Goal: Task Accomplishment & Management: Complete application form

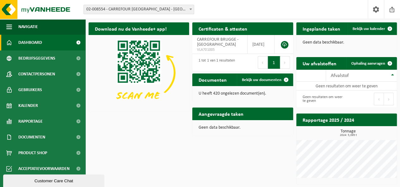
click at [192, 9] on span at bounding box center [190, 9] width 6 height 8
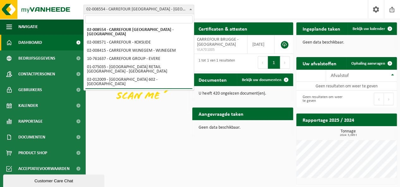
select select "138"
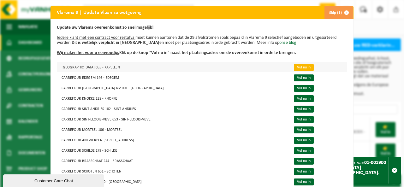
click at [294, 67] on link "Vul nu in" at bounding box center [304, 67] width 20 height 7
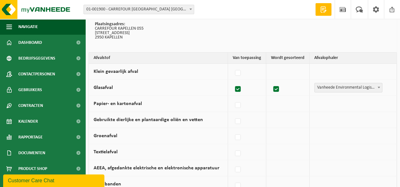
scroll to position [63, 0]
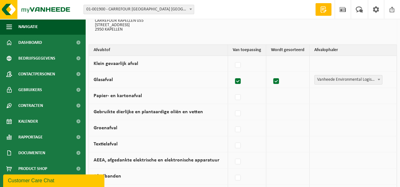
click at [329, 96] on td "Vanheede Environmental Logistics Concullega Containerpark Gemeentelijke ophalin…" at bounding box center [352, 96] width 87 height 16
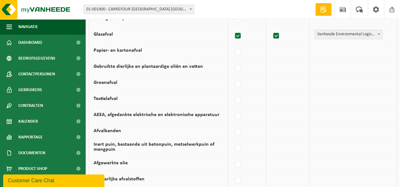
scroll to position [14, 0]
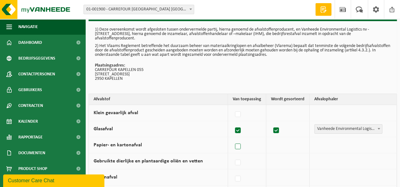
click at [239, 146] on label at bounding box center [237, 146] width 9 height 9
click at [232, 139] on input "Papier- en kartonafval" at bounding box center [232, 139] width 0 height 0
checkbox input "true"
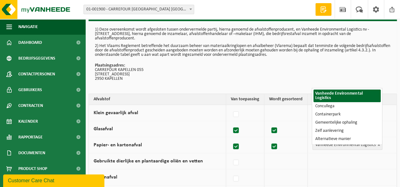
click at [380, 144] on span at bounding box center [378, 145] width 6 height 8
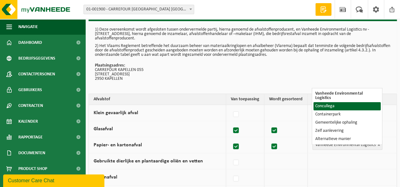
select select "Concullega"
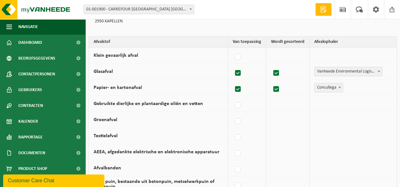
scroll to position [77, 0]
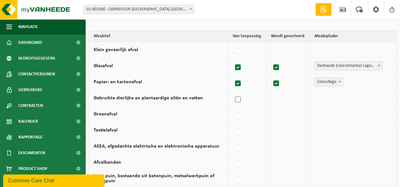
click at [239, 99] on label at bounding box center [237, 99] width 9 height 9
click at [232, 92] on input "Gebruikte dierlijke en plantaardige oliën en vetten" at bounding box center [232, 92] width 0 height 0
checkbox input "true"
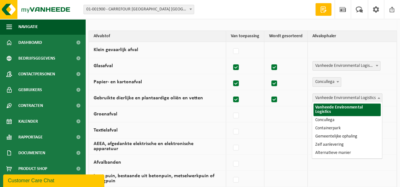
click at [379, 99] on span at bounding box center [378, 98] width 6 height 8
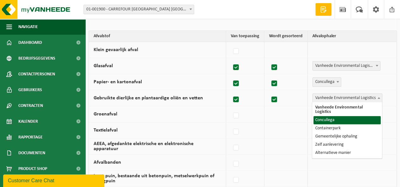
select select "Concullega"
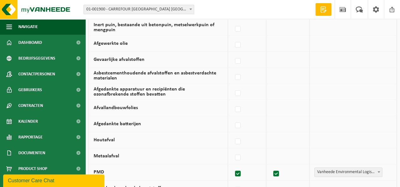
scroll to position [267, 0]
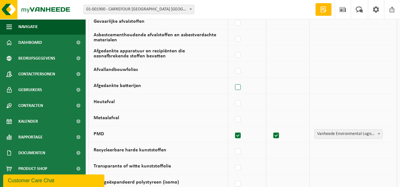
click at [237, 85] on label at bounding box center [237, 87] width 9 height 9
click at [232, 80] on input "Afgedankte batterijen" at bounding box center [232, 79] width 0 height 0
checkbox input "true"
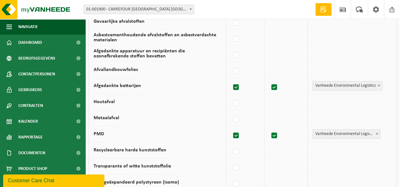
click at [377, 85] on b at bounding box center [378, 86] width 3 height 2
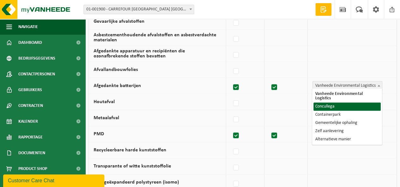
select select "Concullega"
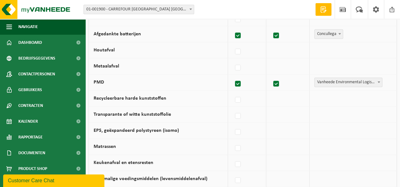
scroll to position [330, 0]
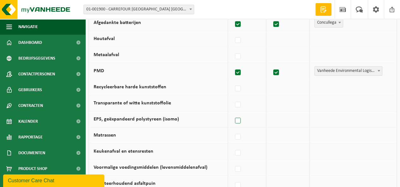
click at [238, 117] on label at bounding box center [237, 120] width 9 height 9
click at [232, 113] on input "EPS, geëxpandeerd polystyreen (isomo)" at bounding box center [232, 113] width 0 height 0
checkbox input "true"
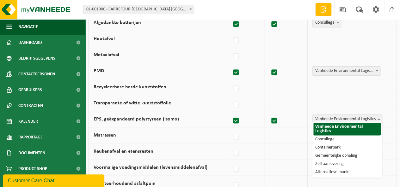
click at [377, 115] on span at bounding box center [378, 119] width 6 height 8
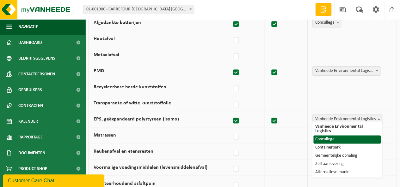
select select "Concullega"
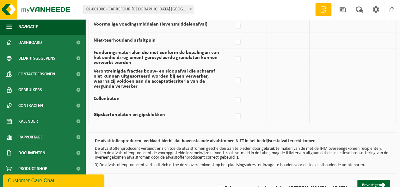
scroll to position [488, 0]
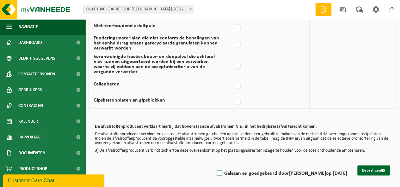
click at [215, 170] on label "Gelezen en goedgekeurd door [PERSON_NAME] op [DATE]" at bounding box center [281, 173] width 132 height 9
click at [214, 166] on input "Gelezen en goedgekeurd door [PERSON_NAME] op [DATE]" at bounding box center [214, 165] width 0 height 0
checkbox input "true"
click at [369, 166] on button "Bevestigen" at bounding box center [373, 171] width 33 height 10
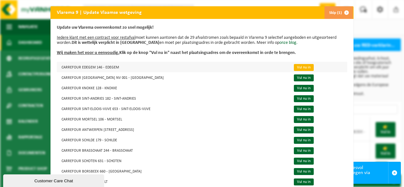
click at [294, 69] on link "Vul nu in" at bounding box center [304, 67] width 20 height 7
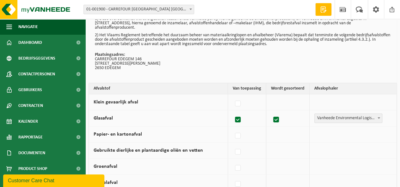
scroll to position [63, 0]
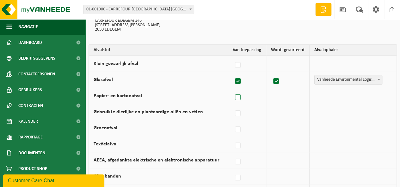
click at [237, 98] on label at bounding box center [237, 97] width 9 height 9
click at [232, 90] on input "Papier- en kartonafval" at bounding box center [232, 89] width 0 height 0
checkbox input "true"
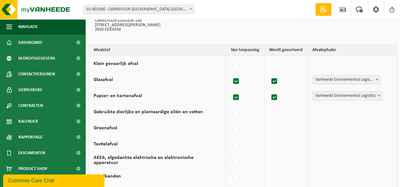
click at [378, 95] on b at bounding box center [378, 96] width 3 height 2
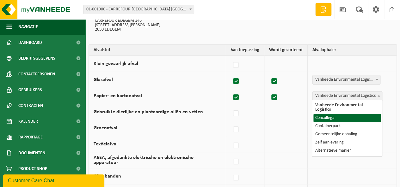
select select "Concullega"
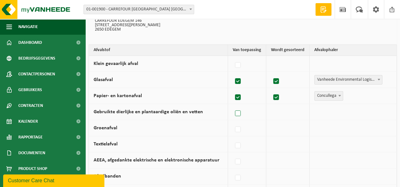
click at [240, 113] on label at bounding box center [237, 113] width 9 height 9
click at [232, 106] on input "Gebruikte dierlijke en plantaardige oliën en vetten" at bounding box center [232, 106] width 0 height 0
checkbox input "true"
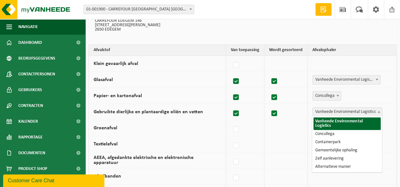
click at [378, 111] on b at bounding box center [378, 112] width 3 height 2
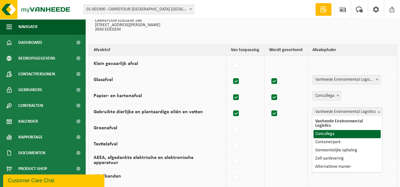
select select "Concullega"
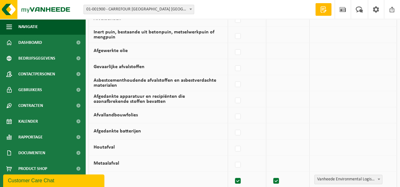
scroll to position [253, 0]
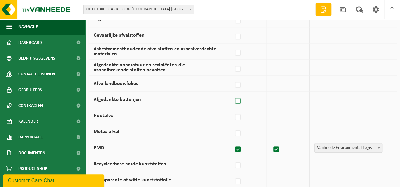
click at [236, 101] on label at bounding box center [237, 101] width 9 height 9
click at [232, 93] on input "Afgedankte batterijen" at bounding box center [232, 93] width 0 height 0
checkbox input "true"
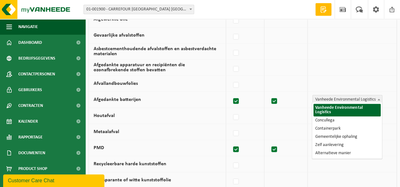
click at [380, 98] on span at bounding box center [378, 99] width 6 height 8
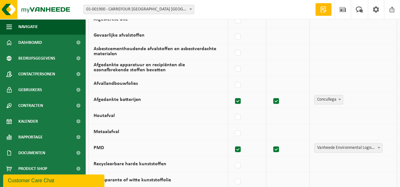
select select "Concullega"
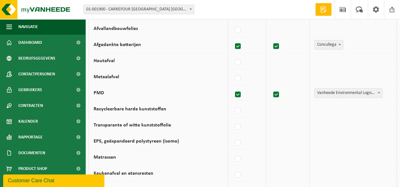
scroll to position [316, 0]
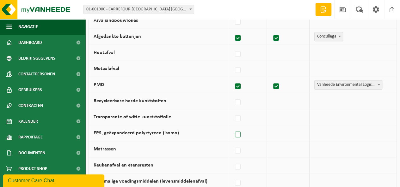
click at [240, 133] on label at bounding box center [237, 134] width 9 height 9
click at [232, 127] on input "EPS, geëxpandeerd polystyreen (isomo)" at bounding box center [232, 127] width 0 height 0
checkbox input "true"
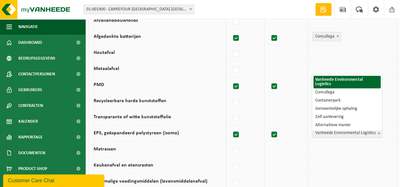
click at [378, 132] on b at bounding box center [378, 133] width 3 height 2
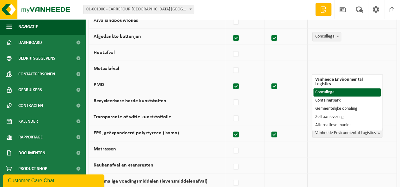
select select "Concullega"
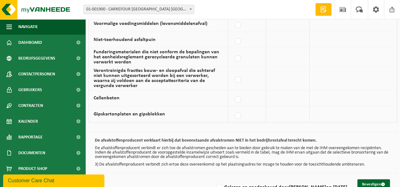
scroll to position [488, 0]
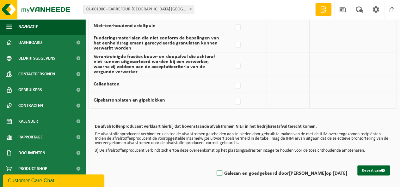
click at [215, 170] on label "Gelezen en goedgekeurd door [PERSON_NAME] op [DATE]" at bounding box center [281, 173] width 132 height 9
click at [214, 166] on input "Gelezen en goedgekeurd door [PERSON_NAME] op [DATE]" at bounding box center [214, 165] width 0 height 0
checkbox input "true"
click at [371, 167] on button "Bevestigen" at bounding box center [373, 171] width 33 height 10
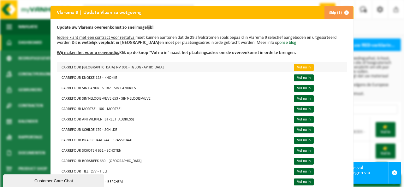
click at [294, 65] on link "Vul nu in" at bounding box center [304, 67] width 20 height 7
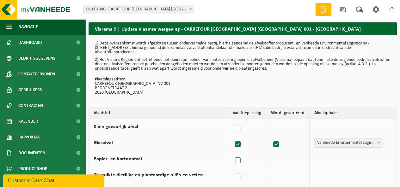
click at [239, 160] on label at bounding box center [237, 160] width 9 height 9
click at [232, 153] on input "Papier- en kartonafval" at bounding box center [232, 153] width 0 height 0
checkbox input "true"
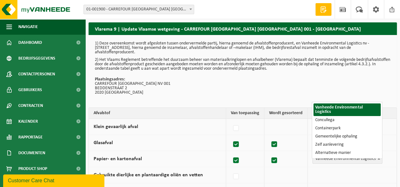
click at [376, 158] on span at bounding box center [378, 159] width 6 height 8
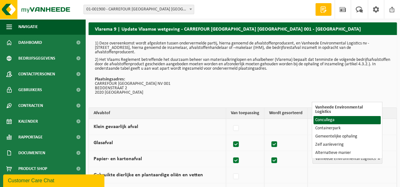
select select "Concullega"
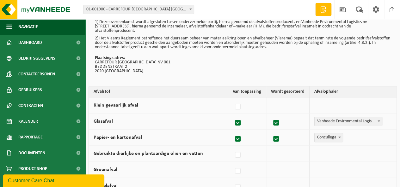
scroll to position [32, 0]
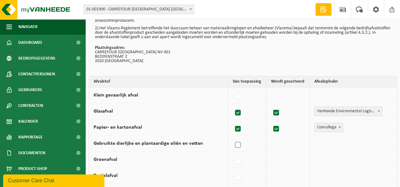
click at [239, 142] on label at bounding box center [237, 145] width 9 height 9
click at [232, 137] on input "Gebruikte dierlijke en plantaardige oliën en vetten" at bounding box center [232, 137] width 0 height 0
checkbox input "true"
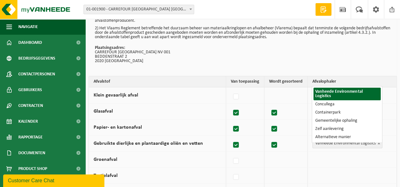
click at [378, 143] on b at bounding box center [378, 144] width 3 height 2
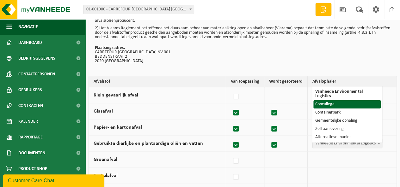
select select "Concullega"
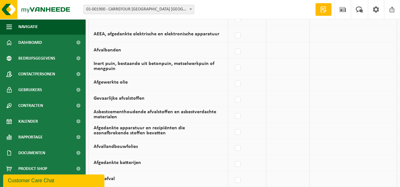
scroll to position [221, 0]
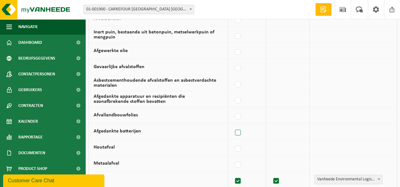
click at [237, 128] on label at bounding box center [237, 132] width 9 height 9
click at [232, 125] on input "Afgedankte batterijen" at bounding box center [232, 125] width 0 height 0
checkbox input "true"
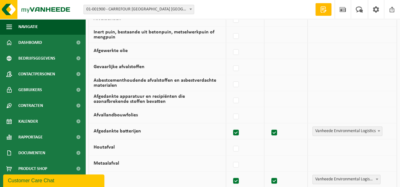
click at [377, 127] on span at bounding box center [378, 131] width 6 height 8
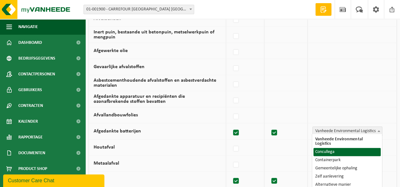
select select "Concullega"
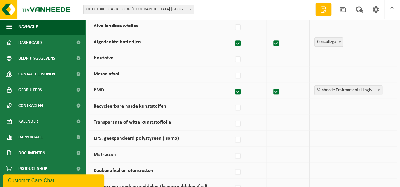
scroll to position [347, 0]
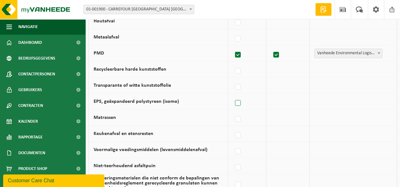
click at [239, 102] on label at bounding box center [237, 103] width 9 height 9
click at [232, 95] on input "EPS, geëxpandeerd polystyreen (isomo)" at bounding box center [232, 95] width 0 height 0
checkbox input "true"
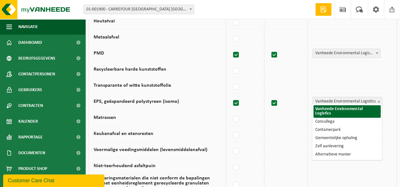
click at [378, 97] on span at bounding box center [378, 101] width 6 height 8
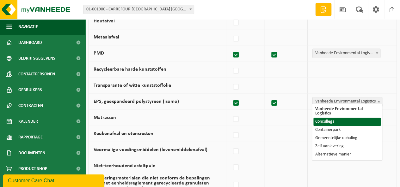
select select "Concullega"
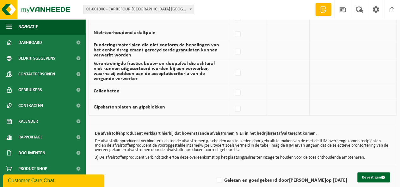
scroll to position [488, 0]
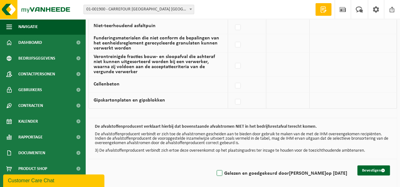
click at [215, 170] on label "Gelezen en goedgekeurd door [PERSON_NAME] op [DATE]" at bounding box center [281, 173] width 132 height 9
click at [214, 166] on input "Gelezen en goedgekeurd door [PERSON_NAME] op [DATE]" at bounding box center [214, 165] width 0 height 0
checkbox input "true"
click at [374, 166] on button "Bevestigen" at bounding box center [373, 171] width 33 height 10
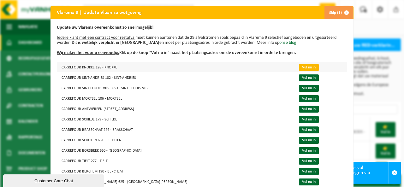
click at [299, 69] on link "Vul nu in" at bounding box center [309, 67] width 20 height 7
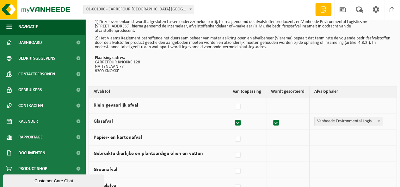
scroll to position [32, 0]
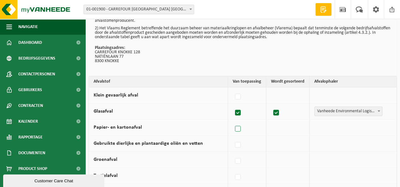
click at [236, 128] on label at bounding box center [237, 128] width 9 height 9
click at [232, 121] on input "Papier- en kartonafval" at bounding box center [232, 121] width 0 height 0
checkbox input "true"
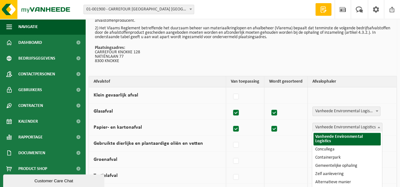
click at [378, 125] on span at bounding box center [378, 127] width 6 height 8
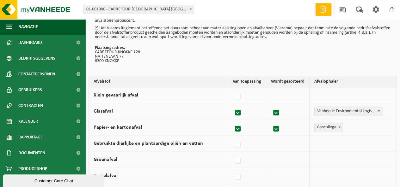
select select "Concullega"
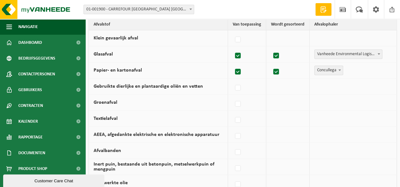
scroll to position [95, 0]
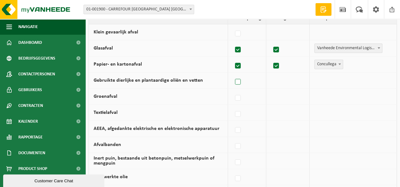
click at [242, 83] on label at bounding box center [237, 81] width 9 height 9
click at [232, 74] on input "Gebruikte dierlijke en plantaardige oliën en vetten" at bounding box center [232, 74] width 0 height 0
checkbox input "true"
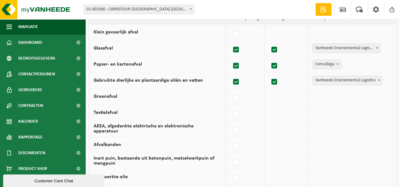
click at [378, 80] on b at bounding box center [378, 81] width 3 height 2
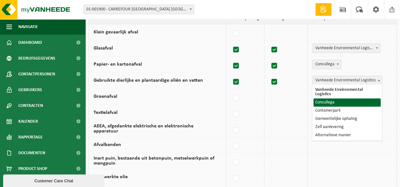
select select "Concullega"
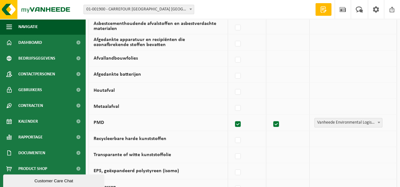
scroll to position [284, 0]
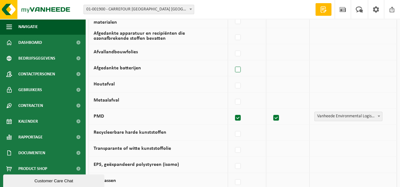
click at [240, 67] on label at bounding box center [237, 69] width 9 height 9
click at [232, 62] on input "Afgedankte batterijen" at bounding box center [232, 62] width 0 height 0
checkbox input "true"
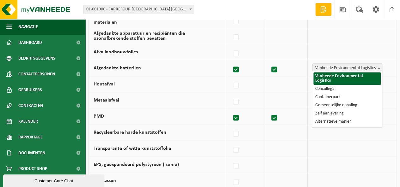
click at [377, 67] on span at bounding box center [378, 68] width 6 height 8
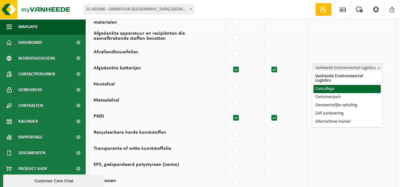
select select "Concullega"
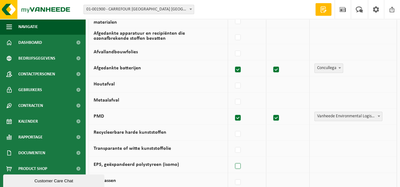
click at [240, 164] on label at bounding box center [237, 166] width 9 height 9
click at [232, 159] on input "EPS, geëxpandeerd polystyreen (isomo)" at bounding box center [232, 158] width 0 height 0
checkbox input "true"
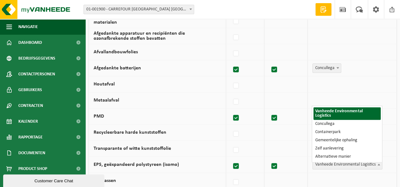
click at [379, 163] on span at bounding box center [378, 164] width 6 height 8
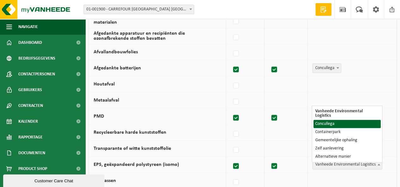
select select "Concullega"
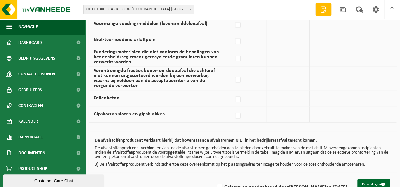
scroll to position [488, 0]
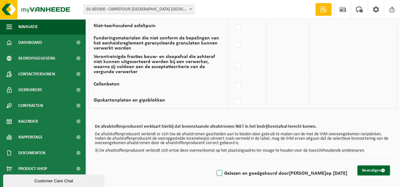
click at [215, 170] on label "Gelezen en goedgekeurd door [PERSON_NAME] op [DATE]" at bounding box center [281, 173] width 132 height 9
click at [214, 166] on input "Gelezen en goedgekeurd door [PERSON_NAME] op [DATE]" at bounding box center [214, 165] width 0 height 0
checkbox input "true"
click at [369, 168] on button "Bevestigen" at bounding box center [373, 171] width 33 height 10
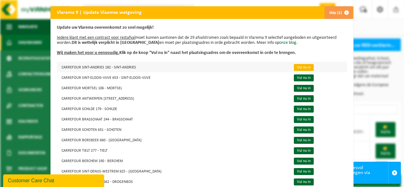
click at [294, 66] on link "Vul nu in" at bounding box center [304, 67] width 20 height 7
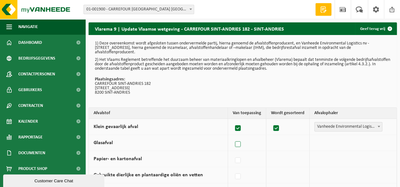
click at [238, 144] on label at bounding box center [237, 144] width 9 height 9
click at [232, 137] on input "Glasafval" at bounding box center [232, 136] width 0 height 0
checkbox input "true"
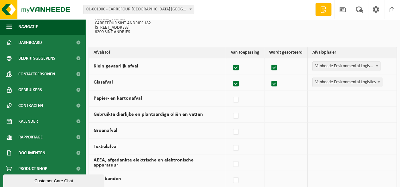
scroll to position [63, 0]
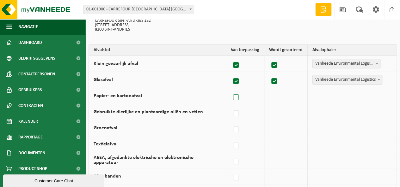
click at [238, 97] on label at bounding box center [236, 97] width 9 height 9
click at [231, 90] on input "Papier- en kartonafval" at bounding box center [230, 89] width 0 height 0
checkbox input "true"
click at [377, 95] on b at bounding box center [378, 96] width 3 height 2
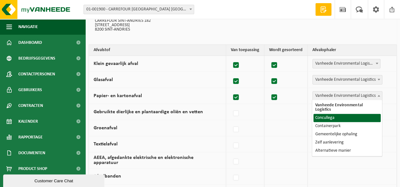
select select "Concullega"
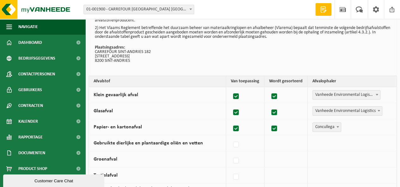
scroll to position [32, 0]
click at [236, 97] on label at bounding box center [236, 96] width 9 height 9
click at [231, 89] on input "Klein gevaarlijk afval" at bounding box center [230, 89] width 0 height 0
checkbox input "false"
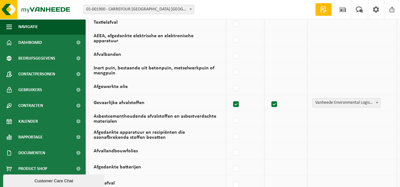
scroll to position [190, 0]
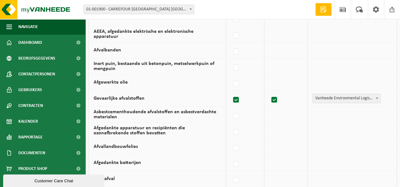
click at [238, 100] on label at bounding box center [236, 99] width 9 height 9
click at [231, 92] on input "Gevaarlijke afvalstoffen" at bounding box center [230, 92] width 0 height 0
checkbox input "false"
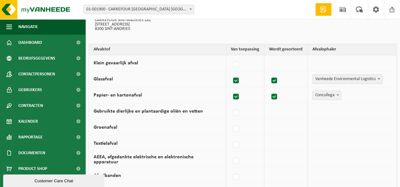
scroll to position [63, 0]
click at [235, 112] on label at bounding box center [236, 113] width 9 height 9
click at [231, 106] on input "Gebruikte dierlijke en plantaardige oliën en vetten" at bounding box center [230, 106] width 0 height 0
checkbox input "true"
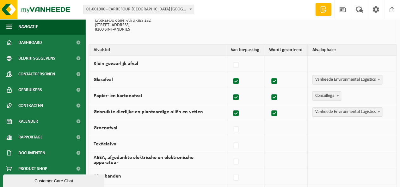
click at [381, 113] on span at bounding box center [378, 112] width 6 height 8
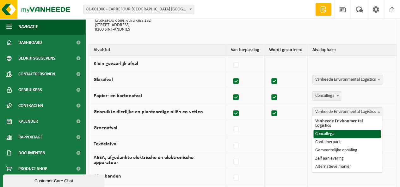
select select "Concullega"
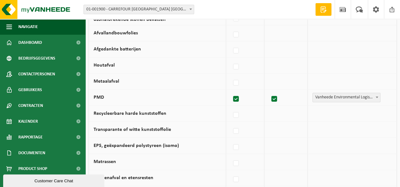
scroll to position [316, 0]
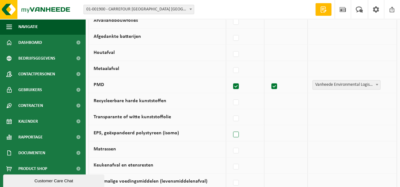
click at [238, 131] on label at bounding box center [236, 134] width 9 height 9
click at [231, 127] on input "EPS, geëxpandeerd polystyreen (isomo)" at bounding box center [230, 127] width 0 height 0
checkbox input "true"
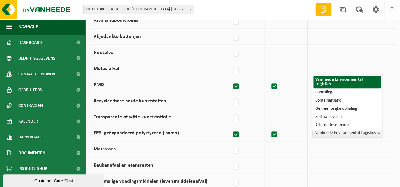
click at [378, 132] on b at bounding box center [378, 133] width 3 height 2
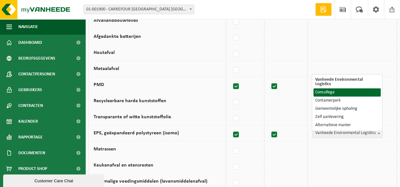
select select "Concullega"
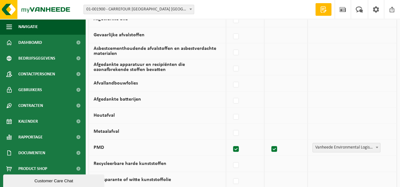
scroll to position [253, 0]
click at [238, 99] on label at bounding box center [236, 101] width 9 height 9
click at [231, 93] on input "Afgedankte batterijen" at bounding box center [230, 93] width 0 height 0
checkbox input "true"
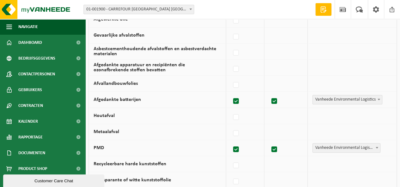
click at [378, 99] on b at bounding box center [378, 100] width 3 height 2
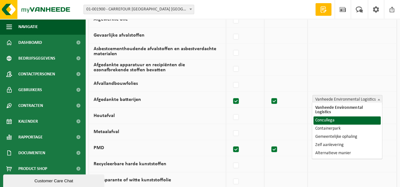
select select "Concullega"
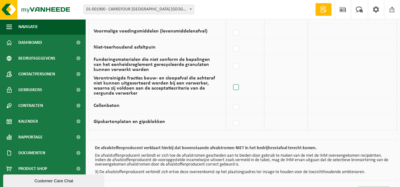
scroll to position [488, 0]
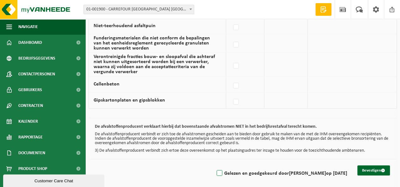
click at [215, 169] on label "Gelezen en goedgekeurd door [PERSON_NAME] op [DATE]" at bounding box center [281, 173] width 132 height 9
click at [214, 166] on input "Gelezen en goedgekeurd door [PERSON_NAME] op [DATE]" at bounding box center [214, 165] width 0 height 0
checkbox input "true"
click at [371, 168] on button "Bevestigen" at bounding box center [373, 171] width 33 height 10
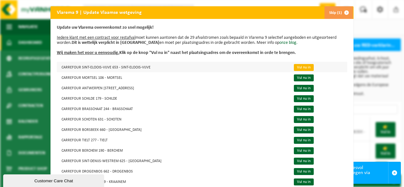
click at [294, 67] on link "Vul nu in" at bounding box center [304, 67] width 20 height 7
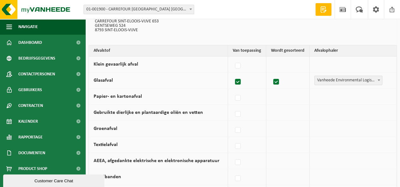
scroll to position [63, 0]
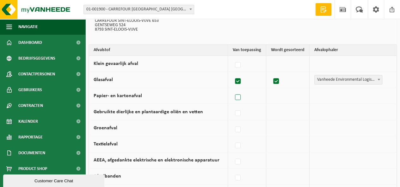
click at [241, 98] on label at bounding box center [237, 97] width 9 height 9
click at [232, 90] on input "Papier- en kartonafval" at bounding box center [232, 89] width 0 height 0
checkbox input "true"
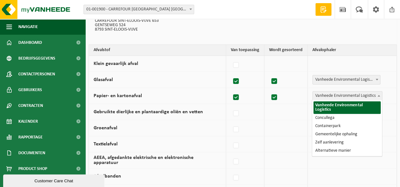
click at [381, 96] on span at bounding box center [378, 96] width 6 height 8
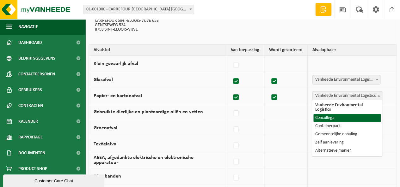
select select "Concullega"
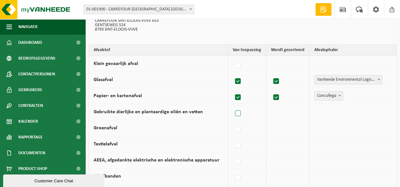
click at [236, 112] on label at bounding box center [237, 113] width 9 height 9
click at [232, 106] on input "Gebruikte dierlijke en plantaardige oliën en vetten" at bounding box center [232, 106] width 0 height 0
checkbox input "true"
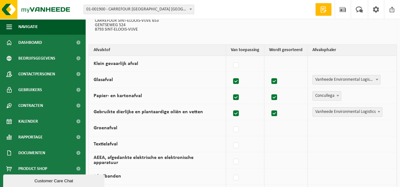
click at [378, 112] on span at bounding box center [378, 112] width 6 height 8
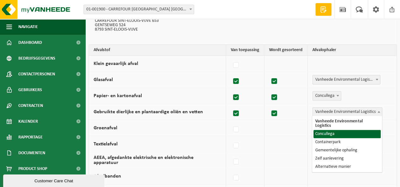
select select "Concullega"
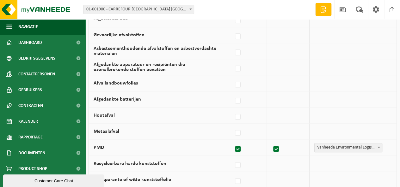
scroll to position [284, 0]
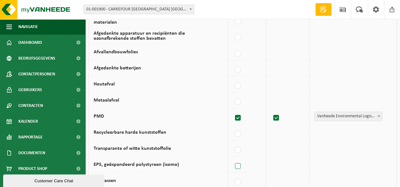
click at [239, 163] on label at bounding box center [237, 166] width 9 height 9
click at [232, 159] on input "EPS, geëxpandeerd polystyreen (isomo)" at bounding box center [232, 158] width 0 height 0
checkbox input "true"
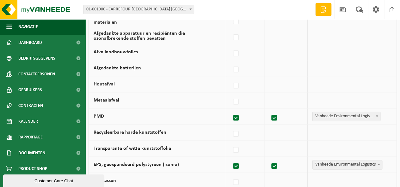
click at [377, 160] on span at bounding box center [378, 164] width 6 height 8
select select "Concullega"
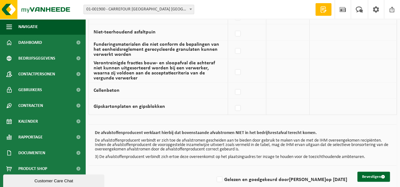
scroll to position [488, 0]
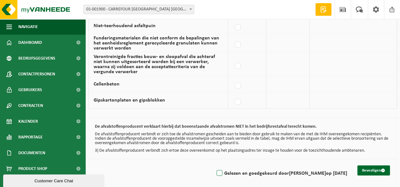
click at [215, 171] on label "Gelezen en goedgekeurd door JEANNINE VAN HEMELRIJCK op 22/09/25" at bounding box center [281, 173] width 132 height 9
click at [214, 166] on input "Gelezen en goedgekeurd door JEANNINE VAN HEMELRIJCK op 22/09/25" at bounding box center [214, 165] width 0 height 0
checkbox input "true"
click at [368, 167] on button "Bevestigen" at bounding box center [373, 171] width 33 height 10
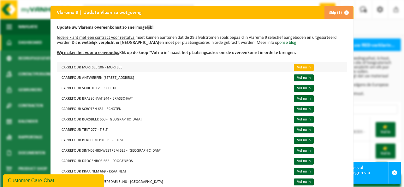
click at [294, 68] on link "Vul nu in" at bounding box center [304, 67] width 20 height 7
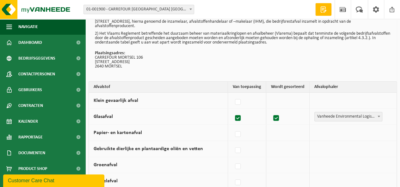
scroll to position [63, 0]
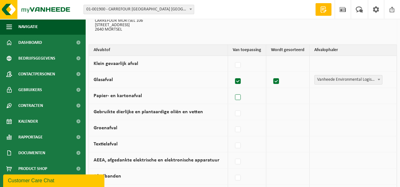
click at [241, 98] on label at bounding box center [237, 97] width 9 height 9
click at [232, 90] on input "Papier- en kartonafval" at bounding box center [232, 89] width 0 height 0
checkbox input "true"
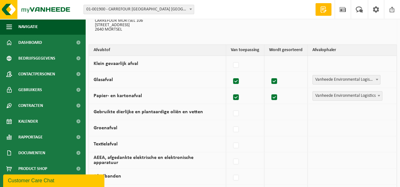
click at [377, 94] on span at bounding box center [378, 96] width 6 height 8
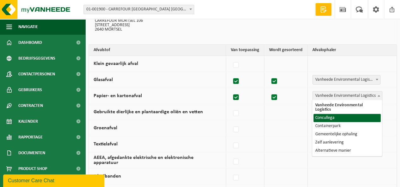
select select "Concullega"
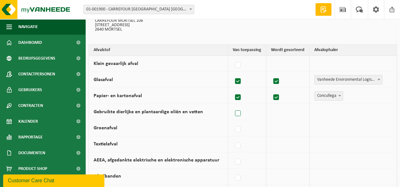
click at [242, 114] on label at bounding box center [237, 113] width 9 height 9
click at [232, 106] on input "Gebruikte dierlijke en plantaardige oliën en vetten" at bounding box center [232, 106] width 0 height 0
checkbox input "true"
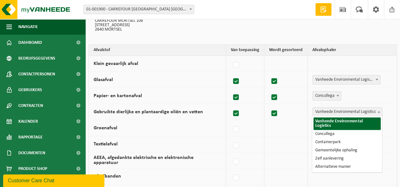
click at [379, 113] on span at bounding box center [378, 112] width 6 height 8
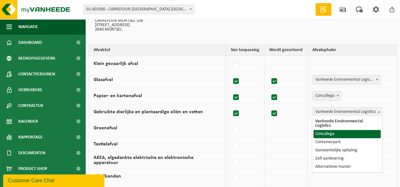
select select "Concullega"
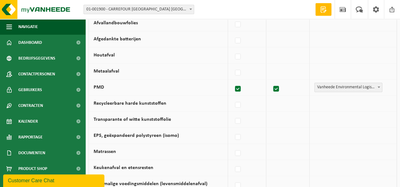
scroll to position [316, 0]
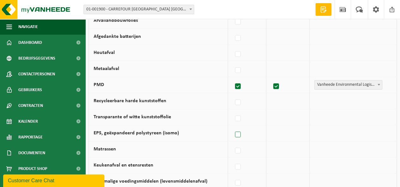
click at [241, 132] on label at bounding box center [237, 134] width 9 height 9
click at [232, 127] on input "EPS, geëxpandeerd polystyreen (isomo)" at bounding box center [232, 127] width 0 height 0
checkbox input "true"
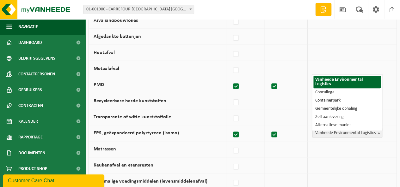
click at [378, 132] on span at bounding box center [378, 133] width 6 height 8
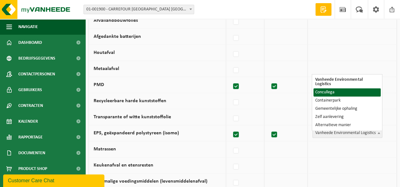
select select "Concullega"
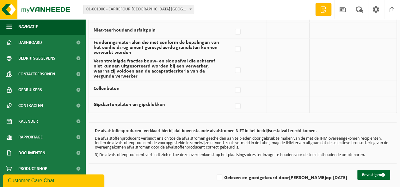
scroll to position [488, 0]
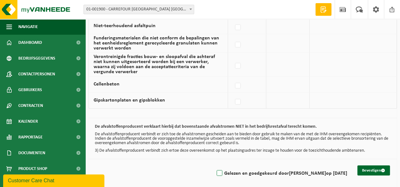
click at [215, 169] on label "Gelezen en goedgekeurd door [PERSON_NAME] op [DATE]" at bounding box center [281, 173] width 132 height 9
click at [214, 166] on input "Gelezen en goedgekeurd door [PERSON_NAME] op [DATE]" at bounding box center [214, 165] width 0 height 0
checkbox input "true"
click at [373, 169] on button "Bevestigen" at bounding box center [373, 171] width 33 height 10
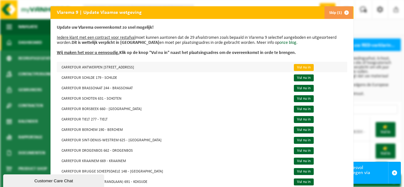
click at [294, 69] on link "Vul nu in" at bounding box center [304, 67] width 20 height 7
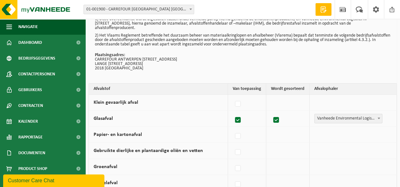
scroll to position [63, 0]
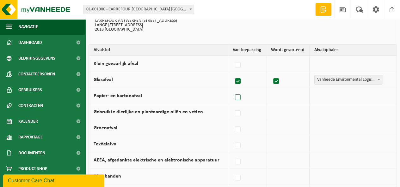
click at [239, 97] on label at bounding box center [237, 97] width 9 height 9
click at [232, 90] on input "Papier- en kartonafval" at bounding box center [232, 89] width 0 height 0
checkbox input "true"
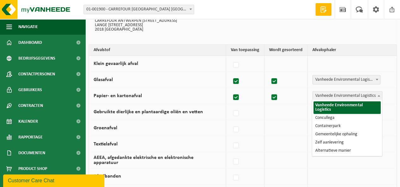
click at [379, 98] on span at bounding box center [378, 96] width 6 height 8
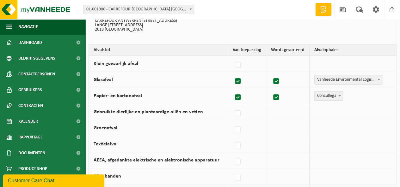
select select "Concullega"
click at [241, 110] on label at bounding box center [237, 113] width 9 height 9
click at [232, 106] on input "Gebruikte dierlijke en plantaardige oliën en vetten" at bounding box center [232, 106] width 0 height 0
checkbox input "true"
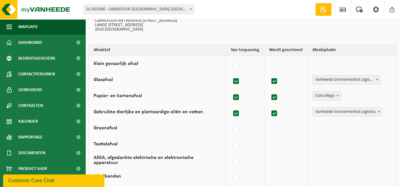
click at [378, 112] on b at bounding box center [378, 112] width 3 height 2
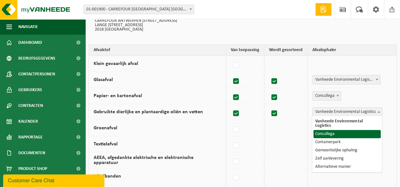
select select "Concullega"
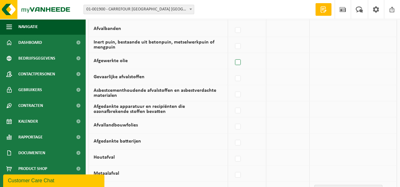
scroll to position [221, 0]
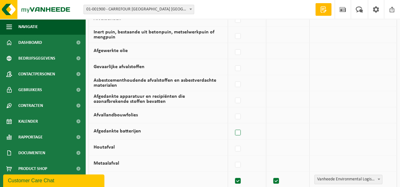
click at [239, 130] on label at bounding box center [237, 132] width 9 height 9
click at [232, 125] on input "Afgedankte batterijen" at bounding box center [232, 125] width 0 height 0
checkbox input "true"
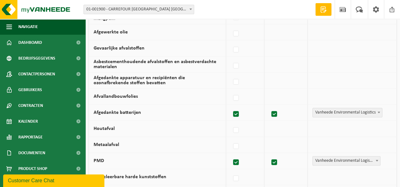
scroll to position [253, 0]
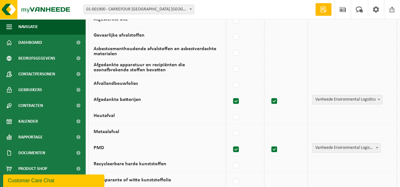
click at [377, 99] on b at bounding box center [378, 100] width 3 height 2
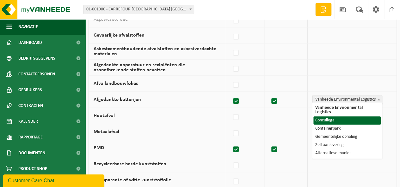
select select "Concullega"
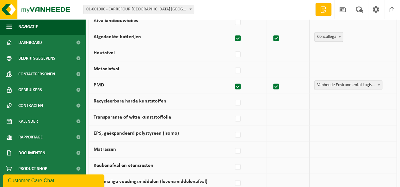
scroll to position [316, 0]
click at [238, 131] on label at bounding box center [237, 134] width 9 height 9
click at [232, 127] on input "EPS, geëxpandeerd polystyreen (isomo)" at bounding box center [232, 127] width 0 height 0
checkbox input "true"
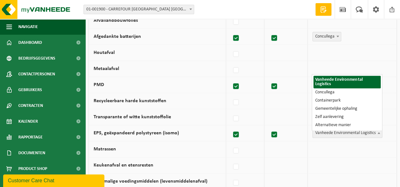
click at [377, 132] on b at bounding box center [378, 133] width 3 height 2
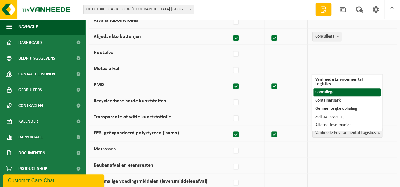
select select "Concullega"
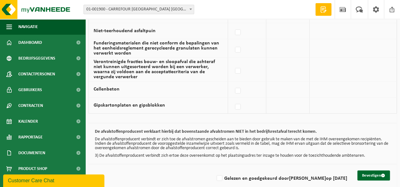
scroll to position [488, 0]
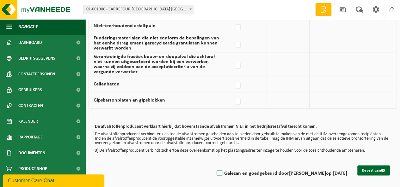
click at [215, 169] on label "Gelezen en goedgekeurd door [PERSON_NAME] op [DATE]" at bounding box center [281, 173] width 132 height 9
click at [214, 166] on input "Gelezen en goedgekeurd door [PERSON_NAME] op [DATE]" at bounding box center [214, 165] width 0 height 0
checkbox input "true"
click at [371, 168] on button "Bevestigen" at bounding box center [373, 171] width 33 height 10
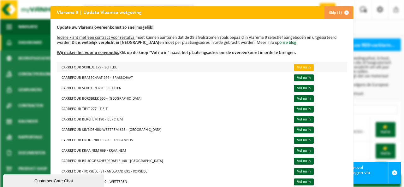
click at [298, 68] on link "Vul nu in" at bounding box center [304, 67] width 20 height 7
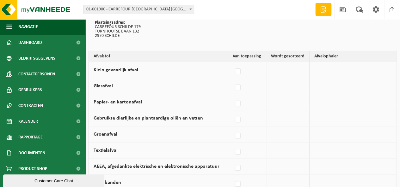
scroll to position [63, 0]
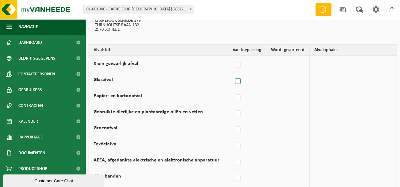
click at [239, 82] on label at bounding box center [237, 81] width 9 height 9
click at [232, 74] on input "Glasafval" at bounding box center [232, 73] width 0 height 0
checkbox input "true"
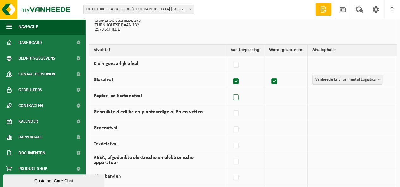
click at [236, 97] on label at bounding box center [236, 97] width 9 height 9
click at [231, 90] on input "Papier- en kartonafval" at bounding box center [230, 89] width 0 height 0
checkbox input "true"
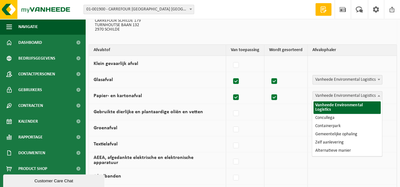
click at [380, 96] on span at bounding box center [378, 96] width 6 height 8
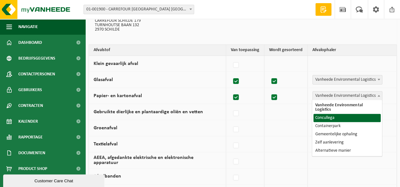
select select "Concullega"
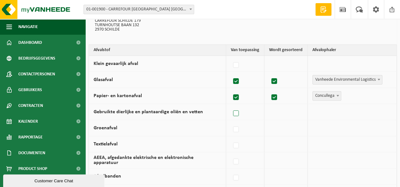
click at [236, 114] on label at bounding box center [236, 113] width 9 height 9
click at [231, 106] on input "Gebruikte dierlijke en plantaardige oliën en vetten" at bounding box center [230, 106] width 0 height 0
checkbox input "true"
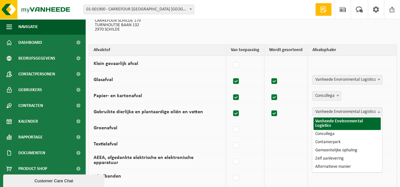
click at [377, 112] on span at bounding box center [378, 112] width 6 height 8
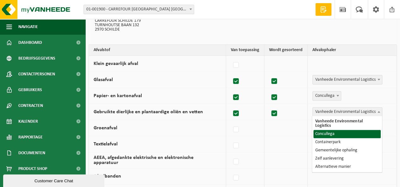
select select "Concullega"
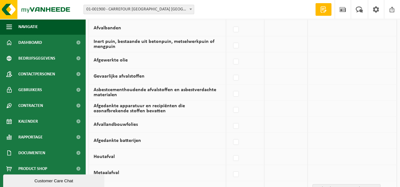
scroll to position [221, 0]
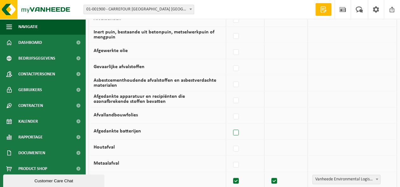
click at [235, 129] on label at bounding box center [236, 132] width 9 height 9
click at [231, 125] on input "Afgedankte batterijen" at bounding box center [230, 125] width 0 height 0
checkbox input "true"
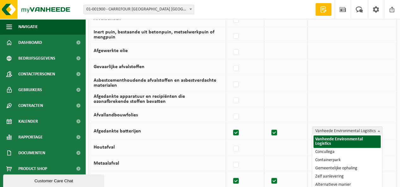
click at [377, 130] on b at bounding box center [378, 131] width 3 height 2
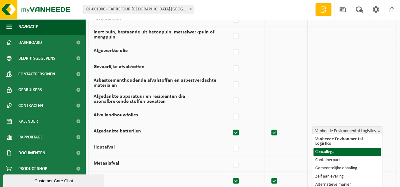
select select "Concullega"
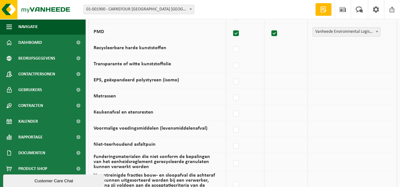
scroll to position [379, 0]
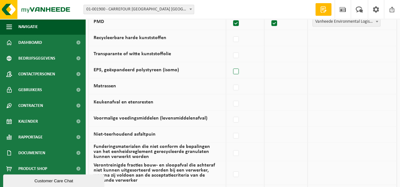
click at [238, 67] on label at bounding box center [236, 71] width 9 height 9
click at [231, 64] on input "EPS, geëxpandeerd polystyreen (isomo)" at bounding box center [230, 63] width 0 height 0
checkbox input "true"
click at [378, 69] on b at bounding box center [378, 70] width 3 height 2
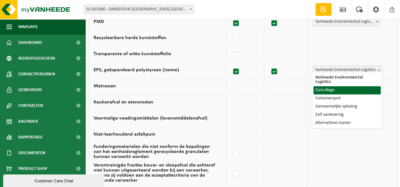
select select "Concullega"
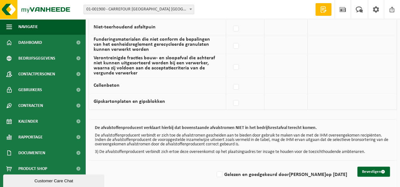
scroll to position [488, 0]
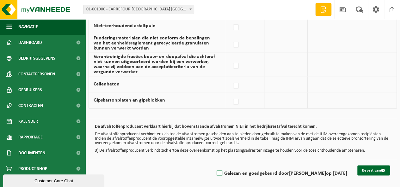
click at [215, 169] on label "Gelezen en goedgekeurd door JEANNINE VAN HEMELRIJCK op 22/09/25" at bounding box center [281, 173] width 132 height 9
click at [214, 166] on input "Gelezen en goedgekeurd door JEANNINE VAN HEMELRIJCK op 22/09/25" at bounding box center [214, 165] width 0 height 0
checkbox input "true"
click at [375, 167] on button "Bevestigen" at bounding box center [373, 171] width 33 height 10
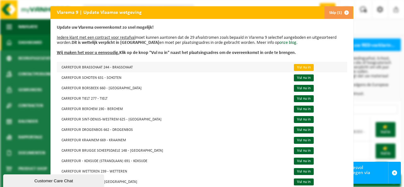
click at [294, 67] on link "Vul nu in" at bounding box center [304, 67] width 20 height 7
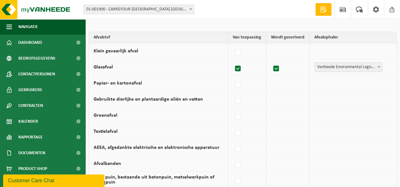
scroll to position [95, 0]
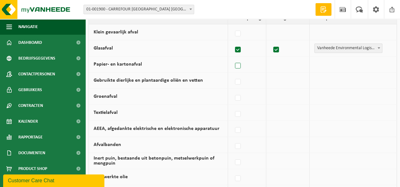
click at [241, 67] on label at bounding box center [237, 65] width 9 height 9
click at [232, 58] on input "Papier- en kartonafval" at bounding box center [232, 58] width 0 height 0
checkbox input "true"
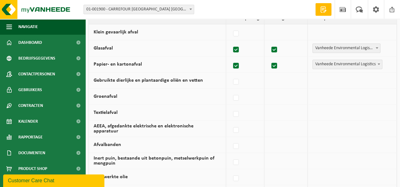
click at [377, 63] on span at bounding box center [378, 64] width 6 height 8
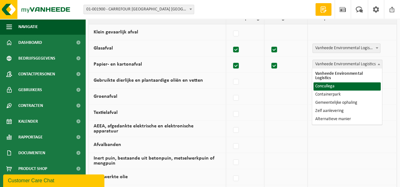
select select "Concullega"
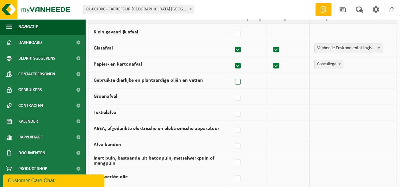
click at [241, 81] on label at bounding box center [237, 81] width 9 height 9
click at [232, 74] on input "Gebruikte dierlijke en plantaardige oliën en vetten" at bounding box center [232, 74] width 0 height 0
checkbox input "true"
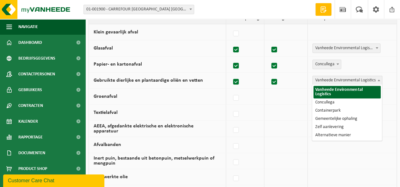
click at [377, 79] on span at bounding box center [378, 80] width 6 height 8
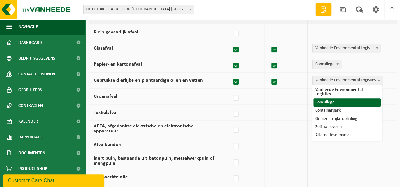
select select "Concullega"
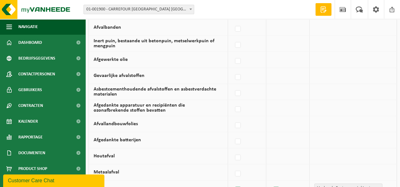
scroll to position [221, 0]
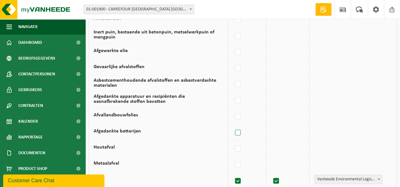
click at [240, 128] on label at bounding box center [237, 132] width 9 height 9
click at [232, 125] on input "Afgedankte batterijen" at bounding box center [232, 125] width 0 height 0
checkbox input "true"
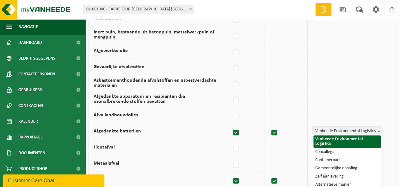
click at [377, 128] on span at bounding box center [378, 131] width 6 height 8
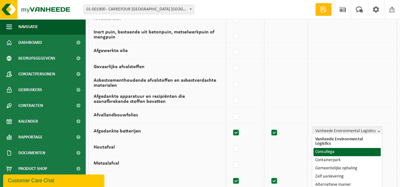
select select "Concullega"
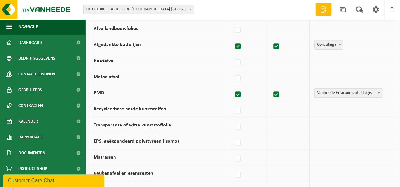
scroll to position [316, 0]
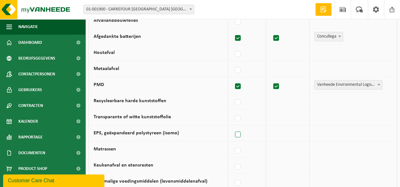
click at [240, 131] on label at bounding box center [237, 134] width 9 height 9
click at [232, 127] on input "EPS, geëxpandeerd polystyreen (isomo)" at bounding box center [232, 127] width 0 height 0
checkbox input "true"
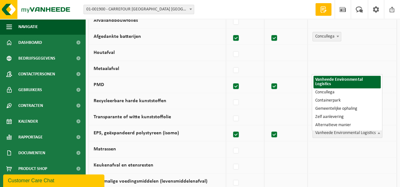
click at [377, 130] on span at bounding box center [378, 133] width 6 height 8
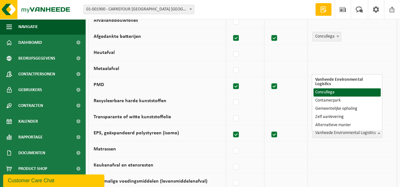
select select "Concullega"
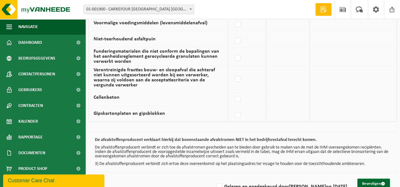
scroll to position [488, 0]
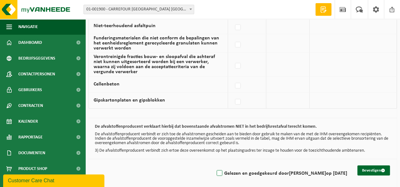
click at [215, 169] on label "Gelezen en goedgekeurd door JEANNINE VAN HEMELRIJCK op 22/09/25" at bounding box center [281, 173] width 132 height 9
click at [214, 166] on input "Gelezen en goedgekeurd door JEANNINE VAN HEMELRIJCK op 22/09/25" at bounding box center [214, 165] width 0 height 0
checkbox input "true"
click at [373, 167] on button "Bevestigen" at bounding box center [373, 171] width 33 height 10
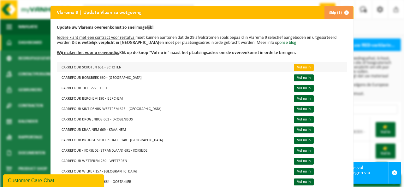
click at [294, 67] on link "Vul nu in" at bounding box center [304, 67] width 20 height 7
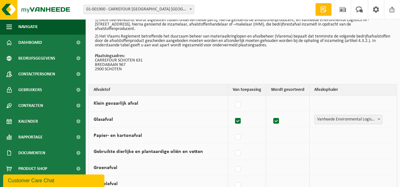
scroll to position [32, 0]
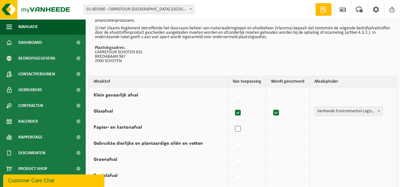
click at [241, 129] on label at bounding box center [237, 128] width 9 height 9
click at [232, 121] on input "Papier- en kartonafval" at bounding box center [232, 121] width 0 height 0
checkbox input "true"
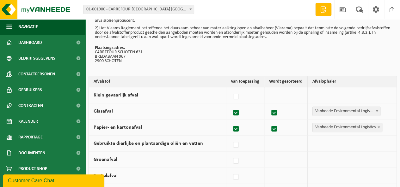
click at [377, 125] on span at bounding box center [378, 127] width 6 height 8
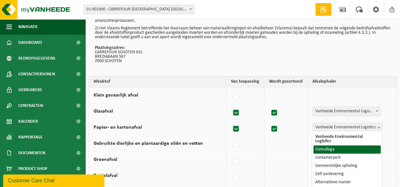
select select "Concullega"
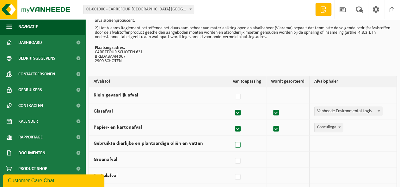
click at [237, 141] on label at bounding box center [237, 145] width 9 height 9
click at [232, 137] on input "Gebruikte dierlijke en plantaardige oliën en vetten" at bounding box center [232, 137] width 0 height 0
checkbox input "true"
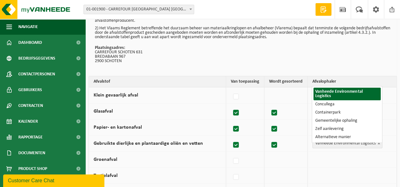
click at [381, 144] on span at bounding box center [378, 143] width 6 height 8
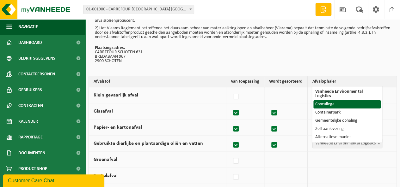
select select "Concullega"
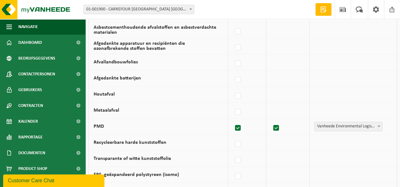
scroll to position [316, 0]
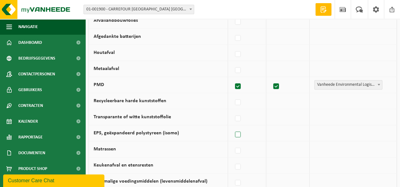
click at [240, 132] on label at bounding box center [237, 134] width 9 height 9
click at [232, 127] on input "EPS, geëxpandeerd polystyreen (isomo)" at bounding box center [232, 127] width 0 height 0
checkbox input "true"
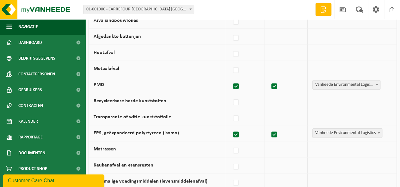
click at [379, 132] on b at bounding box center [378, 133] width 3 height 2
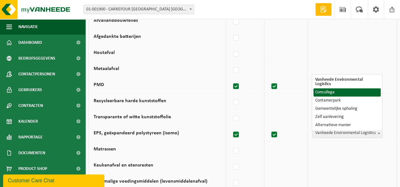
select select "Concullega"
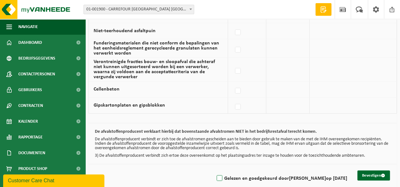
scroll to position [488, 0]
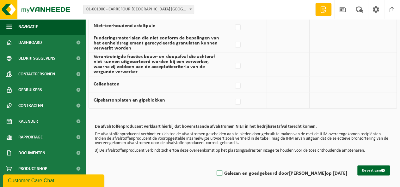
click at [215, 169] on label "Gelezen en goedgekeurd door JEANNINE VAN HEMELRIJCK op 22/09/25" at bounding box center [281, 173] width 132 height 9
click at [214, 166] on input "Gelezen en goedgekeurd door JEANNINE VAN HEMELRIJCK op 22/09/25" at bounding box center [214, 165] width 0 height 0
checkbox input "true"
click at [372, 168] on button "Bevestigen" at bounding box center [373, 171] width 33 height 10
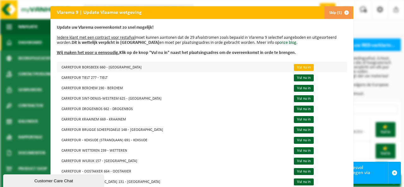
click at [294, 67] on link "Vul nu in" at bounding box center [304, 67] width 20 height 7
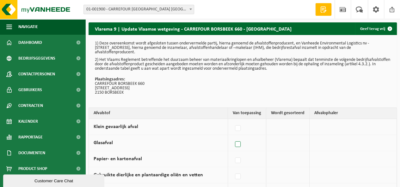
click at [239, 144] on label at bounding box center [237, 144] width 9 height 9
click at [232, 137] on input "Glasafval" at bounding box center [232, 136] width 0 height 0
checkbox input "true"
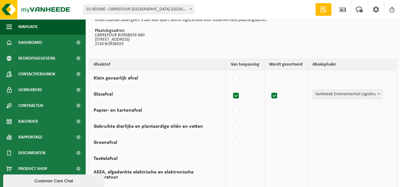
scroll to position [63, 0]
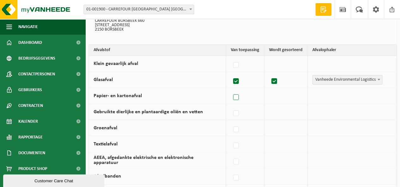
click at [234, 97] on label at bounding box center [236, 97] width 9 height 9
click at [231, 90] on input "Papier- en kartonafval" at bounding box center [230, 89] width 0 height 0
checkbox input "true"
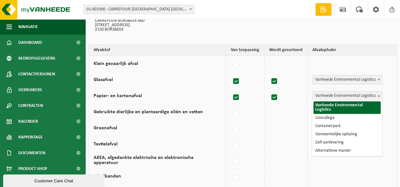
click at [378, 93] on span at bounding box center [378, 96] width 6 height 8
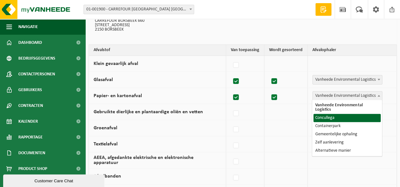
select select "Concullega"
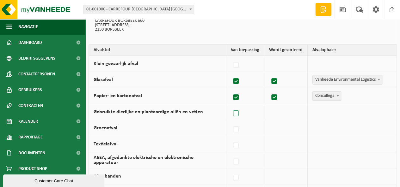
click at [239, 112] on label at bounding box center [236, 113] width 9 height 9
click at [231, 106] on input "Gebruikte dierlijke en plantaardige oliën en vetten" at bounding box center [230, 106] width 0 height 0
checkbox input "true"
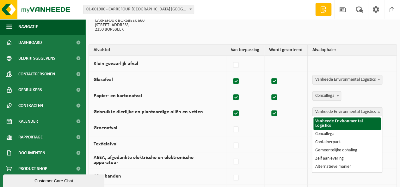
click at [378, 112] on b at bounding box center [378, 112] width 3 height 2
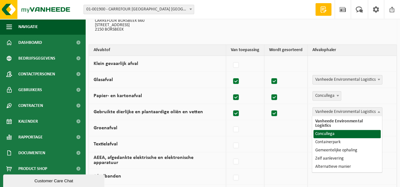
select select "Concullega"
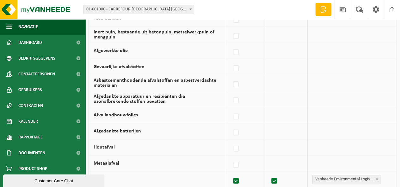
scroll to position [253, 0]
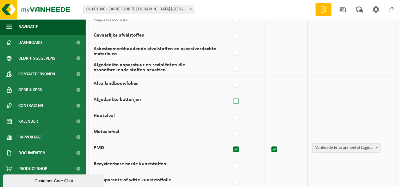
click at [238, 100] on label at bounding box center [236, 101] width 9 height 9
click at [231, 93] on input "Afgedankte batterijen" at bounding box center [230, 93] width 0 height 0
checkbox input "true"
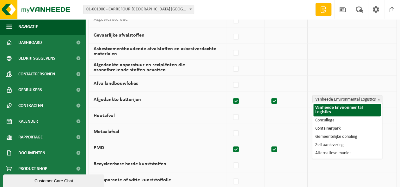
click at [380, 96] on span at bounding box center [378, 99] width 6 height 8
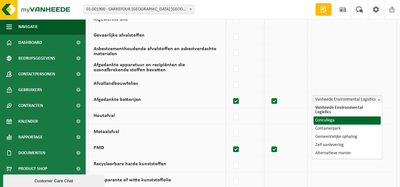
select select "Concullega"
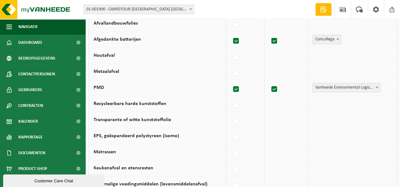
scroll to position [316, 0]
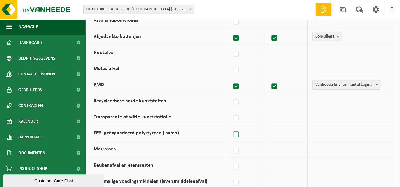
click at [239, 131] on label at bounding box center [236, 134] width 9 height 9
click at [231, 127] on input "EPS, geëxpandeerd polystyreen (isomo)" at bounding box center [230, 127] width 0 height 0
checkbox input "true"
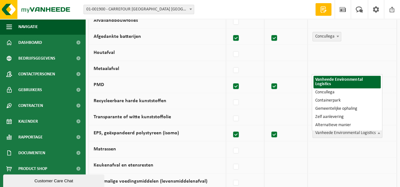
click at [378, 132] on b at bounding box center [378, 133] width 3 height 2
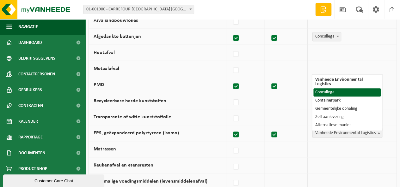
select select "Concullega"
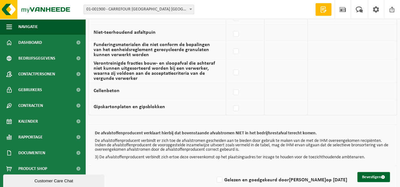
scroll to position [488, 0]
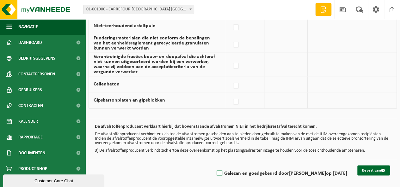
click at [215, 169] on label "Gelezen en goedgekeurd door [PERSON_NAME] op [DATE]" at bounding box center [281, 173] width 132 height 9
click at [214, 166] on input "Gelezen en goedgekeurd door [PERSON_NAME] op [DATE]" at bounding box center [214, 165] width 0 height 0
checkbox input "true"
click at [371, 166] on button "Bevestigen" at bounding box center [373, 171] width 33 height 10
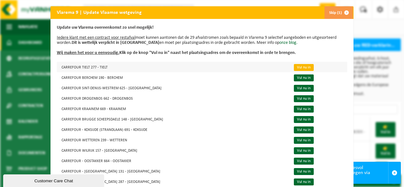
click at [296, 67] on link "Vul nu in" at bounding box center [304, 67] width 20 height 7
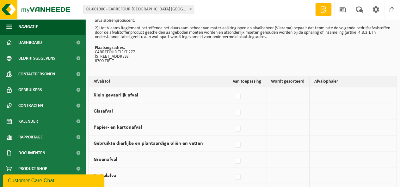
scroll to position [63, 0]
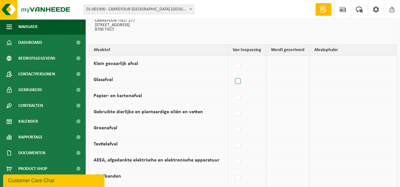
click at [237, 81] on label at bounding box center [237, 81] width 9 height 9
click at [232, 74] on input "Glasafval" at bounding box center [232, 73] width 0 height 0
checkbox input "true"
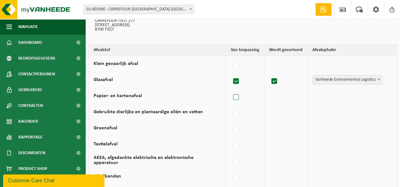
click at [237, 96] on label at bounding box center [236, 97] width 9 height 9
click at [231, 90] on input "Papier- en kartonafval" at bounding box center [230, 89] width 0 height 0
checkbox input "true"
click at [377, 95] on span at bounding box center [378, 96] width 6 height 8
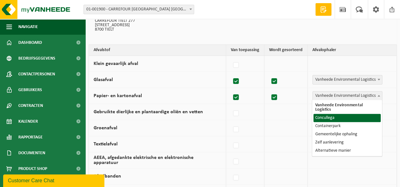
select select "Concullega"
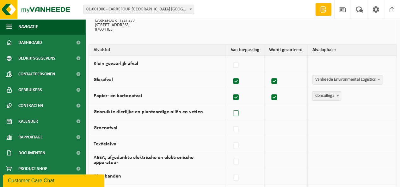
click at [239, 112] on label at bounding box center [236, 113] width 9 height 9
click at [231, 106] on input "Gebruikte dierlijke en plantaardige oliën en vetten" at bounding box center [230, 106] width 0 height 0
checkbox input "true"
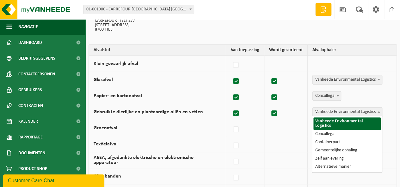
click at [380, 112] on span at bounding box center [378, 112] width 6 height 8
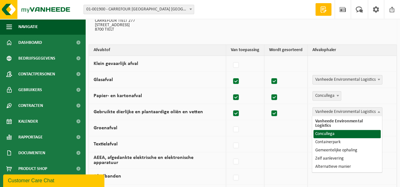
select select "Concullega"
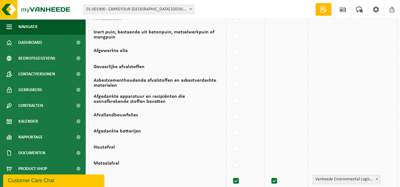
scroll to position [253, 0]
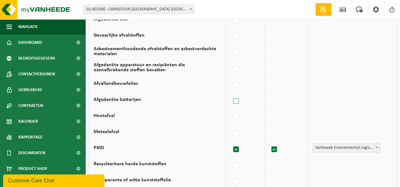
click at [235, 99] on label at bounding box center [236, 101] width 9 height 9
click at [231, 93] on input "Afgedankte batterijen" at bounding box center [230, 93] width 0 height 0
checkbox input "true"
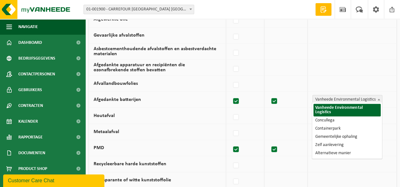
click at [379, 96] on span at bounding box center [378, 99] width 6 height 8
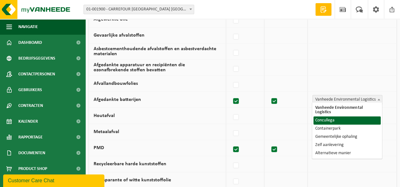
select select "Concullega"
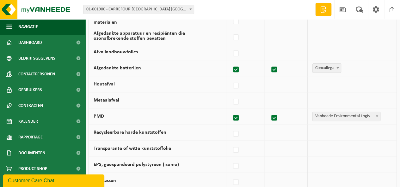
scroll to position [316, 0]
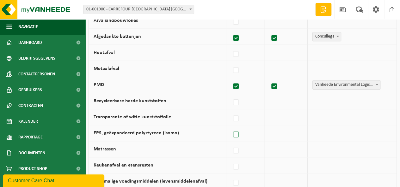
click at [236, 131] on label at bounding box center [236, 134] width 9 height 9
click at [231, 127] on input "EPS, geëxpandeerd polystyreen (isomo)" at bounding box center [230, 127] width 0 height 0
checkbox input "true"
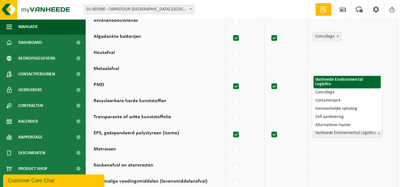
click at [378, 132] on b at bounding box center [378, 133] width 3 height 2
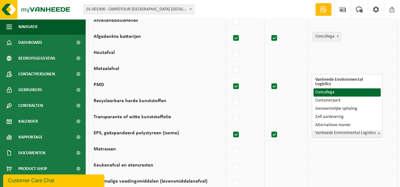
select select "Concullega"
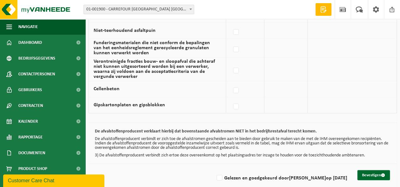
scroll to position [488, 0]
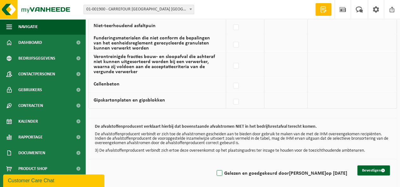
click at [215, 170] on label "Gelezen en goedgekeurd door [PERSON_NAME] op [DATE]" at bounding box center [281, 173] width 132 height 9
click at [214, 166] on input "Gelezen en goedgekeurd door [PERSON_NAME] op [DATE]" at bounding box center [214, 165] width 0 height 0
checkbox input "true"
click at [371, 167] on button "Bevestigen" at bounding box center [373, 171] width 33 height 10
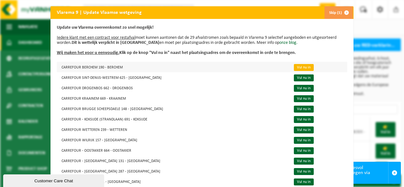
click at [294, 67] on link "Vul nu in" at bounding box center [304, 67] width 20 height 7
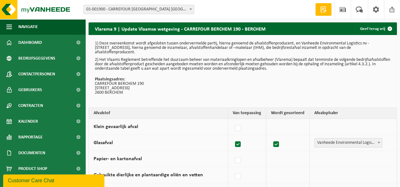
scroll to position [63, 0]
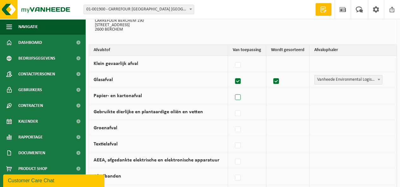
click at [239, 93] on label at bounding box center [237, 97] width 9 height 9
click at [232, 90] on input "Papier- en kartonafval" at bounding box center [232, 89] width 0 height 0
checkbox input "true"
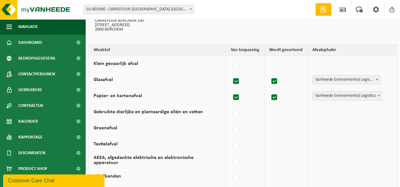
click at [378, 94] on span at bounding box center [378, 96] width 6 height 8
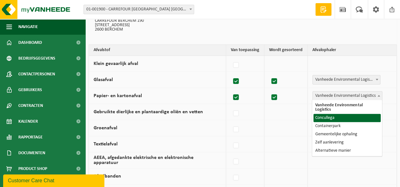
select select "Concullega"
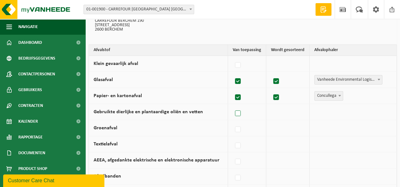
click at [236, 114] on label at bounding box center [237, 113] width 9 height 9
click at [232, 106] on input "Gebruikte dierlijke en plantaardige oliën en vetten" at bounding box center [232, 106] width 0 height 0
checkbox input "true"
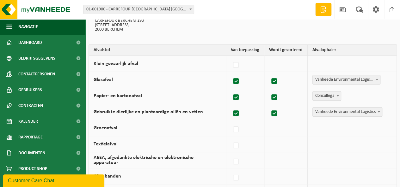
click at [377, 110] on span at bounding box center [378, 112] width 6 height 8
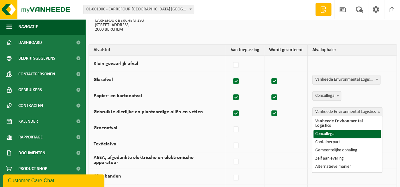
select select "Concullega"
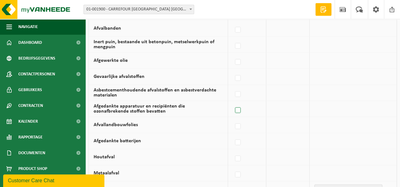
scroll to position [221, 0]
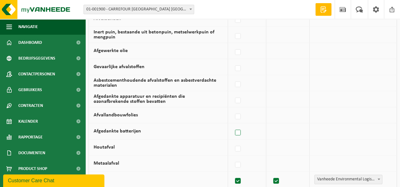
click at [239, 129] on label at bounding box center [237, 132] width 9 height 9
click at [232, 125] on input "Afgedankte batterijen" at bounding box center [232, 125] width 0 height 0
checkbox input "true"
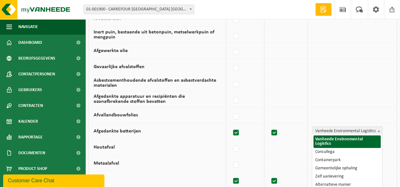
click at [378, 130] on b at bounding box center [378, 131] width 3 height 2
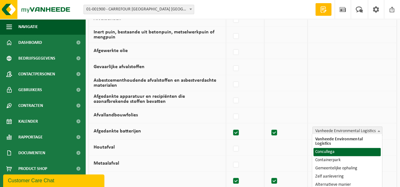
select select "Concullega"
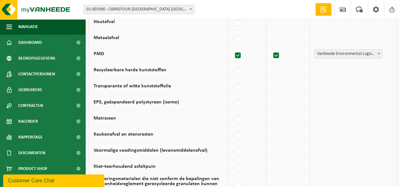
scroll to position [347, 0]
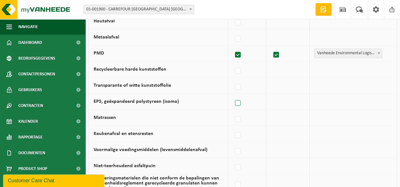
click at [239, 101] on label at bounding box center [237, 103] width 9 height 9
click at [232, 95] on input "EPS, geëxpandeerd polystyreen (isomo)" at bounding box center [232, 95] width 0 height 0
checkbox input "true"
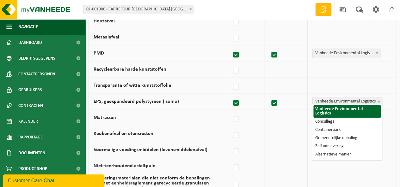
click at [380, 98] on span at bounding box center [378, 101] width 6 height 8
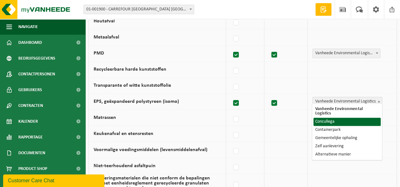
select select "Concullega"
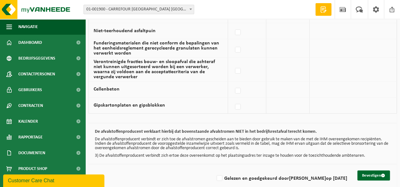
scroll to position [488, 0]
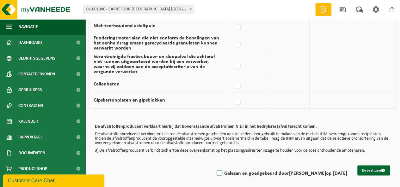
click at [215, 169] on label "Gelezen en goedgekeurd door [PERSON_NAME] op [DATE]" at bounding box center [281, 173] width 132 height 9
click at [214, 166] on input "Gelezen en goedgekeurd door [PERSON_NAME] op [DATE]" at bounding box center [214, 165] width 0 height 0
checkbox input "true"
click at [377, 166] on button "Bevestigen" at bounding box center [373, 171] width 33 height 10
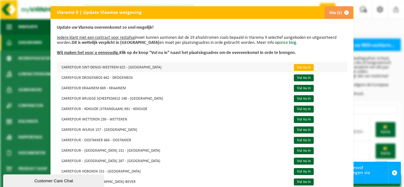
click at [294, 64] on link "Vul nu in" at bounding box center [304, 67] width 20 height 7
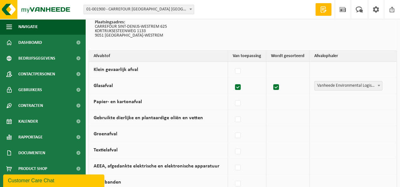
scroll to position [63, 0]
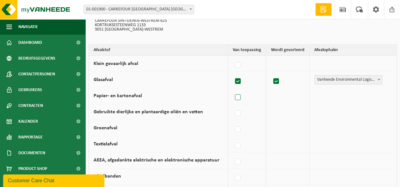
click at [239, 97] on label at bounding box center [237, 97] width 9 height 9
click at [232, 90] on input "Papier- en kartonafval" at bounding box center [232, 89] width 0 height 0
checkbox input "true"
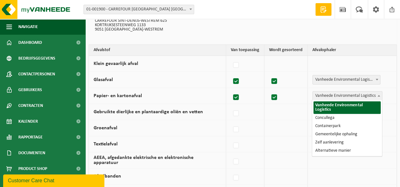
click at [380, 96] on span at bounding box center [378, 96] width 6 height 8
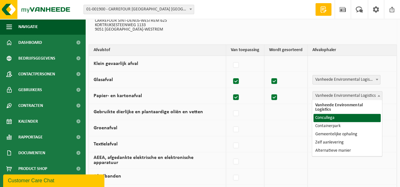
select select "Concullega"
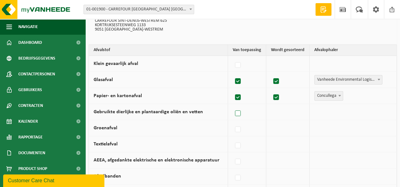
click at [236, 112] on label at bounding box center [237, 113] width 9 height 9
click at [232, 106] on input "Gebruikte dierlijke en plantaardige oliën en vetten" at bounding box center [232, 106] width 0 height 0
checkbox input "true"
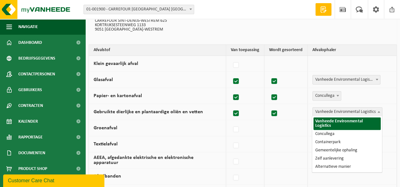
click at [380, 110] on span at bounding box center [378, 112] width 6 height 8
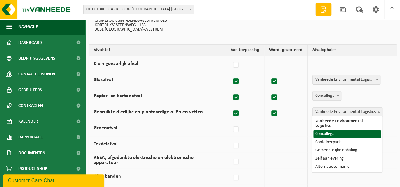
select select "Concullega"
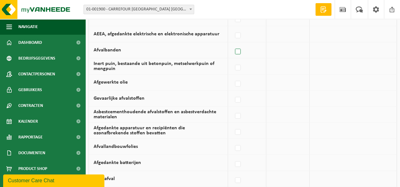
scroll to position [221, 0]
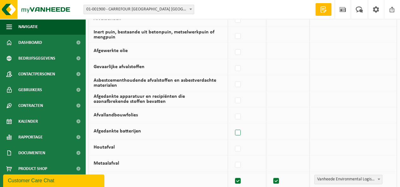
click at [238, 131] on label at bounding box center [237, 132] width 9 height 9
click at [232, 125] on input "Afgedankte batterijen" at bounding box center [232, 125] width 0 height 0
checkbox input "true"
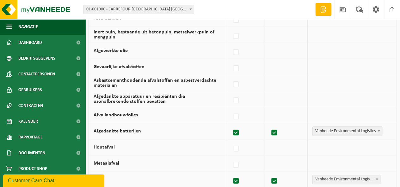
click at [378, 130] on b at bounding box center [378, 131] width 3 height 2
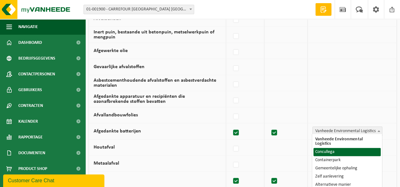
select select "Concullega"
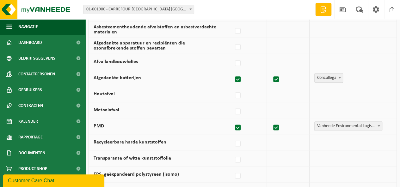
scroll to position [284, 0]
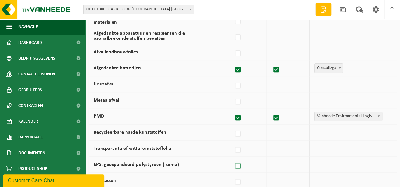
click at [239, 162] on label at bounding box center [237, 166] width 9 height 9
click at [232, 159] on input "EPS, geëxpandeerd polystyreen (isomo)" at bounding box center [232, 158] width 0 height 0
checkbox input "true"
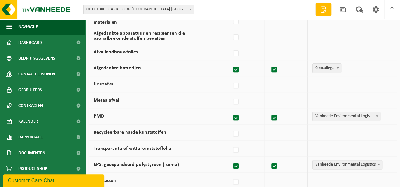
click at [377, 162] on span at bounding box center [378, 164] width 6 height 8
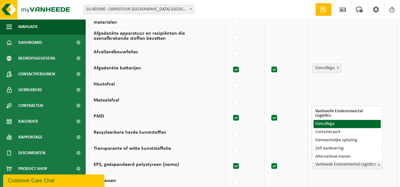
select select "Concullega"
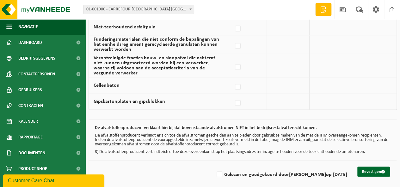
scroll to position [488, 0]
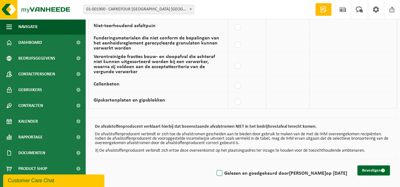
click at [215, 172] on label "Gelezen en goedgekeurd door JEANNINE VAN HEMELRIJCK op 22/09/25" at bounding box center [281, 173] width 132 height 9
click at [214, 166] on input "Gelezen en goedgekeurd door JEANNINE VAN HEMELRIJCK op 22/09/25" at bounding box center [214, 165] width 0 height 0
checkbox input "true"
click at [370, 166] on button "Bevestigen" at bounding box center [373, 171] width 33 height 10
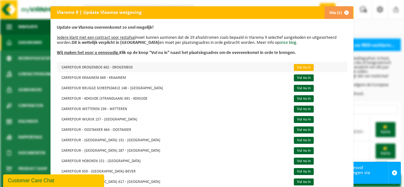
click at [294, 68] on link "Vul nu in" at bounding box center [304, 67] width 20 height 7
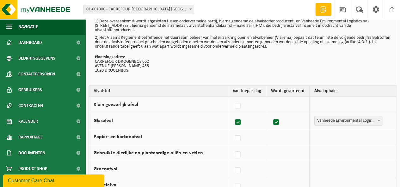
scroll to position [32, 0]
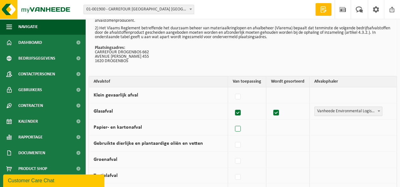
click at [239, 128] on label at bounding box center [237, 128] width 9 height 9
click at [232, 121] on input "Papier- en kartonafval" at bounding box center [232, 121] width 0 height 0
checkbox input "true"
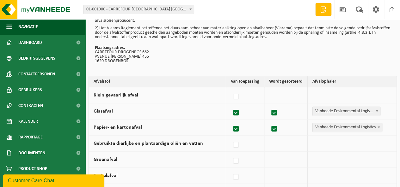
click at [377, 126] on span at bounding box center [378, 127] width 6 height 8
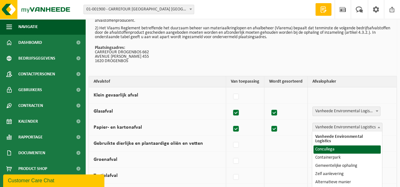
select select "Concullega"
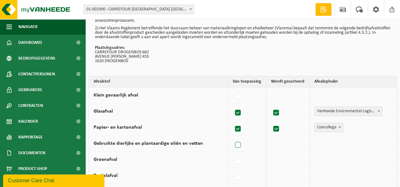
click at [239, 142] on label at bounding box center [237, 145] width 9 height 9
click at [232, 137] on input "Gebruikte dierlijke en plantaardige oliën en vetten" at bounding box center [232, 137] width 0 height 0
checkbox input "true"
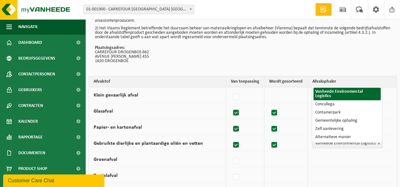
click at [380, 143] on span at bounding box center [378, 143] width 6 height 8
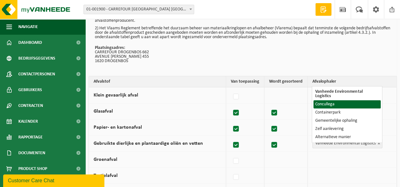
select select "Concullega"
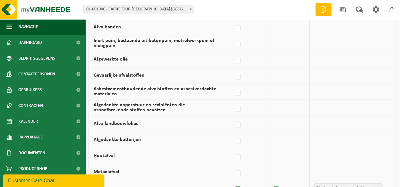
scroll to position [221, 0]
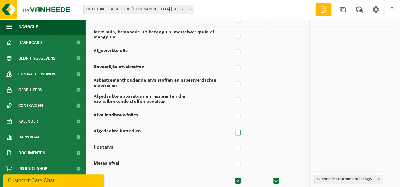
click at [238, 130] on label at bounding box center [237, 132] width 9 height 9
click at [232, 125] on input "Afgedankte batterijen" at bounding box center [232, 125] width 0 height 0
checkbox input "true"
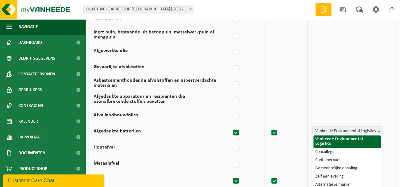
click at [379, 129] on span at bounding box center [378, 131] width 6 height 8
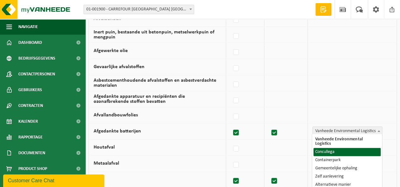
select select "Concullega"
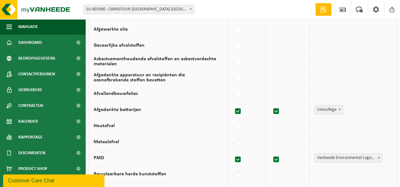
scroll to position [284, 0]
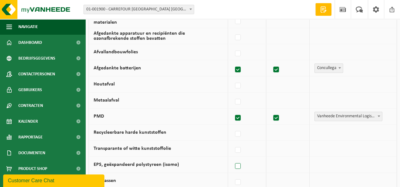
click at [241, 162] on label at bounding box center [237, 166] width 9 height 9
click at [232, 159] on input "EPS, geëxpandeerd polystyreen (isomo)" at bounding box center [232, 158] width 0 height 0
checkbox input "true"
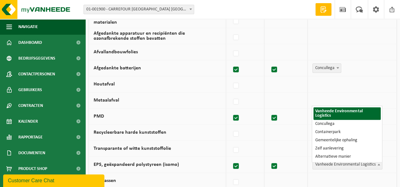
click at [380, 162] on span at bounding box center [378, 164] width 6 height 8
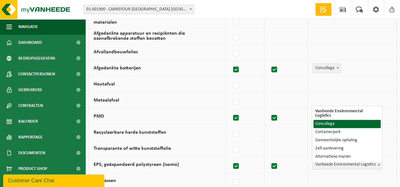
select select "Concullega"
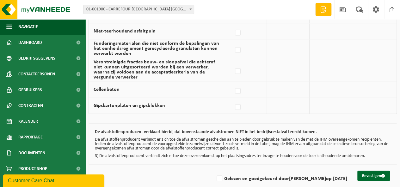
scroll to position [488, 0]
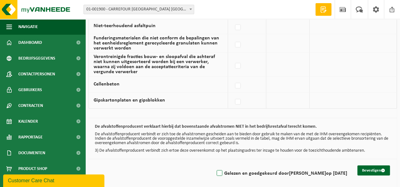
click at [215, 169] on label "Gelezen en goedgekeurd door JEANNINE VAN HEMELRIJCK op 22/09/25" at bounding box center [281, 173] width 132 height 9
click at [214, 166] on input "Gelezen en goedgekeurd door JEANNINE VAN HEMELRIJCK op 22/09/25" at bounding box center [214, 165] width 0 height 0
checkbox input "true"
click at [370, 166] on button "Bevestigen" at bounding box center [373, 171] width 33 height 10
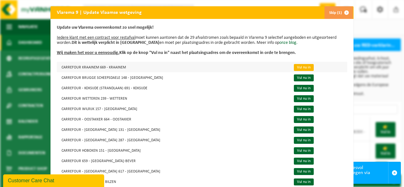
click at [294, 66] on link "Vul nu in" at bounding box center [304, 67] width 20 height 7
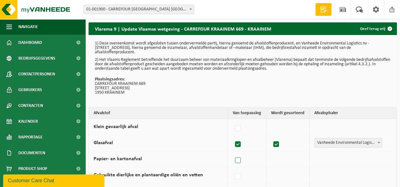
click at [239, 161] on label at bounding box center [237, 160] width 9 height 9
click at [232, 153] on input "Papier- en kartonafval" at bounding box center [232, 153] width 0 height 0
checkbox input "true"
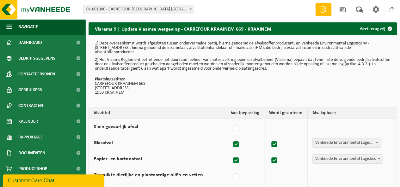
click at [381, 159] on span at bounding box center [378, 159] width 6 height 8
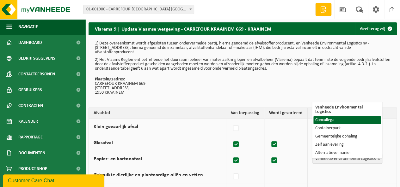
select select "Concullega"
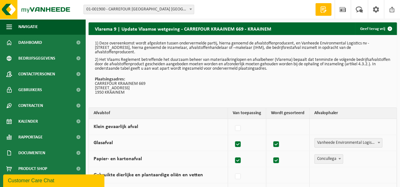
scroll to position [32, 0]
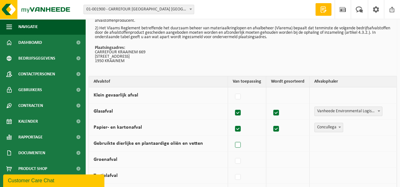
click at [236, 142] on label at bounding box center [237, 145] width 9 height 9
click at [232, 137] on input "Gebruikte dierlijke en plantaardige oliën en vetten" at bounding box center [232, 137] width 0 height 0
checkbox input "true"
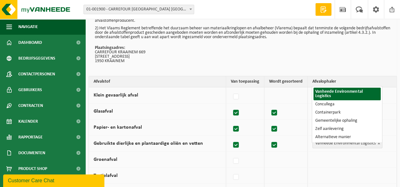
click at [377, 143] on b at bounding box center [378, 144] width 3 height 2
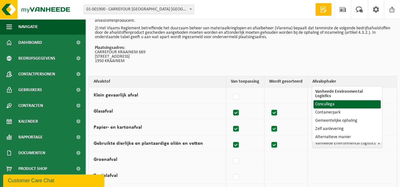
select select "Concullega"
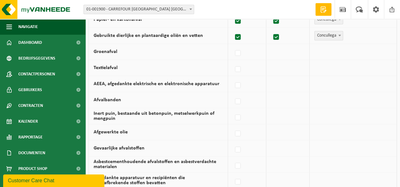
scroll to position [190, 0]
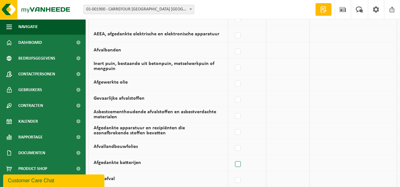
click at [241, 162] on label at bounding box center [237, 164] width 9 height 9
click at [232, 157] on input "Afgedankte batterijen" at bounding box center [232, 156] width 0 height 0
checkbox input "true"
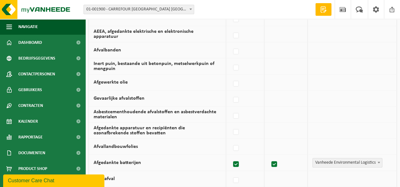
click at [377, 162] on b at bounding box center [378, 163] width 3 height 2
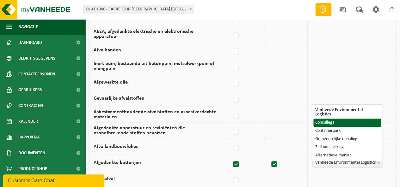
select select "Concullega"
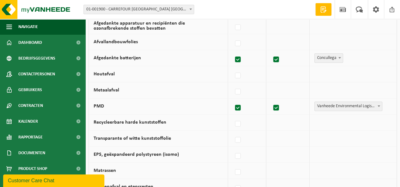
scroll to position [316, 0]
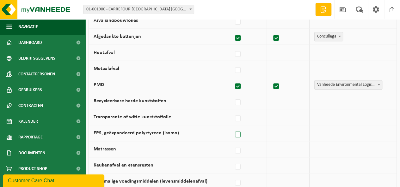
click at [238, 132] on label at bounding box center [237, 134] width 9 height 9
click at [232, 127] on input "EPS, geëxpandeerd polystyreen (isomo)" at bounding box center [232, 127] width 0 height 0
checkbox input "true"
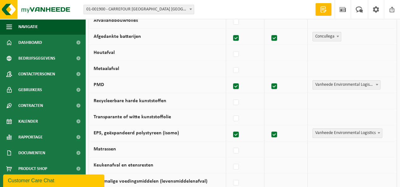
click at [379, 132] on b at bounding box center [378, 133] width 3 height 2
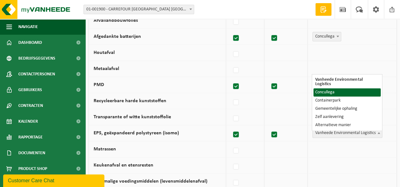
select select "Concullega"
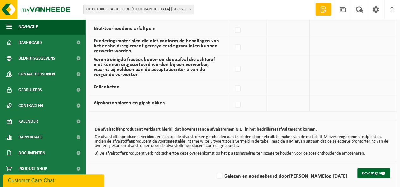
scroll to position [488, 0]
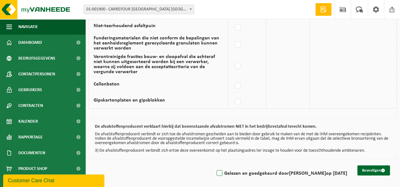
click at [215, 169] on label "Gelezen en goedgekeurd door [PERSON_NAME] op [DATE]" at bounding box center [281, 173] width 132 height 9
click at [214, 166] on input "Gelezen en goedgekeurd door [PERSON_NAME] op [DATE]" at bounding box center [214, 165] width 0 height 0
checkbox input "true"
click at [373, 166] on button "Bevestigen" at bounding box center [373, 171] width 33 height 10
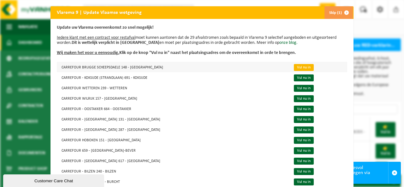
click at [294, 65] on link "Vul nu in" at bounding box center [304, 67] width 20 height 7
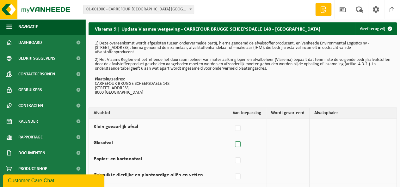
click at [239, 142] on label at bounding box center [237, 144] width 9 height 9
click at [232, 137] on input "Glasafval" at bounding box center [232, 136] width 0 height 0
checkbox input "true"
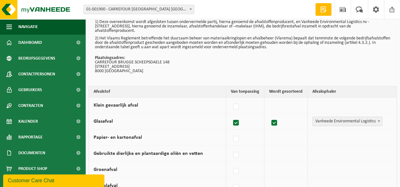
scroll to position [63, 0]
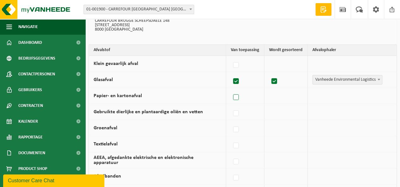
click at [239, 97] on label at bounding box center [236, 97] width 9 height 9
click at [231, 90] on input "Papier- en kartonafval" at bounding box center [230, 89] width 0 height 0
checkbox input "true"
click at [379, 95] on b at bounding box center [378, 96] width 3 height 2
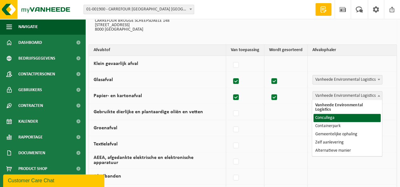
select select "Concullega"
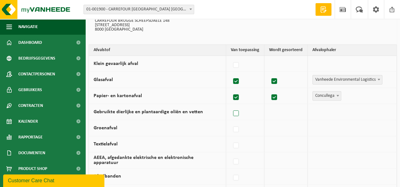
click at [235, 112] on label at bounding box center [236, 113] width 9 height 9
click at [231, 106] on input "Gebruikte dierlijke en plantaardige oliën en vetten" at bounding box center [230, 106] width 0 height 0
checkbox input "true"
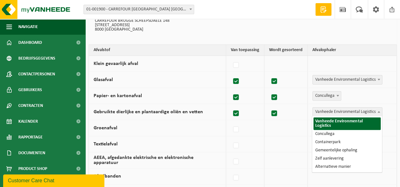
click at [380, 110] on span at bounding box center [378, 112] width 6 height 8
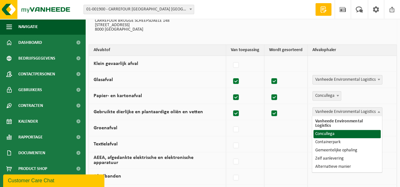
drag, startPoint x: 343, startPoint y: 128, endPoint x: 335, endPoint y: 132, distance: 8.6
select select "Concullega"
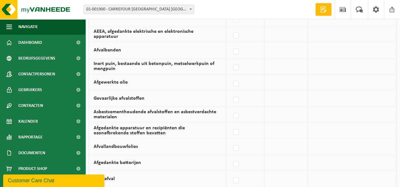
scroll to position [221, 0]
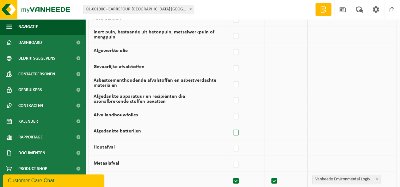
click at [234, 130] on label at bounding box center [236, 132] width 9 height 9
click at [231, 125] on input "Afgedankte batterijen" at bounding box center [230, 125] width 0 height 0
checkbox input "true"
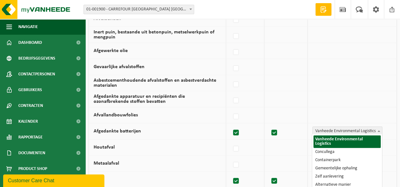
click at [379, 130] on b at bounding box center [378, 131] width 3 height 2
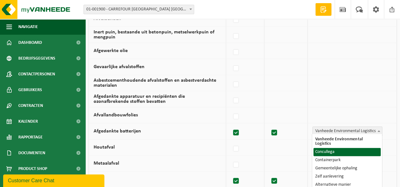
select select "Concullega"
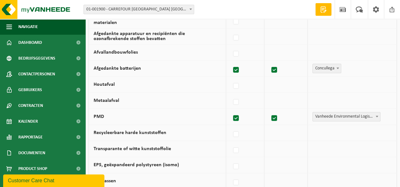
scroll to position [284, 0]
click at [237, 164] on label at bounding box center [236, 166] width 9 height 9
click at [231, 159] on input "EPS, geëxpandeerd polystyreen (isomo)" at bounding box center [230, 158] width 0 height 0
checkbox input "true"
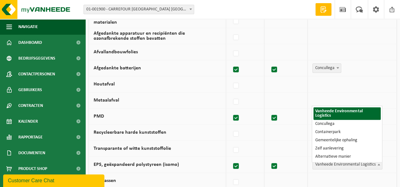
click at [378, 164] on b at bounding box center [378, 165] width 3 height 2
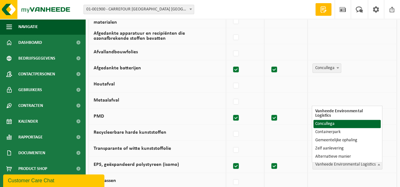
select select "Concullega"
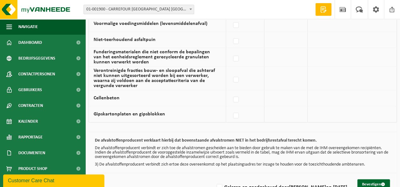
scroll to position [488, 0]
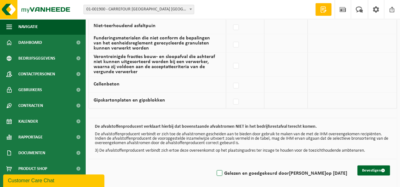
click at [215, 169] on label "Gelezen en goedgekeurd door [PERSON_NAME] op [DATE]" at bounding box center [281, 173] width 132 height 9
click at [214, 166] on input "Gelezen en goedgekeurd door [PERSON_NAME] op [DATE]" at bounding box center [214, 165] width 0 height 0
checkbox input "true"
click at [371, 168] on button "Bevestigen" at bounding box center [373, 171] width 33 height 10
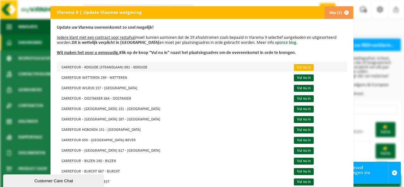
click at [294, 67] on link "Vul nu in" at bounding box center [304, 67] width 20 height 7
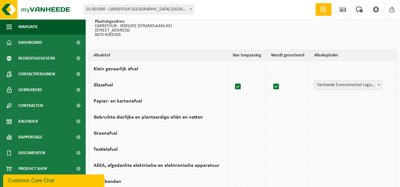
scroll to position [63, 0]
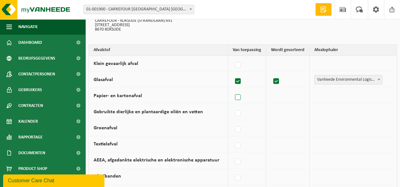
click at [239, 96] on label at bounding box center [237, 97] width 9 height 9
click at [232, 90] on input "Papier- en kartonafval" at bounding box center [232, 89] width 0 height 0
checkbox input "true"
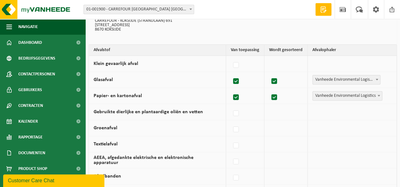
click at [379, 95] on b at bounding box center [378, 96] width 3 height 2
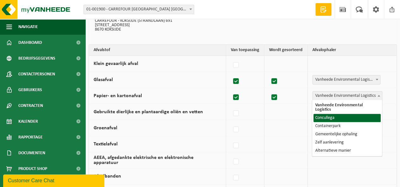
select select "Concullega"
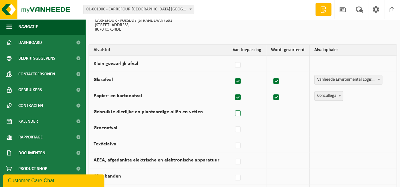
click at [238, 112] on label at bounding box center [237, 113] width 9 height 9
click at [232, 106] on input "Gebruikte dierlijke en plantaardige oliën en vetten" at bounding box center [232, 106] width 0 height 0
checkbox input "true"
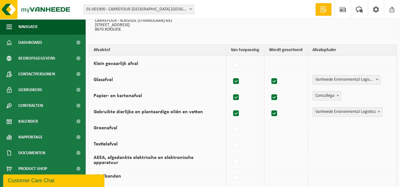
click at [379, 111] on b at bounding box center [378, 112] width 3 height 2
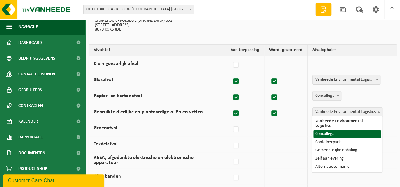
select select "Concullega"
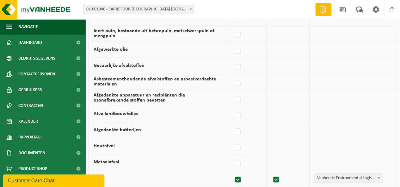
scroll to position [253, 0]
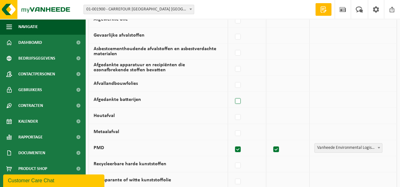
click at [238, 98] on label at bounding box center [237, 101] width 9 height 9
click at [232, 93] on input "Afgedankte batterijen" at bounding box center [232, 93] width 0 height 0
checkbox input "true"
click at [379, 99] on b at bounding box center [378, 100] width 3 height 2
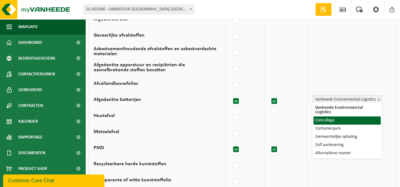
select select "Concullega"
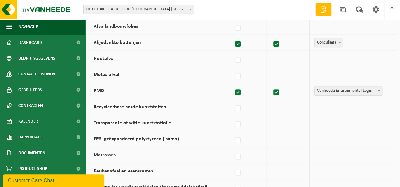
scroll to position [316, 0]
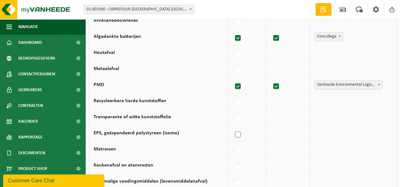
click at [241, 134] on label at bounding box center [237, 134] width 9 height 9
click at [232, 127] on input "EPS, geëxpandeerd polystyreen (isomo)" at bounding box center [232, 127] width 0 height 0
checkbox input "true"
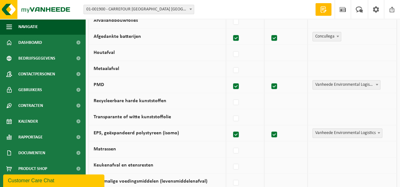
click at [377, 130] on span at bounding box center [378, 133] width 6 height 8
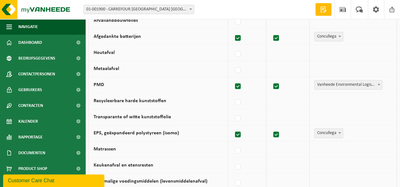
select select "Concullega"
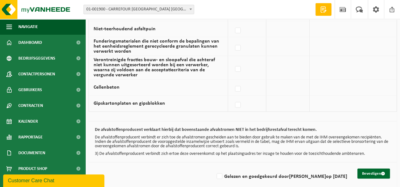
scroll to position [488, 0]
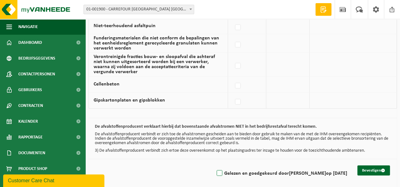
click at [215, 169] on label "Gelezen en goedgekeurd door [PERSON_NAME] op [DATE]" at bounding box center [281, 173] width 132 height 9
click at [214, 166] on input "Gelezen en goedgekeurd door [PERSON_NAME] op [DATE]" at bounding box center [214, 165] width 0 height 0
checkbox input "true"
click at [371, 166] on button "Bevestigen" at bounding box center [373, 171] width 33 height 10
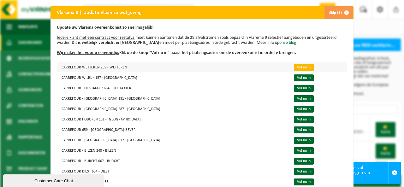
click at [294, 66] on link "Vul nu in" at bounding box center [304, 67] width 20 height 7
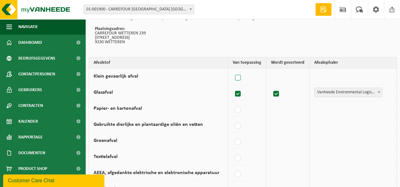
scroll to position [63, 0]
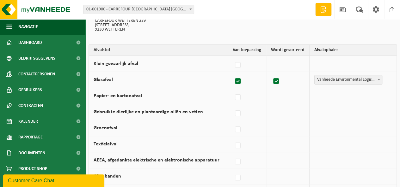
click at [240, 97] on label at bounding box center [237, 97] width 9 height 9
click at [232, 90] on input "Papier- en kartonafval" at bounding box center [232, 89] width 0 height 0
checkbox input "true"
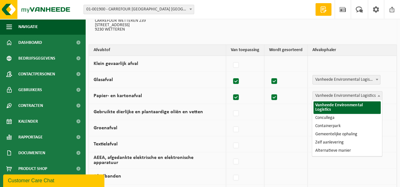
click at [378, 95] on b at bounding box center [378, 96] width 3 height 2
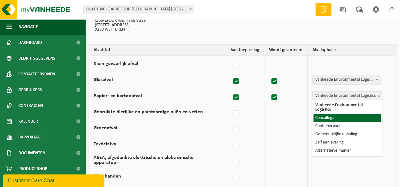
select select "Concullega"
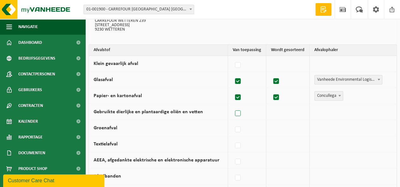
click at [238, 111] on label at bounding box center [237, 113] width 9 height 9
click at [232, 106] on input "Gebruikte dierlijke en plantaardige oliën en vetten" at bounding box center [232, 106] width 0 height 0
checkbox input "true"
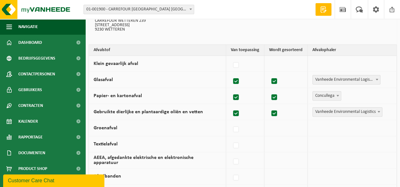
click at [381, 111] on span at bounding box center [378, 112] width 6 height 8
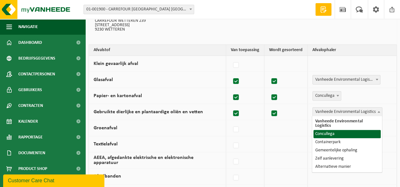
select select "Concullega"
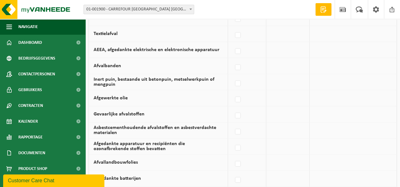
scroll to position [221, 0]
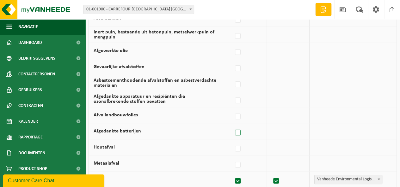
click at [242, 129] on label at bounding box center [237, 132] width 9 height 9
click at [232, 125] on input "Afgedankte batterijen" at bounding box center [232, 125] width 0 height 0
checkbox input "true"
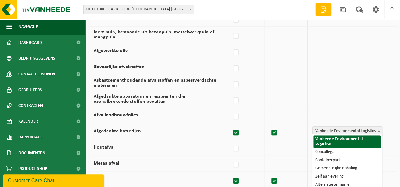
click at [380, 129] on span at bounding box center [378, 131] width 6 height 8
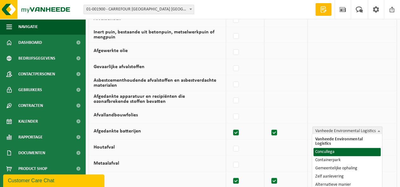
select select "Concullega"
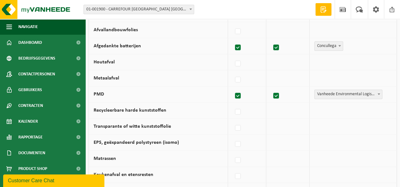
scroll to position [316, 0]
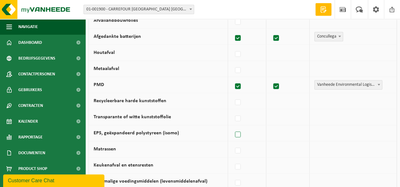
click at [239, 131] on label at bounding box center [237, 134] width 9 height 9
click at [232, 127] on input "EPS, geëxpandeerd polystyreen (isomo)" at bounding box center [232, 127] width 0 height 0
checkbox input "true"
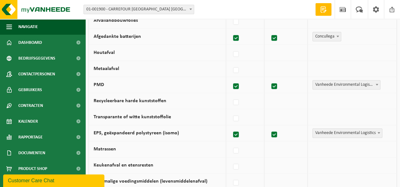
click at [380, 132] on span at bounding box center [378, 133] width 6 height 8
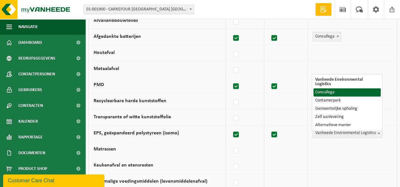
select select "Concullega"
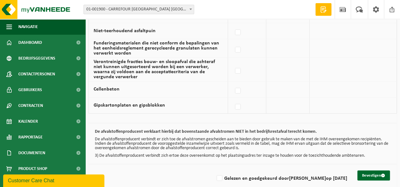
scroll to position [488, 0]
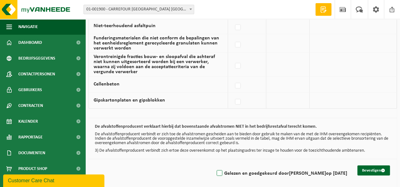
drag, startPoint x: 191, startPoint y: 170, endPoint x: 199, endPoint y: 170, distance: 7.6
click at [215, 170] on label "Gelezen en goedgekeurd door JEANNINE VAN HEMELRIJCK op 22/09/25" at bounding box center [281, 173] width 132 height 9
click at [214, 166] on input "Gelezen en goedgekeurd door JEANNINE VAN HEMELRIJCK op 22/09/25" at bounding box center [214, 165] width 0 height 0
checkbox input "true"
click at [368, 166] on button "Bevestigen" at bounding box center [373, 171] width 33 height 10
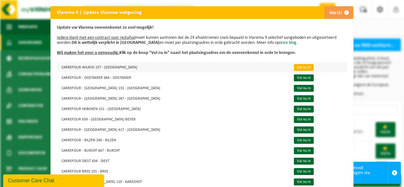
click at [294, 68] on link "Vul nu in" at bounding box center [304, 67] width 20 height 7
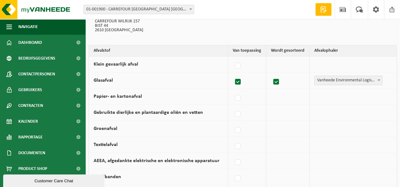
scroll to position [63, 0]
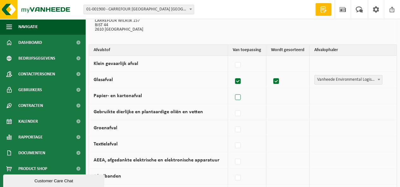
click at [242, 98] on label at bounding box center [237, 97] width 9 height 9
click at [232, 90] on input "Papier- en kartonafval" at bounding box center [232, 89] width 0 height 0
checkbox input "true"
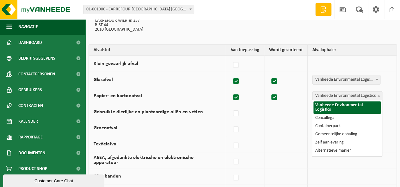
click at [378, 95] on b at bounding box center [378, 96] width 3 height 2
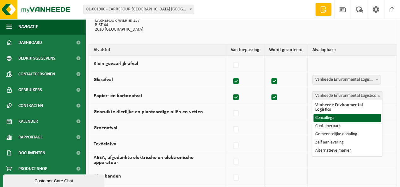
select select "Concullega"
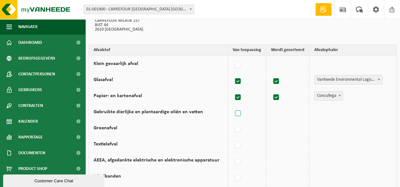
click at [238, 111] on label at bounding box center [237, 113] width 9 height 9
click at [232, 106] on input "Gebruikte dierlijke en plantaardige oliën en vetten" at bounding box center [232, 106] width 0 height 0
checkbox input "true"
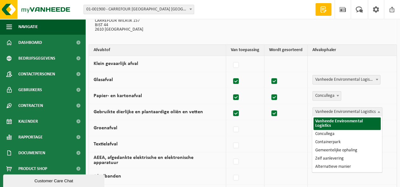
click at [380, 113] on span at bounding box center [378, 112] width 6 height 8
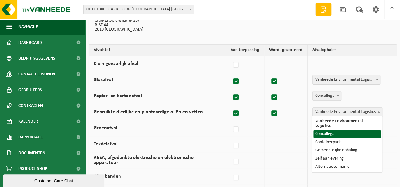
drag, startPoint x: 336, startPoint y: 128, endPoint x: 329, endPoint y: 130, distance: 7.6
select select "Concullega"
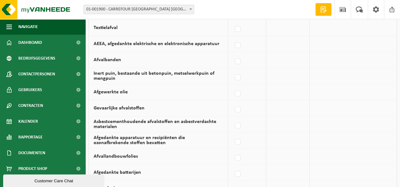
scroll to position [221, 0]
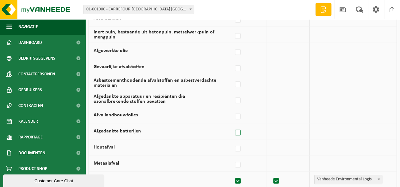
click at [236, 128] on label at bounding box center [237, 132] width 9 height 9
click at [232, 125] on input "Afgedankte batterijen" at bounding box center [232, 125] width 0 height 0
checkbox input "true"
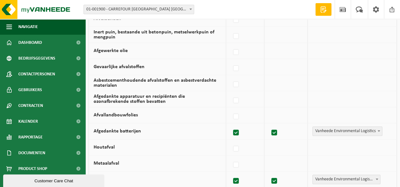
click at [379, 127] on span at bounding box center [378, 131] width 6 height 8
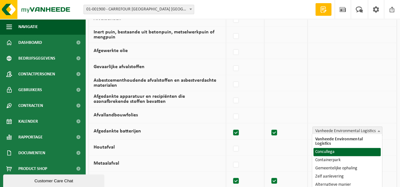
select select "Concullega"
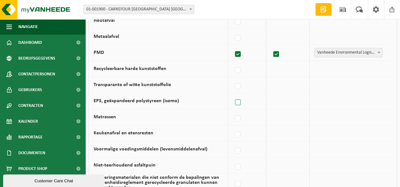
scroll to position [347, 0]
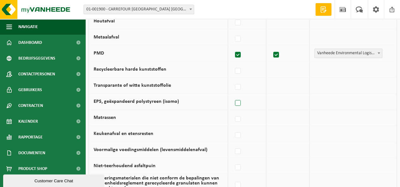
click at [242, 99] on label at bounding box center [237, 103] width 9 height 9
click at [232, 95] on input "EPS, geëxpandeerd polystyreen (isomo)" at bounding box center [232, 95] width 0 height 0
checkbox input "true"
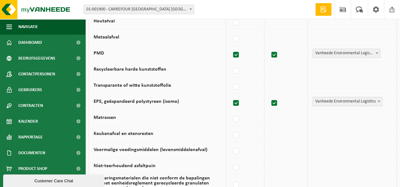
checkbox input "true"
click at [379, 101] on span at bounding box center [378, 101] width 6 height 8
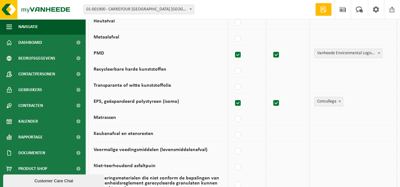
select select "Concullega"
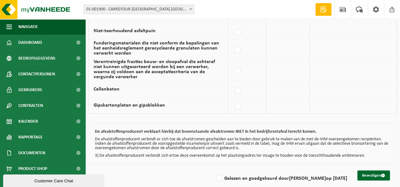
scroll to position [488, 0]
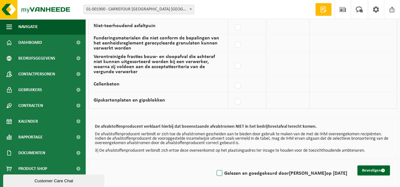
click at [215, 170] on label "Gelezen en goedgekeurd door [PERSON_NAME] op [DATE]" at bounding box center [281, 173] width 132 height 9
click at [214, 166] on input "Gelezen en goedgekeurd door [PERSON_NAME] op [DATE]" at bounding box center [214, 165] width 0 height 0
checkbox input "true"
click at [377, 168] on button "Bevestigen" at bounding box center [373, 171] width 33 height 10
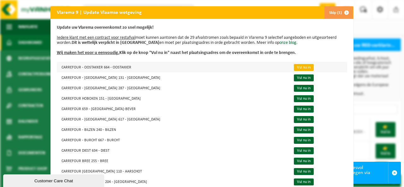
click at [294, 68] on link "Vul nu in" at bounding box center [304, 67] width 20 height 7
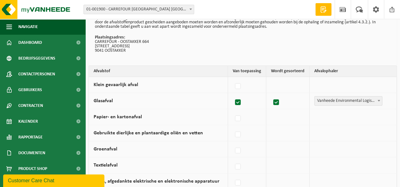
scroll to position [63, 0]
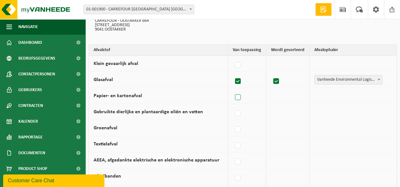
click at [239, 97] on label at bounding box center [237, 97] width 9 height 9
click at [232, 90] on input "Papier- en kartonafval" at bounding box center [232, 89] width 0 height 0
checkbox input "true"
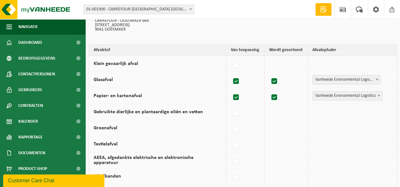
click at [379, 94] on span at bounding box center [378, 96] width 6 height 8
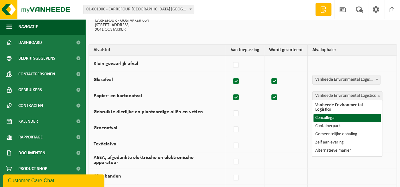
select select "Concullega"
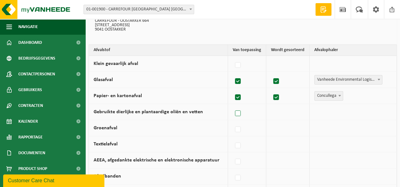
click at [239, 113] on label at bounding box center [237, 113] width 9 height 9
click at [232, 106] on input "Gebruikte dierlijke en plantaardige oliën en vetten" at bounding box center [232, 106] width 0 height 0
checkbox input "true"
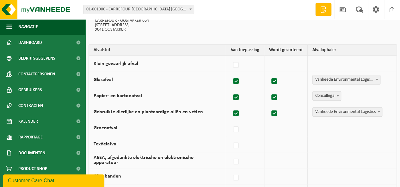
click at [378, 112] on b at bounding box center [378, 112] width 3 height 2
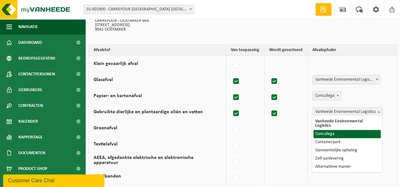
select select "Concullega"
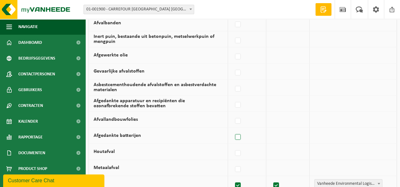
scroll to position [221, 0]
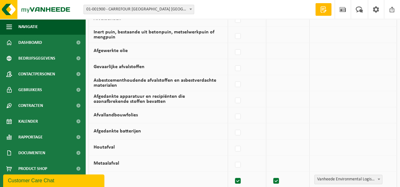
click at [235, 129] on div at bounding box center [246, 131] width 28 height 13
click at [237, 130] on label at bounding box center [237, 132] width 9 height 9
click at [232, 125] on input "Afgedankte batterijen" at bounding box center [232, 125] width 0 height 0
checkbox input "true"
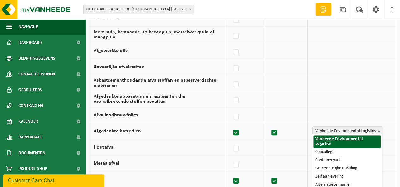
click at [377, 129] on span at bounding box center [378, 131] width 6 height 8
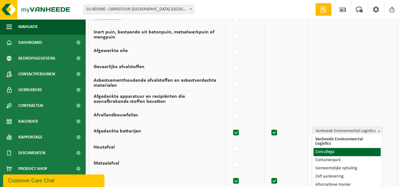
select select "Concullega"
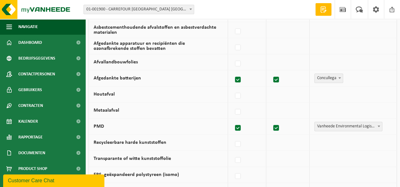
scroll to position [284, 0]
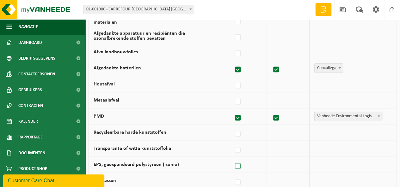
click at [239, 163] on label at bounding box center [237, 166] width 9 height 9
click at [232, 159] on input "EPS, geëxpandeerd polystyreen (isomo)" at bounding box center [232, 158] width 0 height 0
checkbox input "true"
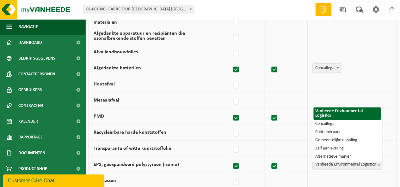
click at [376, 161] on span at bounding box center [378, 164] width 6 height 8
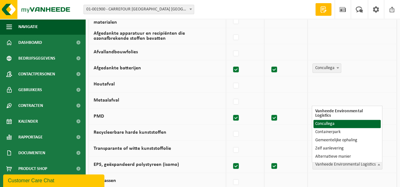
select select "Concullega"
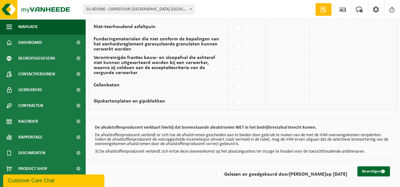
scroll to position [488, 0]
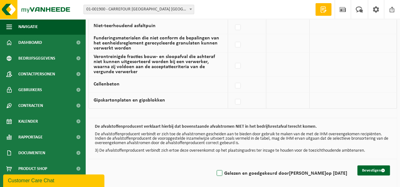
click at [215, 170] on label "Gelezen en goedgekeurd door JEANNINE VAN HEMELRIJCK op 22/09/25" at bounding box center [281, 173] width 132 height 9
click at [214, 166] on input "Gelezen en goedgekeurd door JEANNINE VAN HEMELRIJCK op 22/09/25" at bounding box center [214, 165] width 0 height 0
checkbox input "true"
click at [372, 167] on button "Bevestigen" at bounding box center [373, 171] width 33 height 10
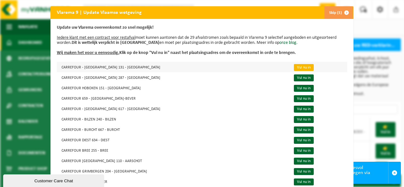
click at [294, 68] on link "Vul nu in" at bounding box center [304, 67] width 20 height 7
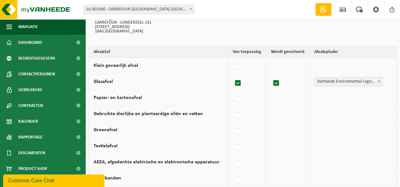
scroll to position [63, 0]
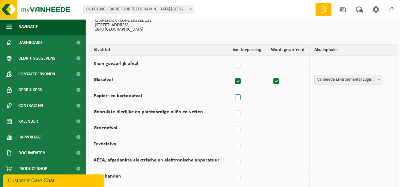
click at [239, 96] on label at bounding box center [237, 97] width 9 height 9
click at [232, 90] on input "Papier- en kartonafval" at bounding box center [232, 89] width 0 height 0
checkbox input "true"
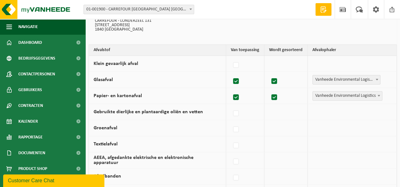
click at [377, 95] on b at bounding box center [378, 96] width 3 height 2
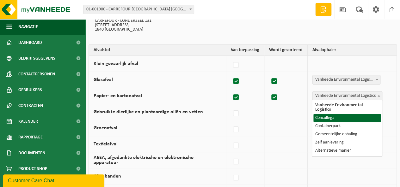
select select "Concullega"
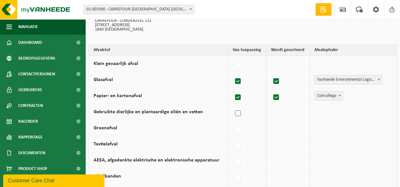
click at [238, 110] on label at bounding box center [237, 113] width 9 height 9
click at [232, 106] on input "Gebruikte dierlijke en plantaardige oliën en vetten" at bounding box center [232, 106] width 0 height 0
checkbox input "true"
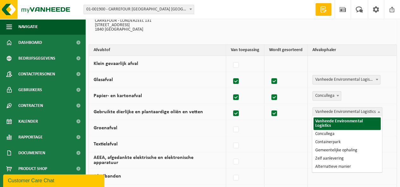
click at [379, 111] on b at bounding box center [378, 112] width 3 height 2
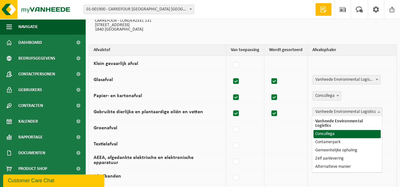
select select "Concullega"
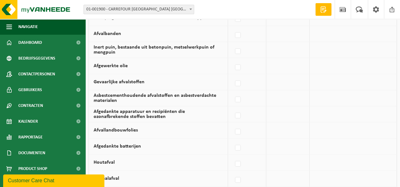
scroll to position [221, 0]
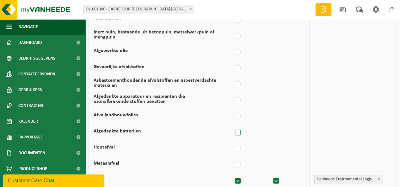
click at [240, 129] on label at bounding box center [237, 132] width 9 height 9
click at [232, 125] on input "Afgedankte batterijen" at bounding box center [232, 125] width 0 height 0
checkbox input "true"
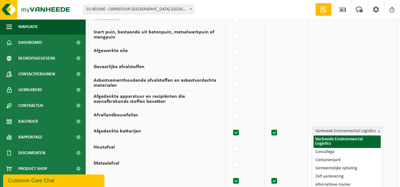
click at [377, 130] on b at bounding box center [378, 131] width 3 height 2
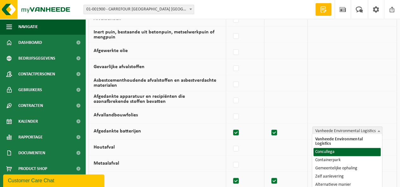
select select "Concullega"
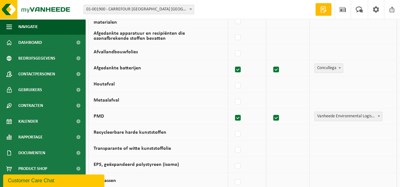
scroll to position [316, 0]
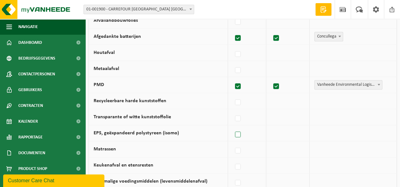
click at [237, 132] on label at bounding box center [237, 134] width 9 height 9
click at [232, 127] on input "EPS, geëxpandeerd polystyreen (isomo)" at bounding box center [232, 127] width 0 height 0
checkbox input "true"
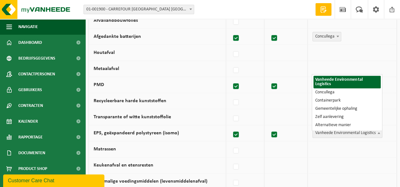
click at [380, 129] on span at bounding box center [378, 133] width 6 height 8
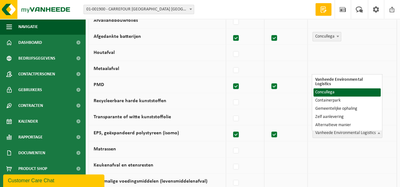
select select "Concullega"
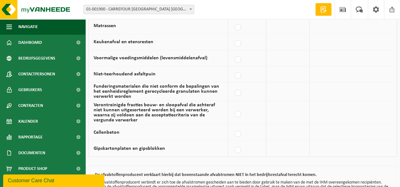
scroll to position [488, 0]
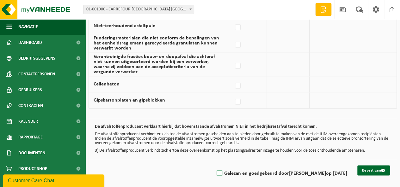
click at [215, 172] on label "Gelezen en goedgekeurd door JEANNINE VAN HEMELRIJCK op 22/09/25" at bounding box center [281, 173] width 132 height 9
click at [214, 166] on input "Gelezen en goedgekeurd door JEANNINE VAN HEMELRIJCK op 22/09/25" at bounding box center [214, 165] width 0 height 0
checkbox input "true"
click at [371, 166] on button "Bevestigen" at bounding box center [373, 171] width 33 height 10
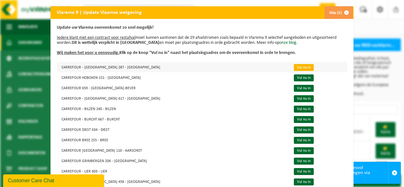
click at [294, 68] on link "Vul nu in" at bounding box center [304, 67] width 20 height 7
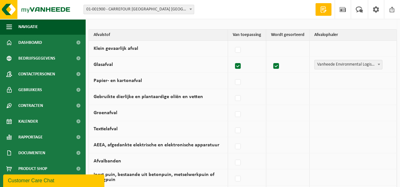
scroll to position [95, 0]
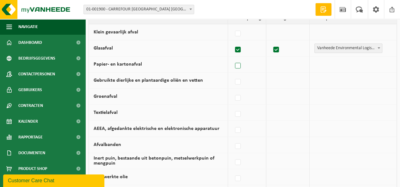
click at [238, 67] on label at bounding box center [237, 65] width 9 height 9
click at [232, 58] on input "Papier- en kartonafval" at bounding box center [232, 58] width 0 height 0
checkbox input "true"
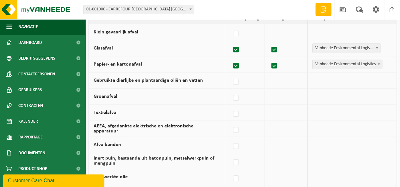
click at [379, 64] on b at bounding box center [378, 64] width 3 height 2
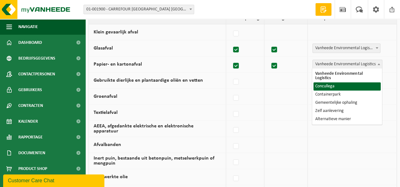
select select "Concullega"
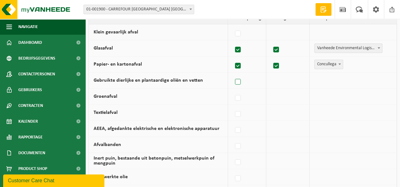
click at [239, 80] on label at bounding box center [237, 81] width 9 height 9
click at [232, 74] on input "Gebruikte dierlijke en plantaardige oliën en vetten" at bounding box center [232, 74] width 0 height 0
checkbox input "true"
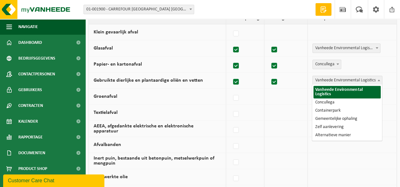
click at [379, 79] on span at bounding box center [378, 80] width 6 height 8
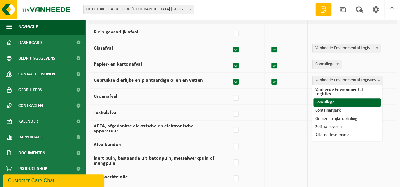
select select "Concullega"
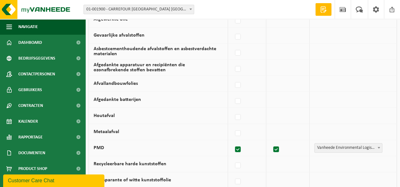
scroll to position [284, 0]
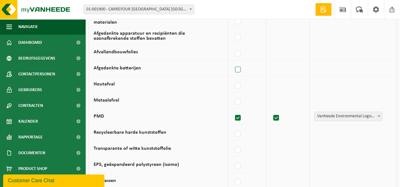
click at [241, 69] on label at bounding box center [237, 69] width 9 height 9
click at [232, 62] on input "Afgedankte batterijen" at bounding box center [232, 62] width 0 height 0
checkbox input "true"
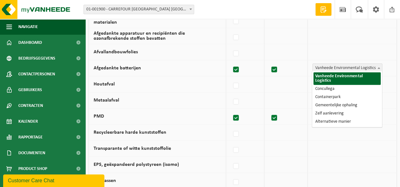
click at [381, 65] on span at bounding box center [378, 68] width 6 height 8
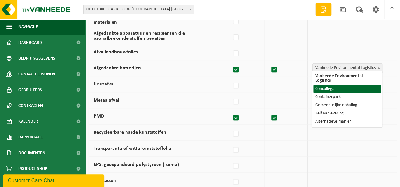
select select "Concullega"
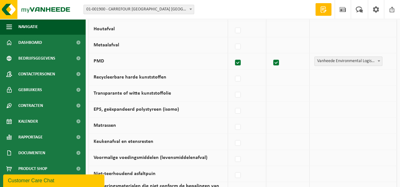
scroll to position [347, 0]
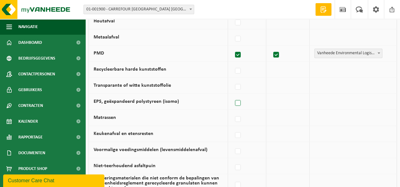
click at [241, 101] on label at bounding box center [237, 103] width 9 height 9
click at [232, 95] on input "EPS, geëxpandeerd polystyreen (isomo)" at bounding box center [232, 95] width 0 height 0
checkbox input "true"
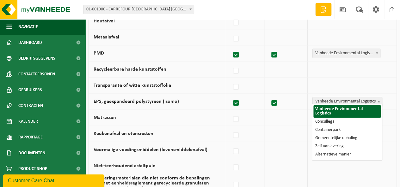
click at [380, 100] on span at bounding box center [378, 101] width 6 height 8
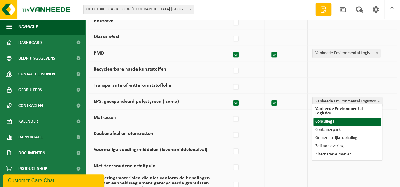
select select "Concullega"
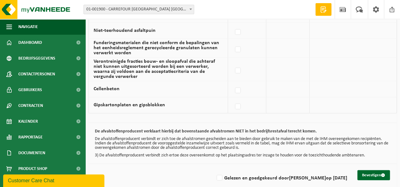
scroll to position [488, 0]
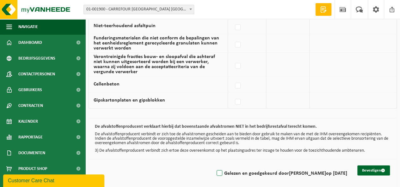
click at [215, 172] on label "Gelezen en goedgekeurd door JEANNINE VAN HEMELRIJCK op 22/09/25" at bounding box center [281, 173] width 132 height 9
click at [214, 166] on input "Gelezen en goedgekeurd door [PERSON_NAME] op [DATE]" at bounding box center [214, 165] width 0 height 0
checkbox input "true"
click at [367, 166] on button "Bevestigen" at bounding box center [373, 171] width 33 height 10
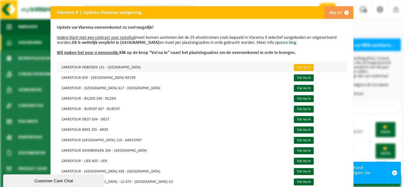
click at [294, 68] on link "Vul nu in" at bounding box center [304, 67] width 20 height 7
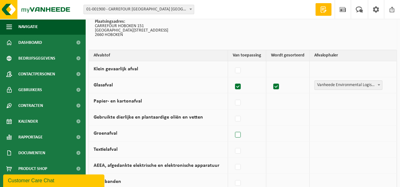
scroll to position [63, 0]
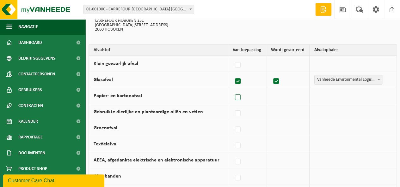
click at [242, 95] on label at bounding box center [237, 97] width 9 height 9
click at [232, 90] on input "Papier- en kartonafval" at bounding box center [232, 89] width 0 height 0
checkbox input "true"
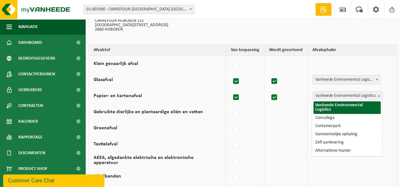
click at [379, 96] on span at bounding box center [378, 96] width 6 height 8
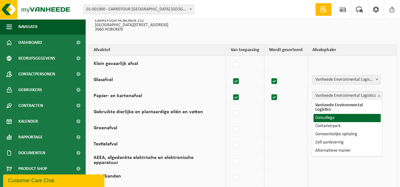
select select "Concullega"
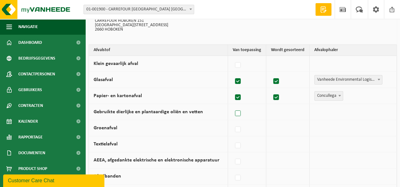
click at [242, 112] on label at bounding box center [237, 113] width 9 height 9
click at [232, 106] on input "Gebruikte dierlijke en plantaardige oliën en vetten" at bounding box center [232, 106] width 0 height 0
checkbox input "true"
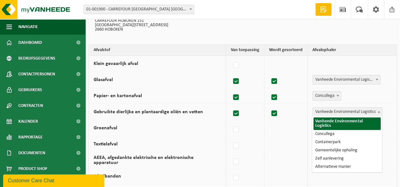
click at [379, 111] on b at bounding box center [378, 112] width 3 height 2
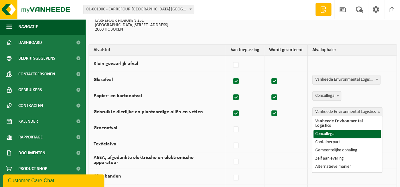
select select "Concullega"
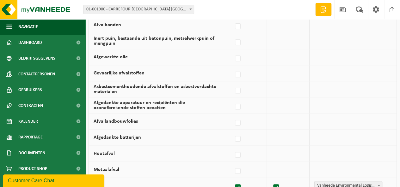
scroll to position [221, 0]
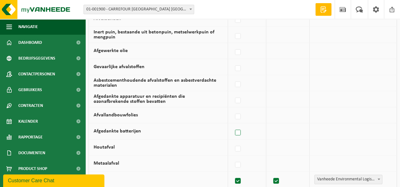
click at [239, 131] on label at bounding box center [237, 132] width 9 height 9
click at [232, 125] on input "Afgedankte batterijen" at bounding box center [232, 125] width 0 height 0
checkbox input "true"
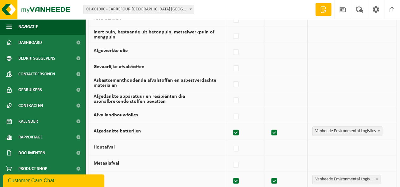
click at [380, 130] on span at bounding box center [378, 131] width 6 height 8
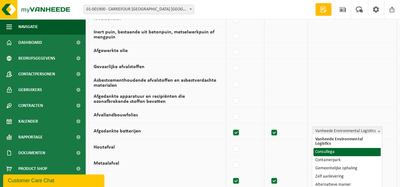
select select "Concullega"
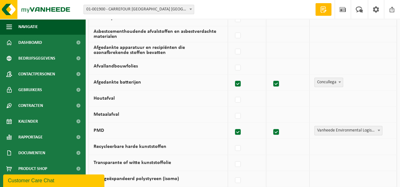
scroll to position [284, 0]
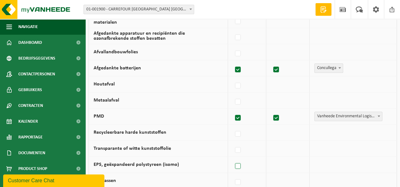
click at [240, 162] on label at bounding box center [237, 166] width 9 height 9
click at [232, 159] on input "EPS, geëxpandeerd polystyreen (isomo)" at bounding box center [232, 158] width 0 height 0
checkbox input "true"
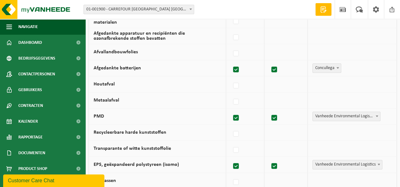
click at [380, 162] on span at bounding box center [378, 164] width 6 height 8
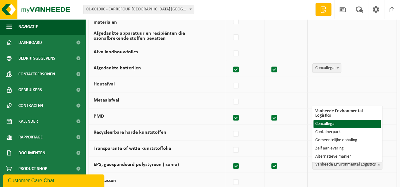
select select "Concullega"
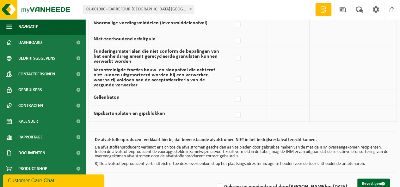
scroll to position [488, 0]
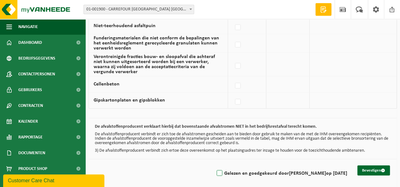
click at [215, 169] on label "Gelezen en goedgekeurd door [PERSON_NAME] op [DATE]" at bounding box center [281, 173] width 132 height 9
click at [214, 166] on input "Gelezen en goedgekeurd door [PERSON_NAME] op [DATE]" at bounding box center [214, 165] width 0 height 0
checkbox input "true"
click at [371, 168] on button "Bevestigen" at bounding box center [373, 171] width 33 height 10
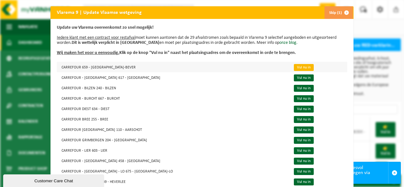
click at [294, 65] on link "Vul nu in" at bounding box center [304, 67] width 20 height 7
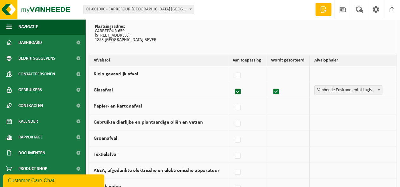
scroll to position [63, 0]
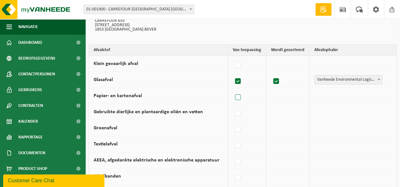
click at [239, 97] on label at bounding box center [237, 97] width 9 height 9
click at [232, 90] on input "Papier- en kartonafval" at bounding box center [232, 89] width 0 height 0
checkbox input "true"
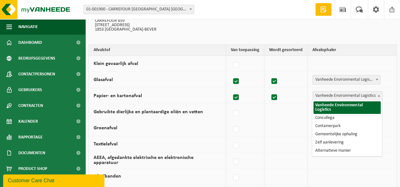
click at [378, 98] on span at bounding box center [378, 96] width 6 height 8
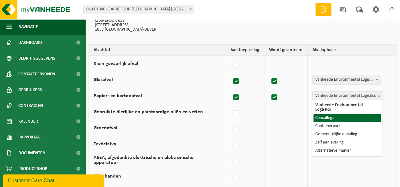
select select "Concullega"
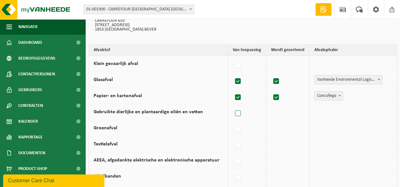
click at [241, 110] on label at bounding box center [237, 113] width 9 height 9
click at [232, 106] on input "Gebruikte dierlijke en plantaardige oliën en vetten" at bounding box center [232, 106] width 0 height 0
checkbox input "true"
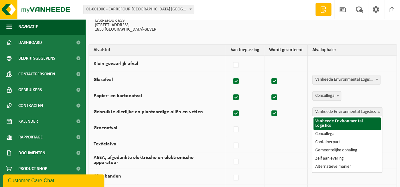
drag, startPoint x: 378, startPoint y: 111, endPoint x: 360, endPoint y: 113, distance: 17.8
click at [378, 111] on b at bounding box center [378, 112] width 3 height 2
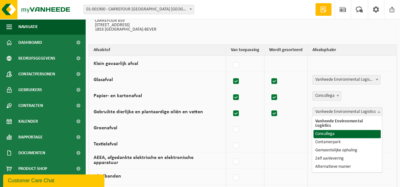
select select "Concullega"
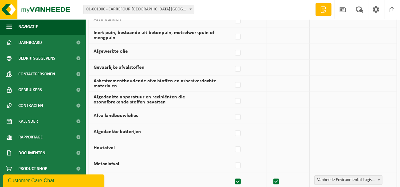
scroll to position [221, 0]
click at [242, 130] on label at bounding box center [237, 132] width 9 height 9
click at [232, 125] on input "Afgedankte batterijen" at bounding box center [232, 125] width 0 height 0
checkbox input "true"
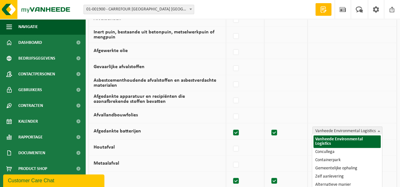
click at [377, 129] on span at bounding box center [378, 131] width 6 height 8
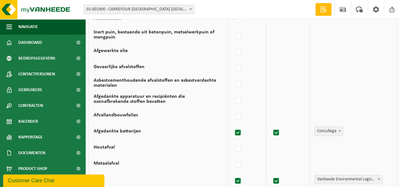
select select "Concullega"
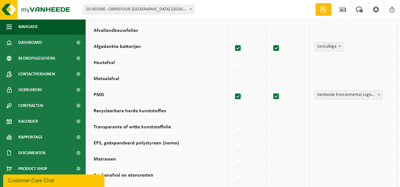
scroll to position [316, 0]
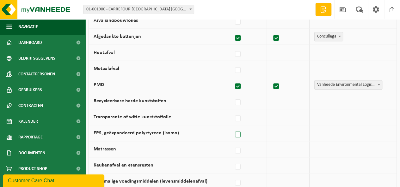
click at [242, 132] on label at bounding box center [237, 134] width 9 height 9
click at [232, 127] on input "EPS, geëxpandeerd polystyreen (isomo)" at bounding box center [232, 127] width 0 height 0
checkbox input "true"
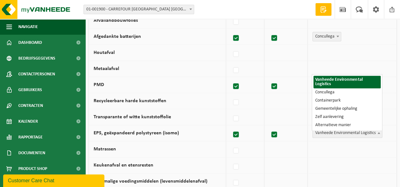
click at [378, 132] on span at bounding box center [378, 133] width 6 height 8
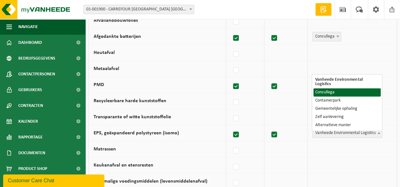
select select "Concullega"
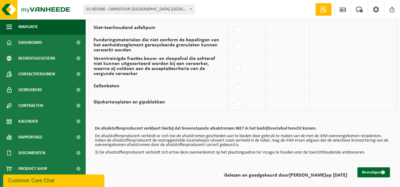
scroll to position [488, 0]
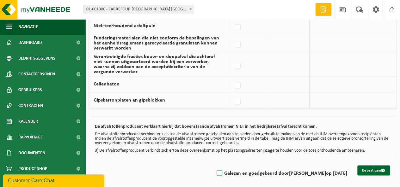
click at [215, 169] on label "Gelezen en goedgekeurd door [PERSON_NAME] op [DATE]" at bounding box center [281, 173] width 132 height 9
click at [214, 166] on input "Gelezen en goedgekeurd door [PERSON_NAME] op [DATE]" at bounding box center [214, 165] width 0 height 0
checkbox input "true"
click at [371, 166] on button "Bevestigen" at bounding box center [373, 171] width 33 height 10
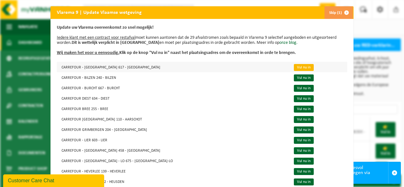
click at [294, 67] on link "Vul nu in" at bounding box center [304, 67] width 20 height 7
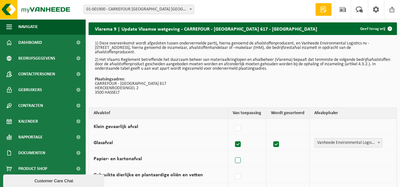
click at [237, 161] on label at bounding box center [237, 160] width 9 height 9
click at [232, 153] on input "Papier- en kartonafval" at bounding box center [232, 153] width 0 height 0
checkbox input "true"
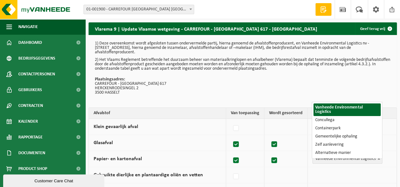
click at [378, 159] on b at bounding box center [378, 159] width 3 height 2
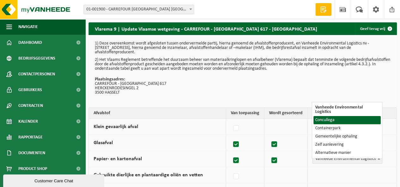
select select "Concullega"
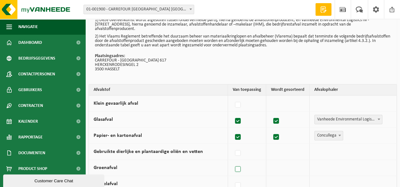
scroll to position [32, 0]
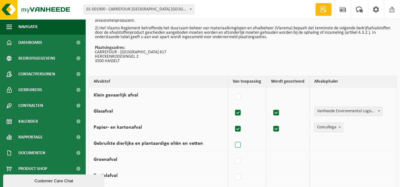
click at [239, 144] on label at bounding box center [237, 145] width 9 height 9
click at [232, 137] on input "Gebruikte dierlijke en plantaardige oliën en vetten" at bounding box center [232, 137] width 0 height 0
checkbox input "true"
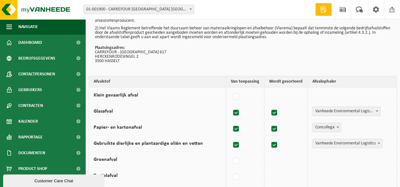
click at [377, 142] on span at bounding box center [378, 143] width 6 height 8
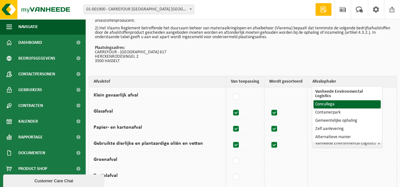
select select "Concullega"
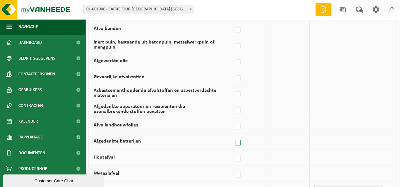
scroll to position [221, 0]
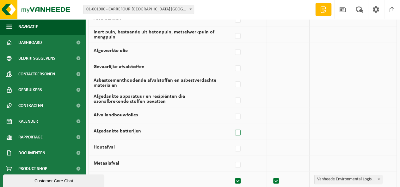
click at [240, 132] on label at bounding box center [237, 132] width 9 height 9
click at [232, 125] on input "Afgedankte batterijen" at bounding box center [232, 125] width 0 height 0
checkbox input "true"
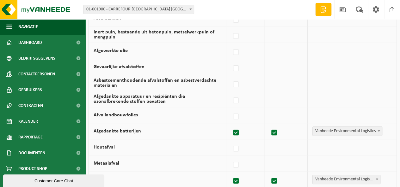
click at [376, 129] on span at bounding box center [378, 131] width 6 height 8
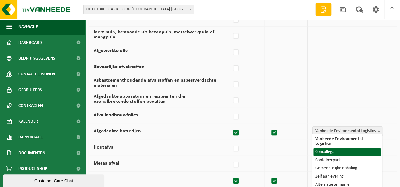
drag, startPoint x: 343, startPoint y: 146, endPoint x: 303, endPoint y: 146, distance: 40.1
select select "Concullega"
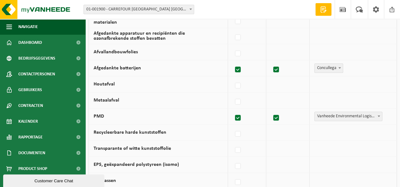
scroll to position [316, 0]
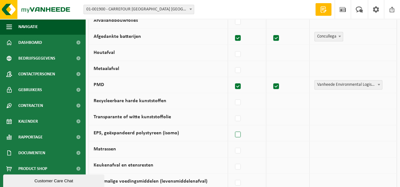
click at [236, 132] on label at bounding box center [237, 134] width 9 height 9
click at [232, 127] on input "EPS, geëxpandeerd polystyreen (isomo)" at bounding box center [232, 127] width 0 height 0
checkbox input "true"
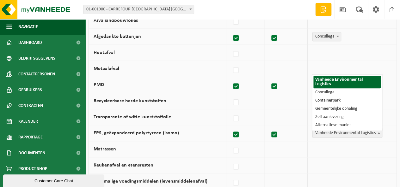
click at [378, 132] on b at bounding box center [378, 133] width 3 height 2
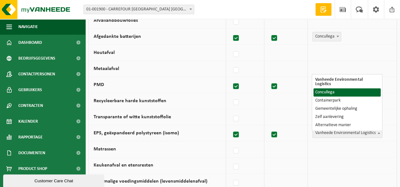
select select "Concullega"
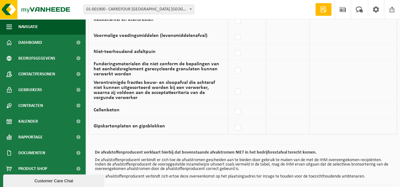
scroll to position [474, 0]
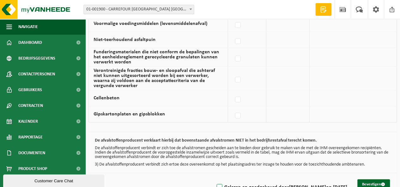
click at [215, 183] on label "Gelezen en goedgekeurd door [PERSON_NAME] op [DATE]" at bounding box center [281, 187] width 132 height 9
click at [214, 179] on input "Gelezen en goedgekeurd door [PERSON_NAME] op [DATE]" at bounding box center [214, 179] width 0 height 0
checkbox input "true"
click at [373, 179] on button "Bevestigen" at bounding box center [373, 184] width 33 height 10
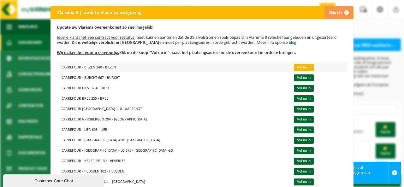
click at [294, 67] on link "Vul nu in" at bounding box center [304, 67] width 20 height 7
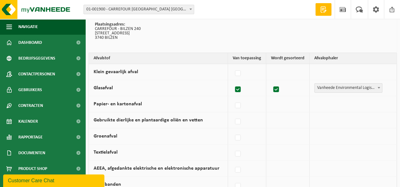
scroll to position [63, 0]
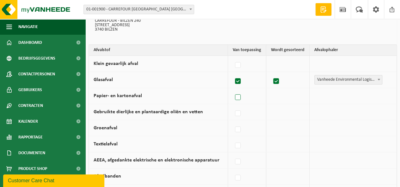
click at [241, 96] on label at bounding box center [237, 97] width 9 height 9
click at [232, 90] on input "Papier- en kartonafval" at bounding box center [232, 89] width 0 height 0
checkbox input "true"
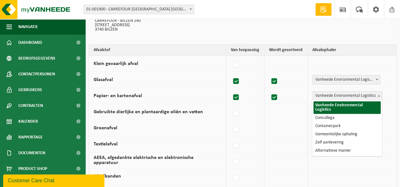
click at [377, 95] on span at bounding box center [378, 96] width 6 height 8
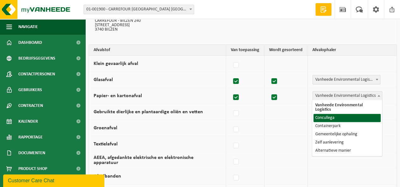
select select "Concullega"
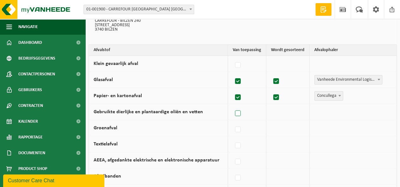
click at [238, 111] on label at bounding box center [237, 113] width 9 height 9
click at [232, 106] on input "Gebruikte dierlijke en plantaardige oliën en vetten" at bounding box center [232, 106] width 0 height 0
checkbox input "true"
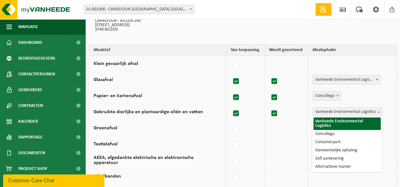
drag, startPoint x: 380, startPoint y: 110, endPoint x: 368, endPoint y: 118, distance: 14.3
click at [380, 111] on span at bounding box center [378, 112] width 6 height 8
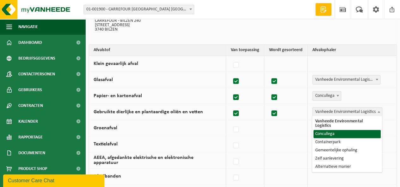
drag, startPoint x: 345, startPoint y: 130, endPoint x: 323, endPoint y: 130, distance: 22.1
select select "Concullega"
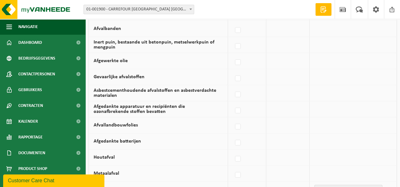
scroll to position [221, 0]
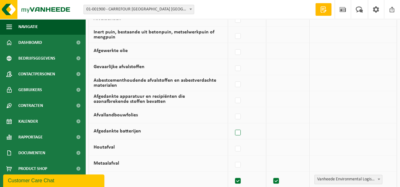
click at [238, 130] on label at bounding box center [237, 132] width 9 height 9
click at [232, 125] on input "Afgedankte batterijen" at bounding box center [232, 125] width 0 height 0
checkbox input "true"
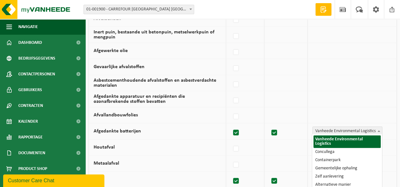
click at [377, 127] on span at bounding box center [378, 131] width 6 height 8
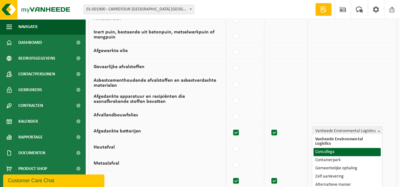
select select "Concullega"
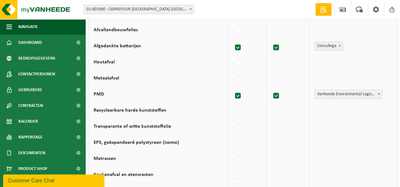
scroll to position [316, 0]
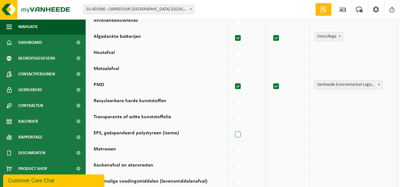
click at [238, 131] on label at bounding box center [237, 134] width 9 height 9
click at [232, 127] on input "EPS, geëxpandeerd polystyreen (isomo)" at bounding box center [232, 127] width 0 height 0
checkbox input "true"
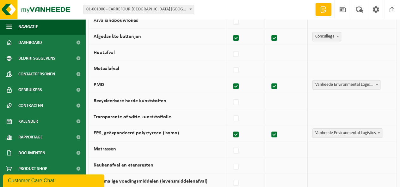
click at [380, 132] on span at bounding box center [378, 133] width 6 height 8
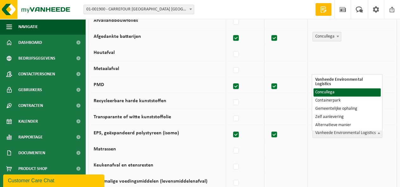
select select "Concullega"
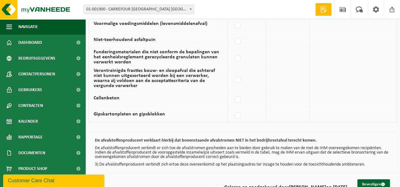
scroll to position [488, 0]
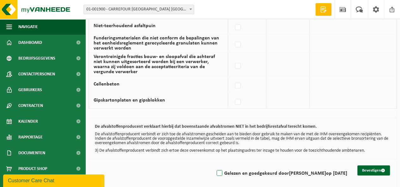
click at [215, 169] on label "Gelezen en goedgekeurd door JEANNINE VAN HEMELRIJCK op 22/09/25" at bounding box center [281, 173] width 132 height 9
click at [214, 166] on input "Gelezen en goedgekeurd door JEANNINE VAN HEMELRIJCK op 22/09/25" at bounding box center [214, 165] width 0 height 0
checkbox input "true"
click at [365, 166] on button "Bevestigen" at bounding box center [373, 171] width 33 height 10
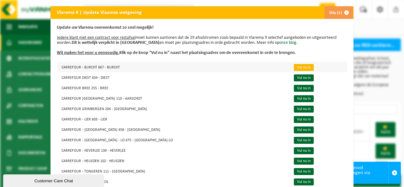
click at [294, 68] on link "Vul nu in" at bounding box center [304, 67] width 20 height 7
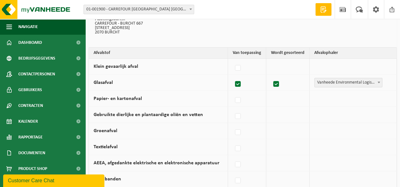
scroll to position [63, 0]
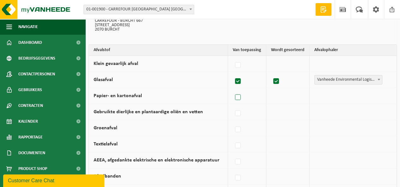
click at [241, 96] on label at bounding box center [237, 97] width 9 height 9
click at [232, 90] on input "Papier- en kartonafval" at bounding box center [232, 89] width 0 height 0
checkbox input "true"
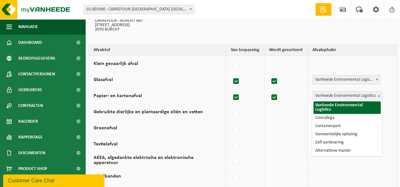
click at [380, 94] on span at bounding box center [378, 96] width 6 height 8
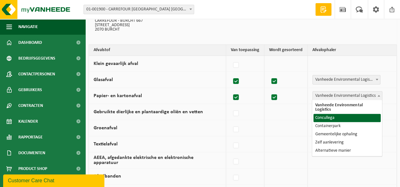
select select "Concullega"
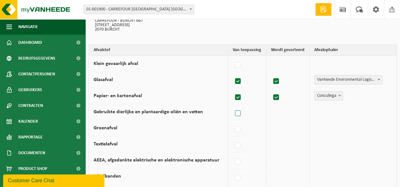
click at [238, 113] on label at bounding box center [237, 113] width 9 height 9
click at [232, 106] on input "Gebruikte dierlijke en plantaardige oliën en vetten" at bounding box center [232, 106] width 0 height 0
checkbox input "true"
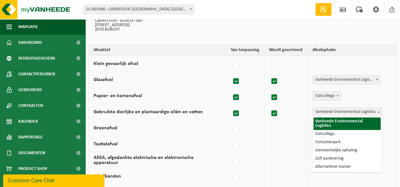
click at [378, 111] on b at bounding box center [378, 112] width 3 height 2
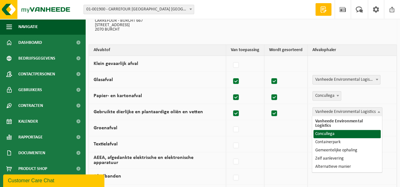
select select "Concullega"
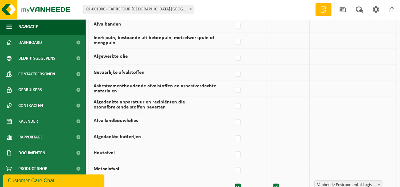
scroll to position [221, 0]
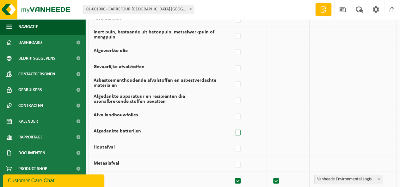
click at [241, 131] on label at bounding box center [237, 132] width 9 height 9
click at [232, 125] on input "Afgedankte batterijen" at bounding box center [232, 125] width 0 height 0
checkbox input "true"
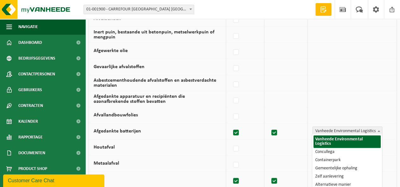
click at [380, 129] on span at bounding box center [378, 131] width 6 height 8
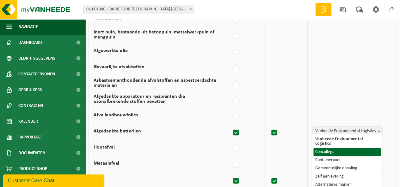
select select "Concullega"
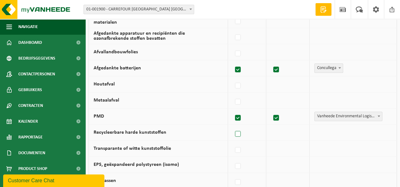
scroll to position [316, 0]
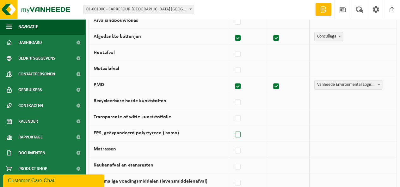
click at [240, 131] on label at bounding box center [237, 134] width 9 height 9
click at [232, 127] on input "EPS, geëxpandeerd polystyreen (isomo)" at bounding box center [232, 127] width 0 height 0
checkbox input "true"
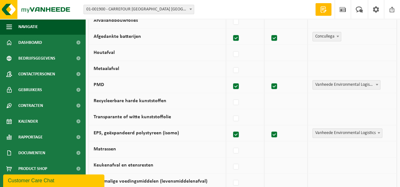
click at [380, 130] on span at bounding box center [378, 133] width 6 height 8
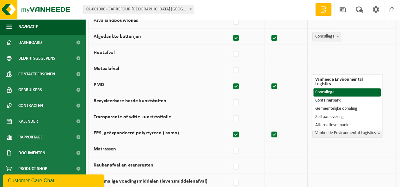
select select "Concullega"
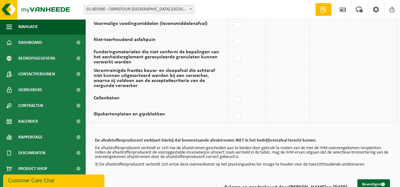
scroll to position [488, 0]
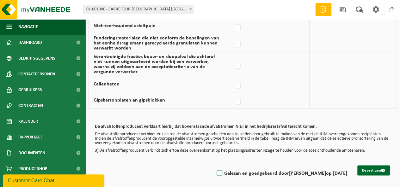
click at [215, 169] on label "Gelezen en goedgekeurd door JEANNINE VAN HEMELRIJCK op 22/09/25" at bounding box center [281, 173] width 132 height 9
click at [214, 166] on input "Gelezen en goedgekeurd door JEANNINE VAN HEMELRIJCK op 22/09/25" at bounding box center [214, 165] width 0 height 0
checkbox input "true"
click at [369, 166] on button "Bevestigen" at bounding box center [373, 171] width 33 height 10
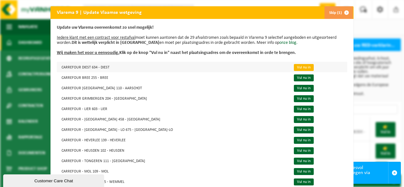
click at [294, 67] on link "Vul nu in" at bounding box center [304, 67] width 20 height 7
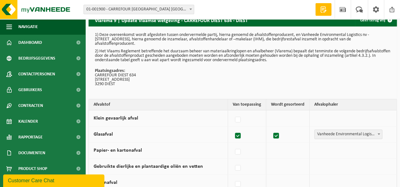
scroll to position [32, 0]
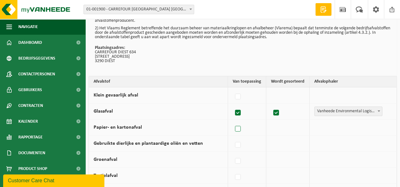
click at [239, 128] on label at bounding box center [237, 128] width 9 height 9
click at [232, 121] on input "Papier- en kartonafval" at bounding box center [232, 121] width 0 height 0
checkbox input "true"
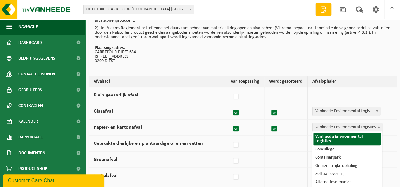
click at [380, 127] on span at bounding box center [378, 127] width 6 height 8
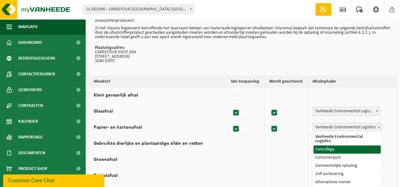
drag, startPoint x: 341, startPoint y: 145, endPoint x: 334, endPoint y: 144, distance: 6.7
select select "Concullega"
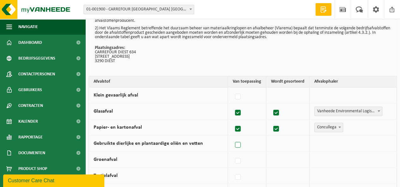
click at [238, 144] on label at bounding box center [237, 145] width 9 height 9
click at [232, 137] on input "Gebruikte dierlijke en plantaardige oliën en vetten" at bounding box center [232, 137] width 0 height 0
checkbox input "true"
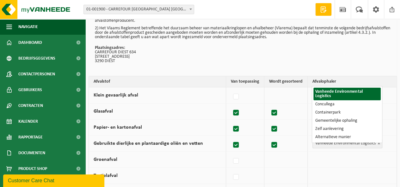
click at [377, 142] on span at bounding box center [378, 143] width 6 height 8
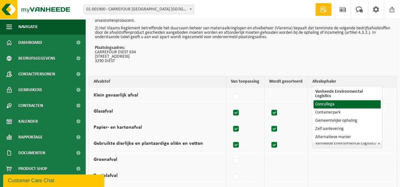
select select "Concullega"
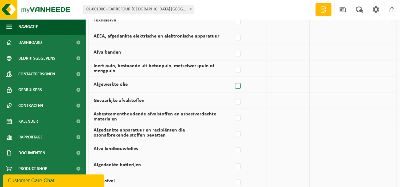
scroll to position [190, 0]
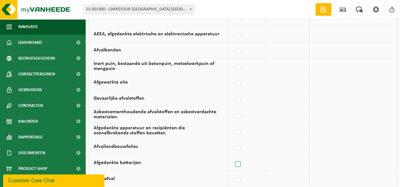
click at [239, 160] on label at bounding box center [237, 164] width 9 height 9
click at [232, 157] on input "Afgedankte batterijen" at bounding box center [232, 156] width 0 height 0
checkbox input "true"
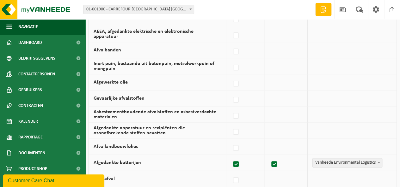
click at [378, 162] on b at bounding box center [378, 163] width 3 height 2
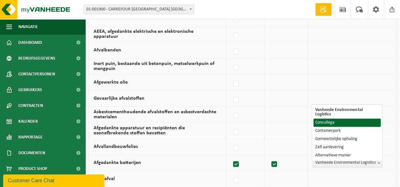
select select "Concullega"
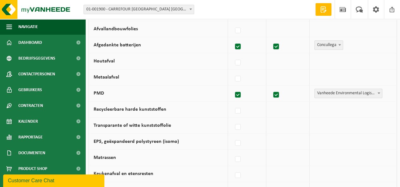
scroll to position [316, 0]
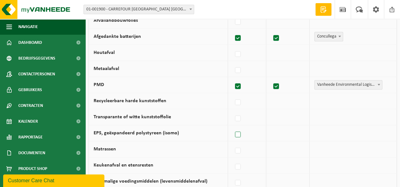
click at [238, 130] on label at bounding box center [237, 134] width 9 height 9
click at [232, 127] on input "EPS, geëxpandeerd polystyreen (isomo)" at bounding box center [232, 127] width 0 height 0
checkbox input "true"
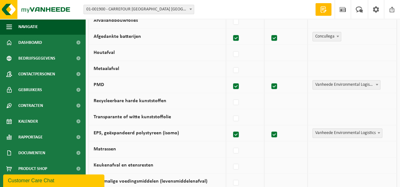
click at [377, 132] on b at bounding box center [378, 133] width 3 height 2
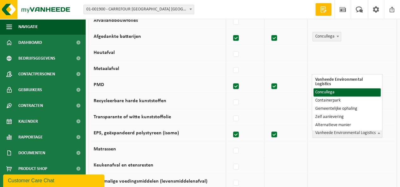
select select "Concullega"
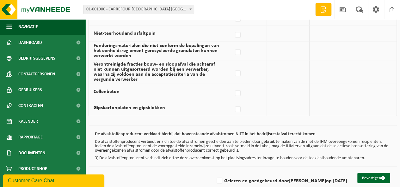
scroll to position [488, 0]
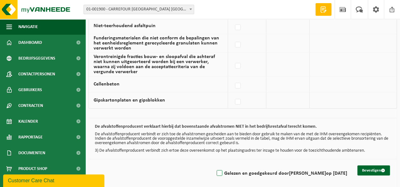
click at [215, 169] on label "Gelezen en goedgekeurd door [PERSON_NAME] op [DATE]" at bounding box center [281, 173] width 132 height 9
click at [214, 166] on input "Gelezen en goedgekeurd door [PERSON_NAME] op [DATE]" at bounding box center [214, 165] width 0 height 0
checkbox input "true"
click at [370, 166] on button "Bevestigen" at bounding box center [373, 171] width 33 height 10
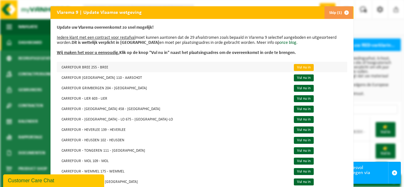
click at [294, 68] on link "Vul nu in" at bounding box center [304, 67] width 20 height 7
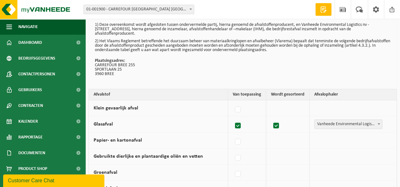
scroll to position [32, 0]
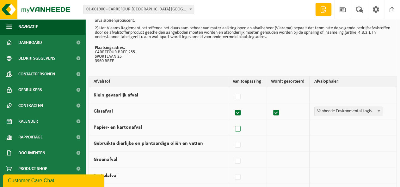
click at [240, 128] on label at bounding box center [237, 128] width 9 height 9
click at [232, 121] on input "Papier- en kartonafval" at bounding box center [232, 121] width 0 height 0
checkbox input "true"
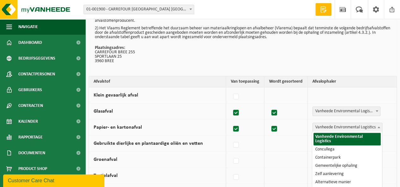
click at [378, 127] on b at bounding box center [378, 128] width 3 height 2
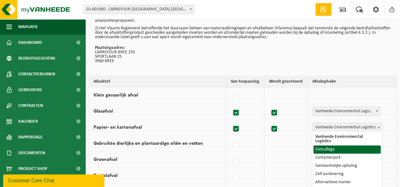
select select "Concullega"
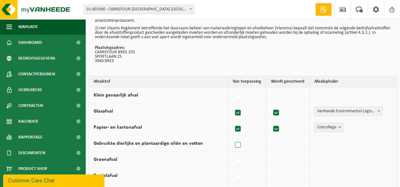
click at [237, 145] on label at bounding box center [237, 145] width 9 height 9
click at [232, 137] on input "Gebruikte dierlijke en plantaardige oliën en vetten" at bounding box center [232, 137] width 0 height 0
checkbox input "true"
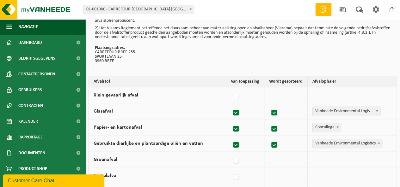
click at [380, 143] on span at bounding box center [378, 143] width 6 height 8
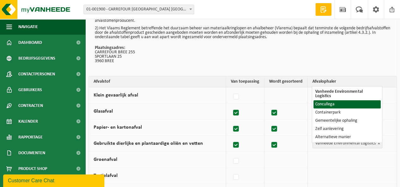
select select "Concullega"
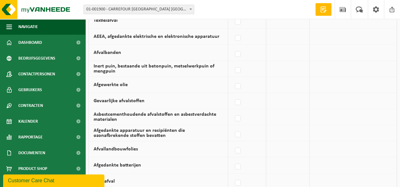
scroll to position [190, 0]
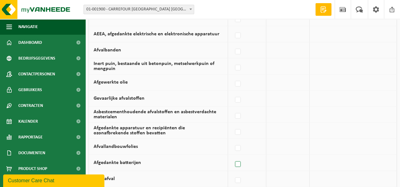
click at [241, 161] on label at bounding box center [237, 164] width 9 height 9
click at [232, 157] on input "Afgedankte batterijen" at bounding box center [232, 156] width 0 height 0
checkbox input "true"
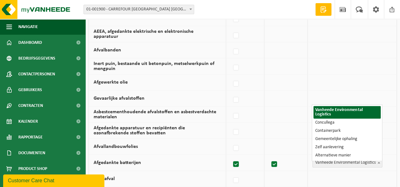
click at [380, 162] on span at bounding box center [378, 163] width 6 height 8
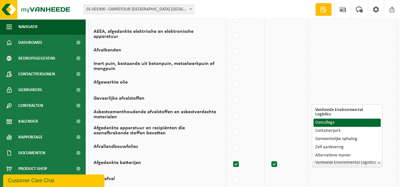
select select "Concullega"
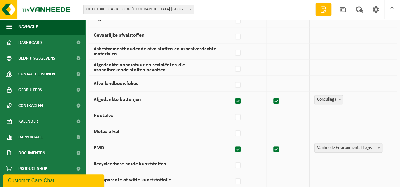
scroll to position [284, 0]
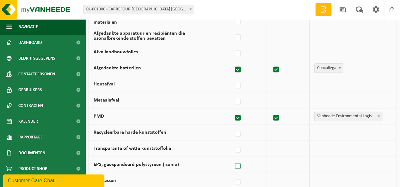
click at [240, 162] on label at bounding box center [237, 166] width 9 height 9
click at [232, 159] on input "EPS, geëxpandeerd polystyreen (isomo)" at bounding box center [232, 158] width 0 height 0
checkbox input "true"
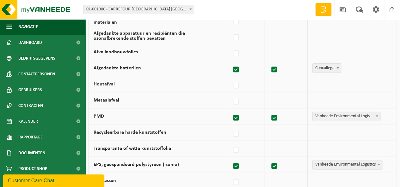
click at [378, 163] on span at bounding box center [378, 164] width 6 height 8
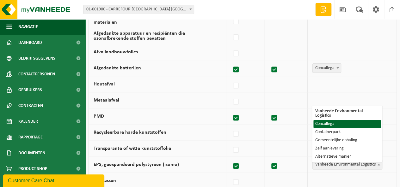
select select "Concullega"
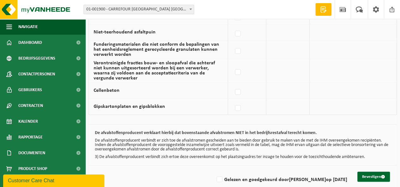
scroll to position [488, 0]
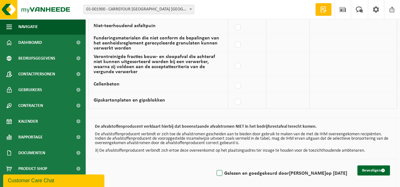
click at [215, 170] on label "Gelezen en goedgekeurd door [PERSON_NAME] op [DATE]" at bounding box center [281, 173] width 132 height 9
click at [214, 166] on input "Gelezen en goedgekeurd door [PERSON_NAME] op [DATE]" at bounding box center [214, 165] width 0 height 0
checkbox input "true"
click at [365, 168] on button "Bevestigen" at bounding box center [373, 171] width 33 height 10
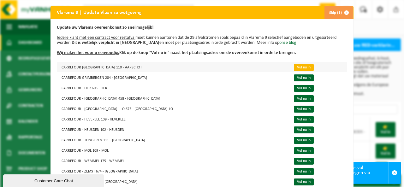
click at [294, 66] on link "Vul nu in" at bounding box center [304, 67] width 20 height 7
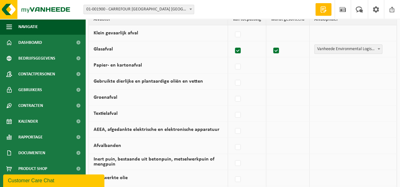
scroll to position [95, 0]
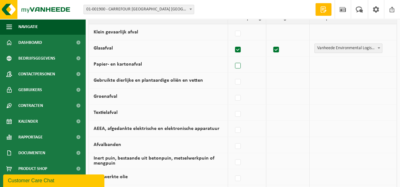
click at [238, 68] on label at bounding box center [237, 65] width 9 height 9
click at [232, 58] on input "Papier- en kartonafval" at bounding box center [232, 58] width 0 height 0
checkbox input "true"
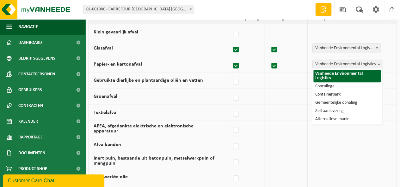
click at [380, 64] on span at bounding box center [378, 64] width 6 height 8
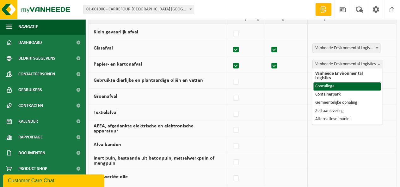
select select "Concullega"
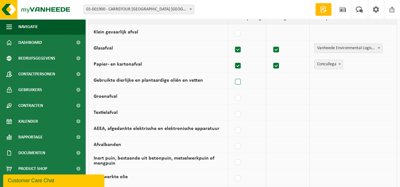
click at [236, 83] on label at bounding box center [237, 81] width 9 height 9
click at [232, 74] on input "Gebruikte dierlijke en plantaardige oliën en vetten" at bounding box center [232, 74] width 0 height 0
checkbox input "true"
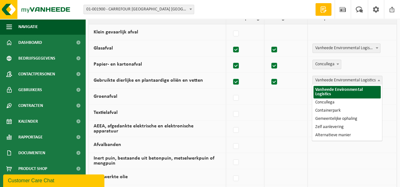
click at [378, 81] on span at bounding box center [378, 80] width 6 height 8
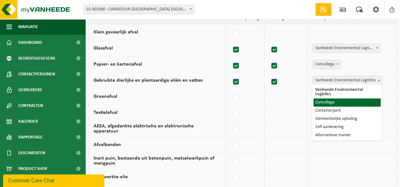
select select "Concullega"
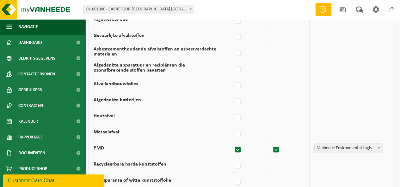
scroll to position [253, 0]
click at [242, 98] on label at bounding box center [237, 101] width 9 height 9
click at [232, 93] on input "Afgedankte batterijen" at bounding box center [232, 93] width 0 height 0
checkbox input "true"
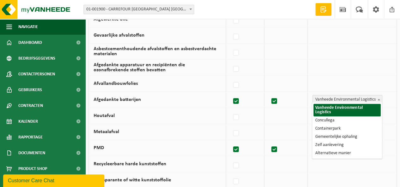
click at [377, 96] on span at bounding box center [378, 99] width 6 height 8
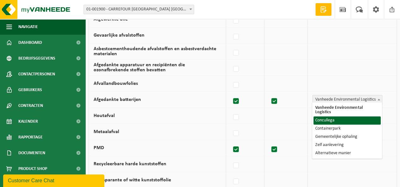
select select "Concullega"
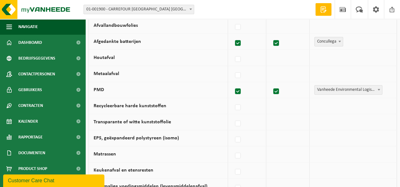
scroll to position [316, 0]
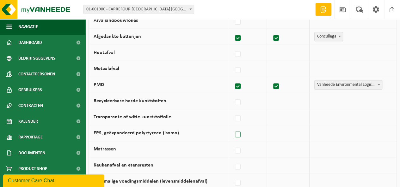
click at [239, 130] on label at bounding box center [237, 134] width 9 height 9
click at [232, 127] on input "EPS, geëxpandeerd polystyreen (isomo)" at bounding box center [232, 127] width 0 height 0
checkbox input "true"
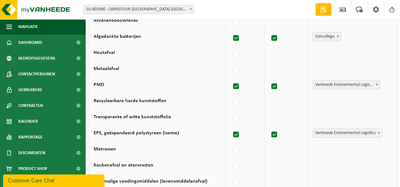
click at [379, 132] on b at bounding box center [378, 133] width 3 height 2
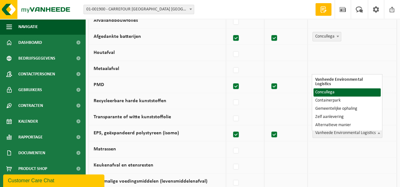
select select "Concullega"
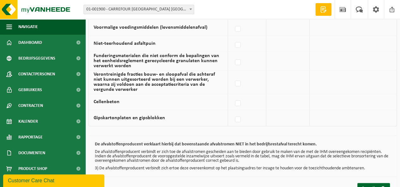
scroll to position [488, 0]
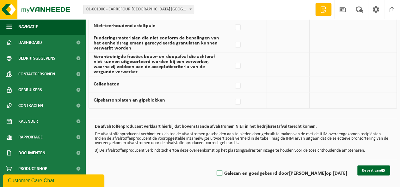
click at [215, 169] on label "Gelezen en goedgekeurd door JEANNINE VAN HEMELRIJCK op 22/09/25" at bounding box center [281, 173] width 132 height 9
click at [214, 166] on input "Gelezen en goedgekeurd door JEANNINE VAN HEMELRIJCK op 22/09/25" at bounding box center [214, 165] width 0 height 0
checkbox input "true"
click at [372, 168] on button "Bevestigen" at bounding box center [373, 171] width 33 height 10
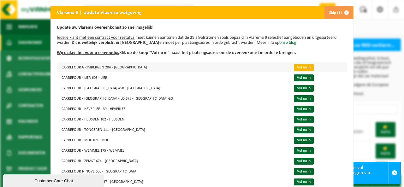
click at [294, 65] on link "Vul nu in" at bounding box center [304, 67] width 20 height 7
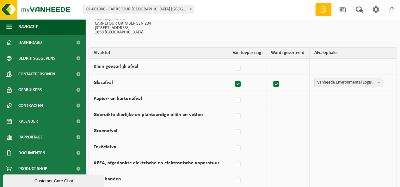
scroll to position [63, 0]
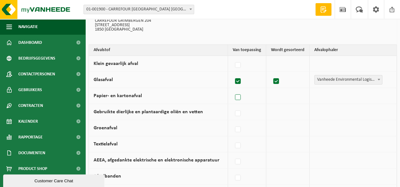
click at [238, 98] on label at bounding box center [237, 97] width 9 height 9
click at [232, 90] on input "Papier- en kartonafval" at bounding box center [232, 89] width 0 height 0
checkbox input "true"
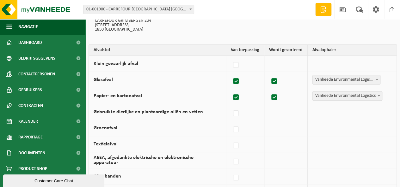
click at [378, 95] on b at bounding box center [378, 96] width 3 height 2
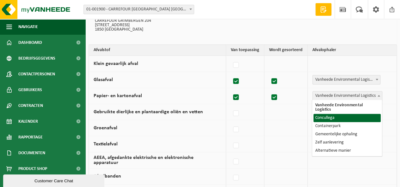
select select "Concullega"
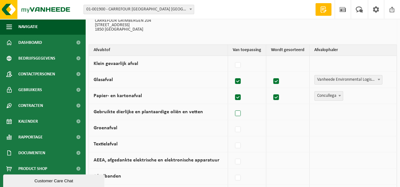
click at [237, 114] on label at bounding box center [237, 113] width 9 height 9
click at [232, 106] on input "Gebruikte dierlijke en plantaardige oliën en vetten" at bounding box center [232, 106] width 0 height 0
checkbox input "true"
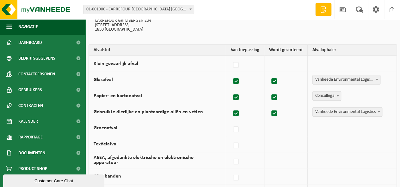
click at [378, 112] on span at bounding box center [378, 112] width 6 height 8
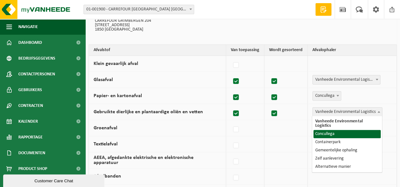
select select "Concullega"
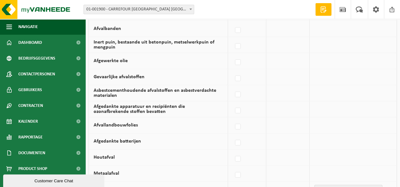
scroll to position [221, 0]
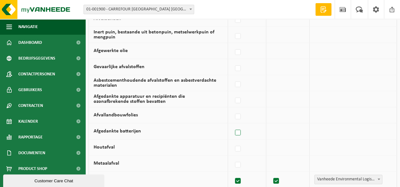
click at [237, 130] on label at bounding box center [237, 132] width 9 height 9
click at [232, 125] on input "Afgedankte batterijen" at bounding box center [232, 125] width 0 height 0
checkbox input "true"
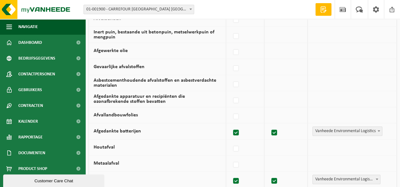
click at [378, 130] on span at bounding box center [378, 131] width 6 height 8
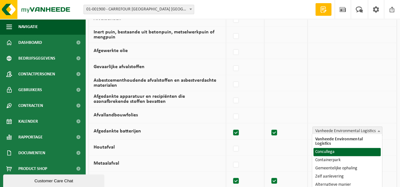
select select "Concullega"
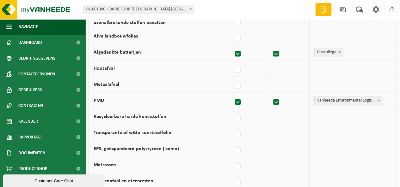
scroll to position [316, 0]
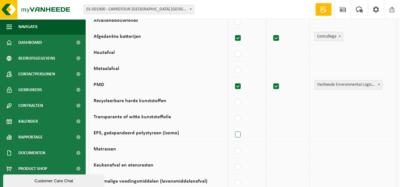
click at [241, 131] on label at bounding box center [237, 134] width 9 height 9
click at [232, 127] on input "EPS, geëxpandeerd polystyreen (isomo)" at bounding box center [232, 127] width 0 height 0
checkbox input "true"
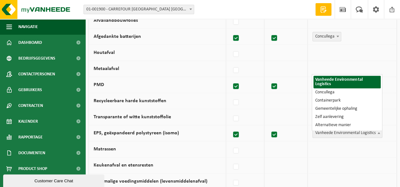
click at [377, 130] on span at bounding box center [378, 133] width 6 height 8
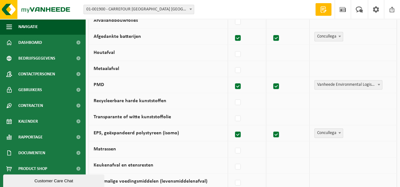
select select "Concullega"
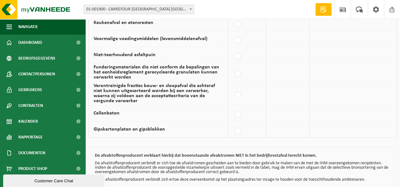
scroll to position [488, 0]
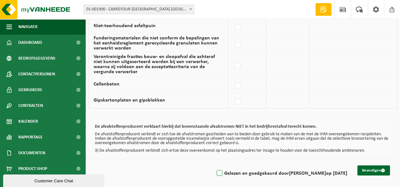
click at [215, 170] on label "Gelezen en goedgekeurd door JEANNINE VAN HEMELRIJCK op 22/09/25" at bounding box center [281, 173] width 132 height 9
click at [214, 166] on input "Gelezen en goedgekeurd door JEANNINE VAN HEMELRIJCK op 22/09/25" at bounding box center [214, 165] width 0 height 0
checkbox input "true"
click at [369, 166] on button "Bevestigen" at bounding box center [373, 171] width 33 height 10
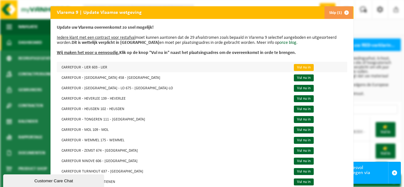
click at [294, 67] on link "Vul nu in" at bounding box center [304, 67] width 20 height 7
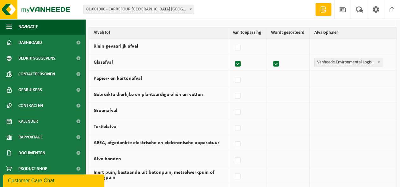
scroll to position [95, 0]
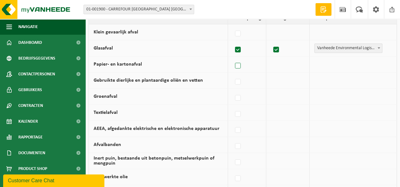
click at [238, 66] on label at bounding box center [237, 65] width 9 height 9
click at [232, 58] on input "Papier- en kartonafval" at bounding box center [232, 58] width 0 height 0
checkbox input "true"
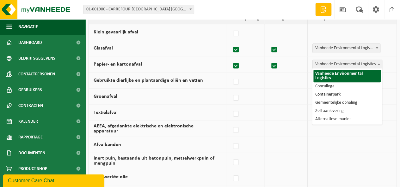
click at [377, 63] on b at bounding box center [378, 64] width 3 height 2
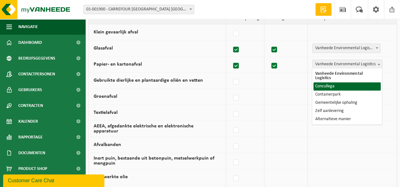
select select "Concullega"
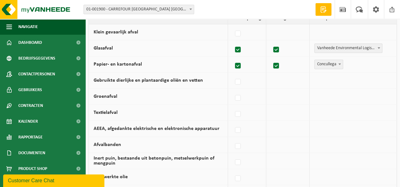
drag, startPoint x: 242, startPoint y: 79, endPoint x: 245, endPoint y: 78, distance: 3.3
click at [242, 79] on label at bounding box center [237, 81] width 9 height 9
click at [232, 74] on input "Gebruikte dierlijke en plantaardige oliën en vetten" at bounding box center [232, 74] width 0 height 0
checkbox input "true"
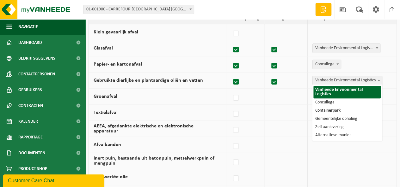
click at [380, 80] on span at bounding box center [378, 80] width 6 height 8
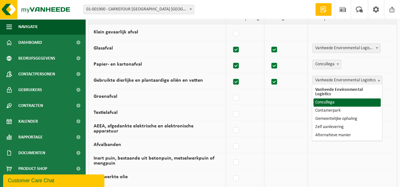
drag, startPoint x: 344, startPoint y: 96, endPoint x: 338, endPoint y: 100, distance: 7.4
select select "Concullega"
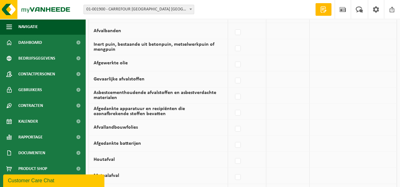
scroll to position [221, 0]
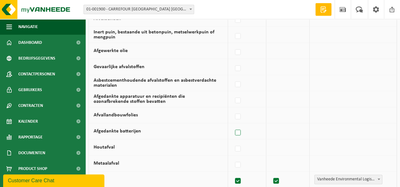
click at [237, 129] on label at bounding box center [237, 132] width 9 height 9
click at [232, 125] on input "Afgedankte batterijen" at bounding box center [232, 125] width 0 height 0
checkbox input "true"
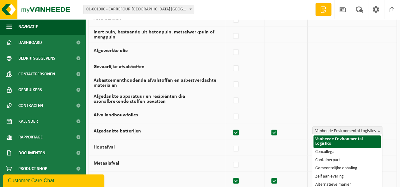
click at [379, 130] on b at bounding box center [378, 131] width 3 height 2
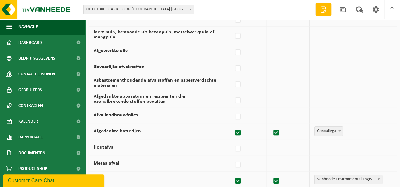
select select "Concullega"
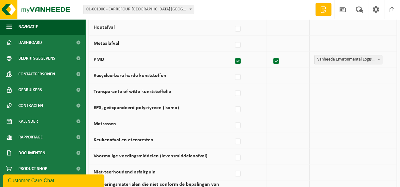
scroll to position [347, 0]
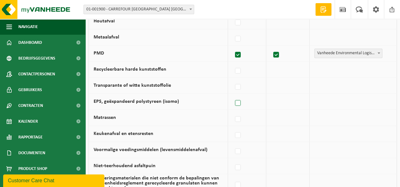
click at [237, 100] on label at bounding box center [237, 103] width 9 height 9
click at [232, 95] on input "EPS, geëxpandeerd polystyreen (isomo)" at bounding box center [232, 95] width 0 height 0
checkbox input "true"
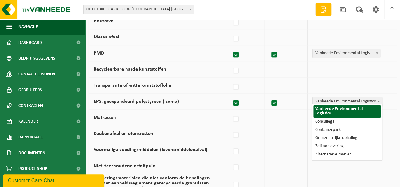
click at [378, 102] on span at bounding box center [378, 101] width 6 height 8
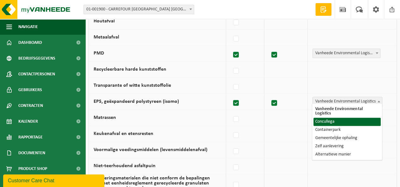
select select "Concullega"
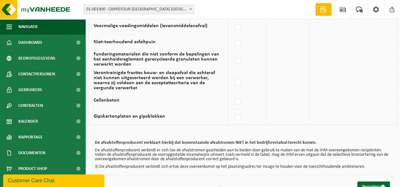
scroll to position [488, 0]
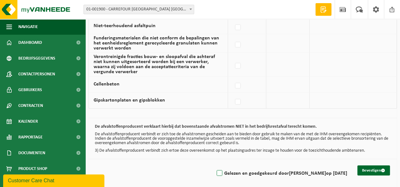
click at [215, 171] on label "Gelezen en goedgekeurd door JEANNINE VAN HEMELRIJCK op 22/09/25" at bounding box center [281, 173] width 132 height 9
click at [214, 166] on input "Gelezen en goedgekeurd door JEANNINE VAN HEMELRIJCK op 22/09/25" at bounding box center [214, 165] width 0 height 0
checkbox input "true"
click at [368, 166] on button "Bevestigen" at bounding box center [373, 171] width 33 height 10
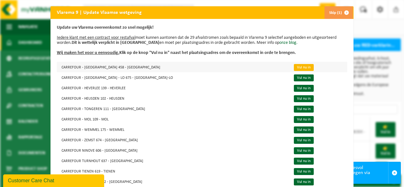
click at [294, 67] on link "Vul nu in" at bounding box center [304, 67] width 20 height 7
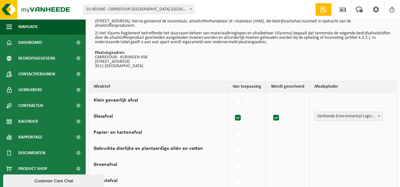
scroll to position [63, 0]
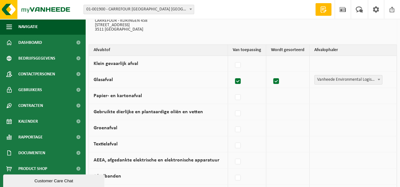
click at [233, 96] on td at bounding box center [247, 96] width 38 height 16
click at [237, 98] on label at bounding box center [237, 97] width 9 height 9
click at [232, 90] on input "Papier- en kartonafval" at bounding box center [232, 89] width 0 height 0
checkbox input "true"
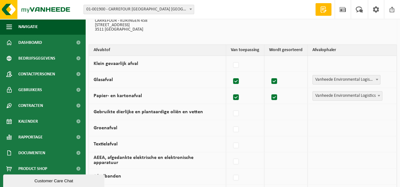
click at [380, 96] on span at bounding box center [378, 96] width 6 height 8
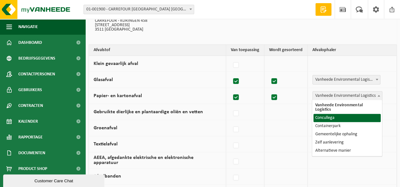
select select "Concullega"
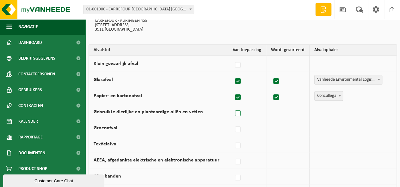
click at [238, 111] on label at bounding box center [237, 113] width 9 height 9
click at [232, 106] on input "Gebruikte dierlijke en plantaardige oliën en vetten" at bounding box center [232, 106] width 0 height 0
checkbox input "true"
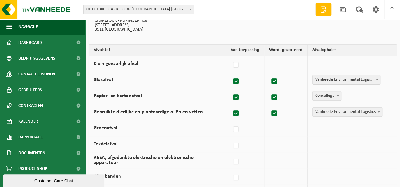
click at [381, 110] on span at bounding box center [378, 112] width 6 height 8
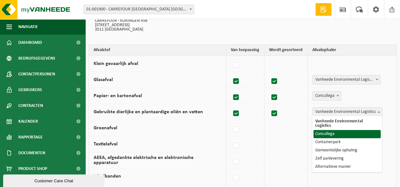
select select "Concullega"
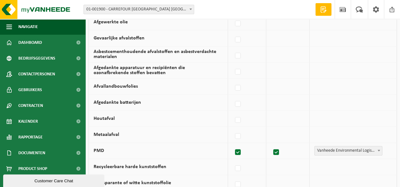
scroll to position [253, 0]
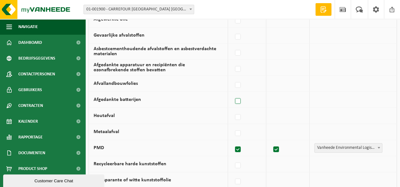
click at [240, 100] on label at bounding box center [237, 101] width 9 height 9
click at [232, 93] on input "Afgedankte batterijen" at bounding box center [232, 93] width 0 height 0
checkbox input "true"
click at [378, 99] on span at bounding box center [378, 99] width 6 height 8
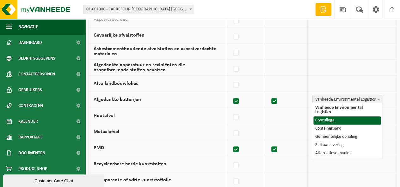
select select "Concullega"
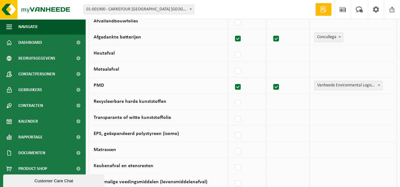
scroll to position [316, 0]
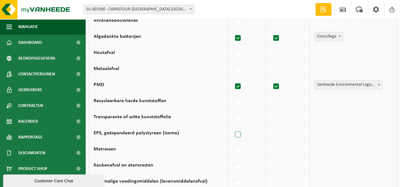
click at [239, 133] on label at bounding box center [237, 134] width 9 height 9
click at [232, 127] on input "EPS, geëxpandeerd polystyreen (isomo)" at bounding box center [232, 127] width 0 height 0
checkbox input "true"
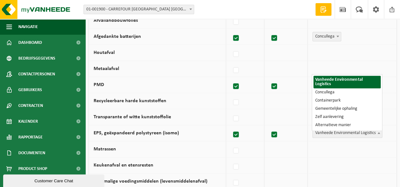
click at [378, 132] on b at bounding box center [378, 133] width 3 height 2
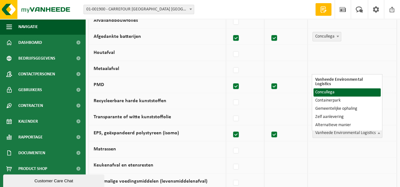
select select "Concullega"
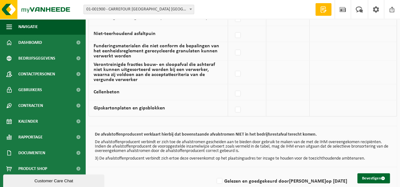
scroll to position [488, 0]
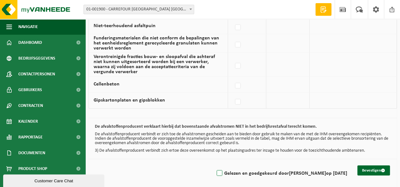
click at [215, 169] on label "Gelezen en goedgekeurd door [PERSON_NAME] op [DATE]" at bounding box center [281, 173] width 132 height 9
click at [214, 166] on input "Gelezen en goedgekeurd door [PERSON_NAME] op [DATE]" at bounding box center [214, 165] width 0 height 0
checkbox input "true"
click at [375, 167] on button "Bevestigen" at bounding box center [373, 171] width 33 height 10
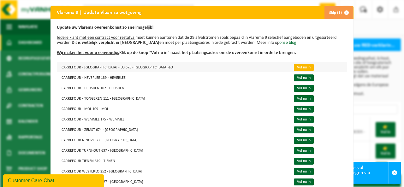
click at [294, 68] on link "Vul nu in" at bounding box center [304, 67] width 20 height 7
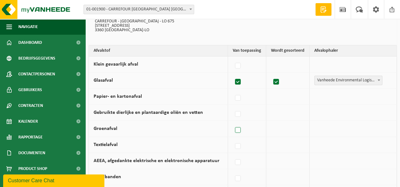
scroll to position [63, 0]
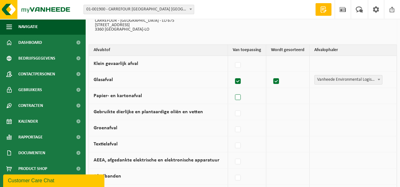
click at [239, 96] on label at bounding box center [237, 97] width 9 height 9
click at [232, 90] on input "Papier- en kartonafval" at bounding box center [232, 89] width 0 height 0
checkbox input "true"
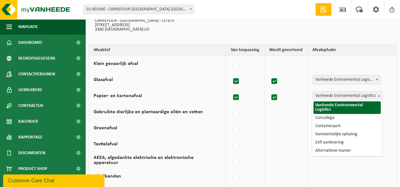
click at [378, 96] on span at bounding box center [378, 96] width 6 height 8
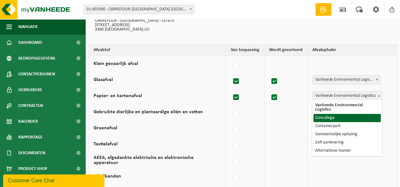
drag, startPoint x: 351, startPoint y: 112, endPoint x: 340, endPoint y: 114, distance: 11.9
select select "Concullega"
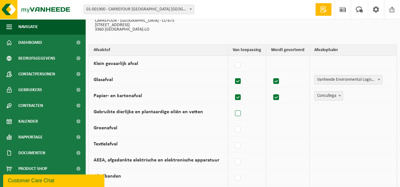
click at [239, 112] on label at bounding box center [237, 113] width 9 height 9
click at [232, 106] on input "Gebruikte dierlijke en plantaardige oliën en vetten" at bounding box center [232, 106] width 0 height 0
checkbox input "true"
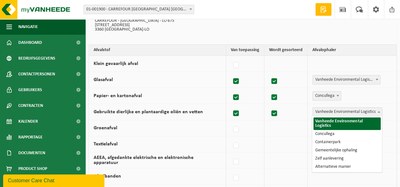
click at [378, 111] on b at bounding box center [378, 112] width 3 height 2
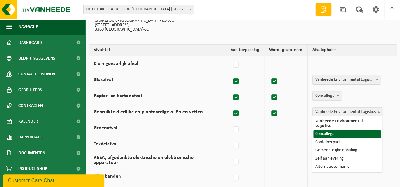
select select "Concullega"
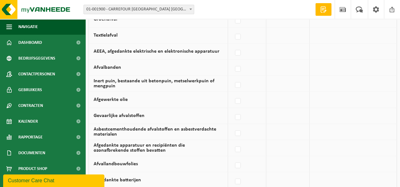
scroll to position [190, 0]
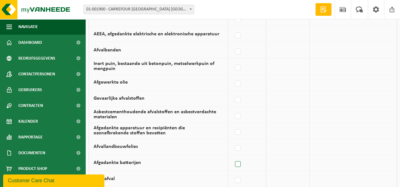
click at [242, 163] on label at bounding box center [237, 164] width 9 height 9
click at [232, 157] on input "Afgedankte batterijen" at bounding box center [232, 156] width 0 height 0
checkbox input "true"
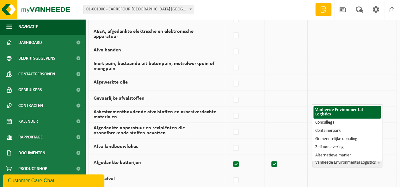
click at [379, 160] on span at bounding box center [378, 163] width 6 height 8
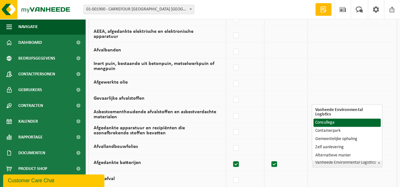
select select "Concullega"
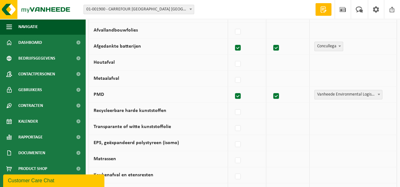
scroll to position [316, 0]
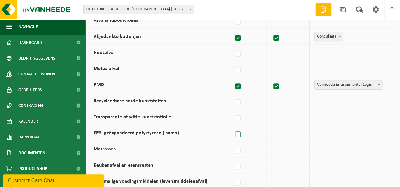
click at [239, 133] on label at bounding box center [237, 134] width 9 height 9
click at [232, 127] on input "EPS, geëxpandeerd polystyreen (isomo)" at bounding box center [232, 127] width 0 height 0
checkbox input "true"
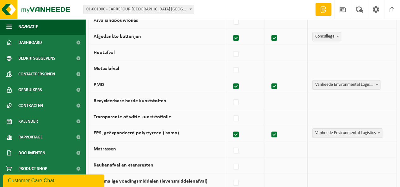
click at [381, 130] on span at bounding box center [378, 133] width 6 height 8
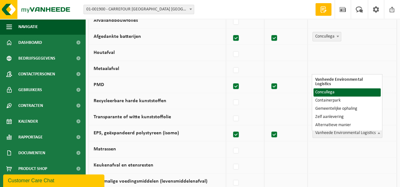
select select "Concullega"
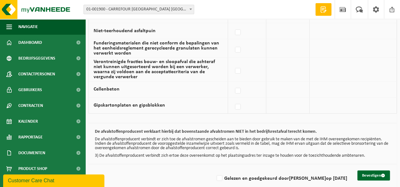
scroll to position [488, 0]
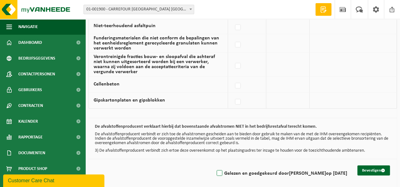
click at [215, 172] on label "Gelezen en goedgekeurd door [PERSON_NAME] op [DATE]" at bounding box center [281, 173] width 132 height 9
click at [214, 166] on input "Gelezen en goedgekeurd door [PERSON_NAME] op [DATE]" at bounding box center [214, 165] width 0 height 0
checkbox input "true"
click at [373, 166] on button "Bevestigen" at bounding box center [373, 171] width 33 height 10
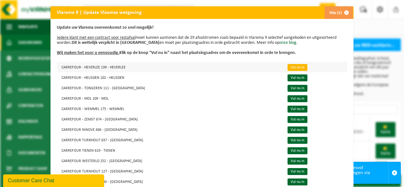
click at [288, 68] on link "Vul nu in" at bounding box center [298, 67] width 20 height 7
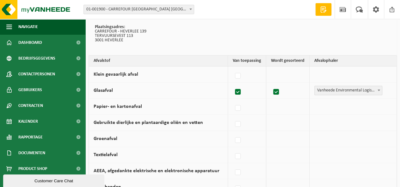
scroll to position [63, 0]
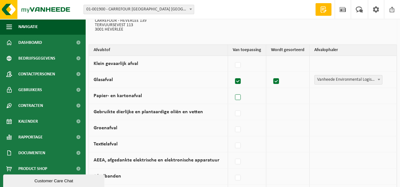
click at [241, 96] on label at bounding box center [237, 97] width 9 height 9
click at [232, 90] on input "Papier- en kartonafval" at bounding box center [232, 89] width 0 height 0
checkbox input "true"
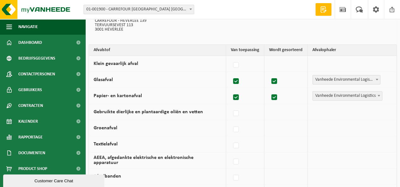
click at [380, 96] on span at bounding box center [378, 96] width 6 height 8
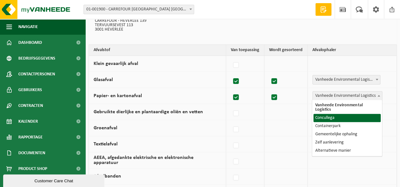
select select "Concullega"
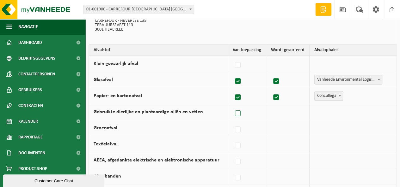
click at [236, 112] on label at bounding box center [237, 113] width 9 height 9
click at [232, 106] on input "Gebruikte dierlijke en plantaardige oliën en vetten" at bounding box center [232, 106] width 0 height 0
checkbox input "true"
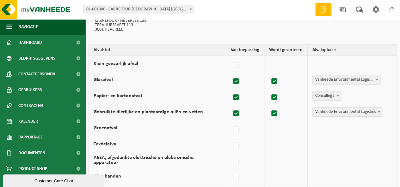
click at [377, 112] on span at bounding box center [378, 112] width 6 height 8
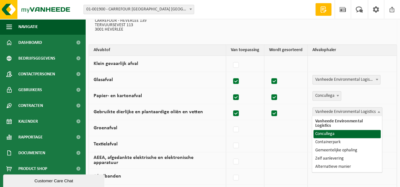
select select "Concullega"
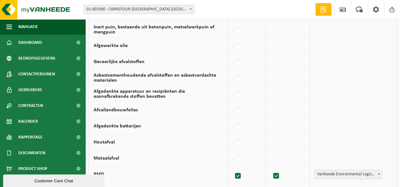
scroll to position [253, 0]
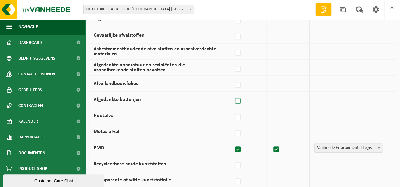
click at [237, 98] on label at bounding box center [237, 101] width 9 height 9
click at [232, 93] on input "Afgedankte batterijen" at bounding box center [232, 93] width 0 height 0
checkbox input "true"
click at [377, 96] on span at bounding box center [378, 99] width 6 height 8
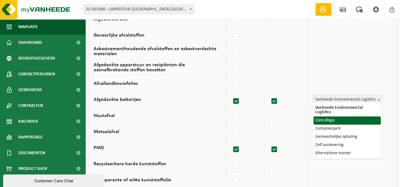
select select "Concullega"
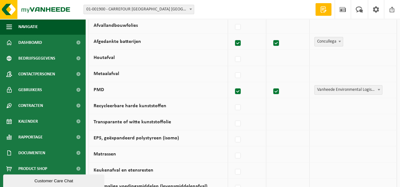
scroll to position [316, 0]
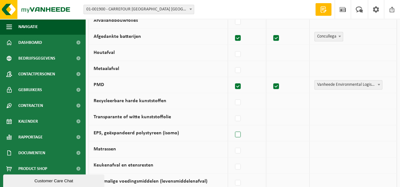
click at [238, 132] on label at bounding box center [237, 134] width 9 height 9
click at [232, 127] on input "EPS, geëxpandeerd polystyreen (isomo)" at bounding box center [232, 127] width 0 height 0
checkbox input "true"
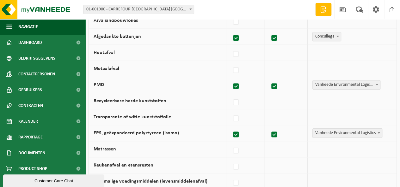
click at [378, 132] on b at bounding box center [378, 133] width 3 height 2
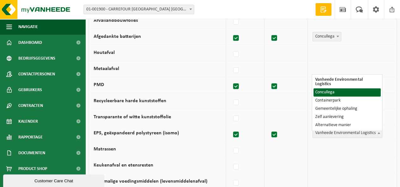
select select "Concullega"
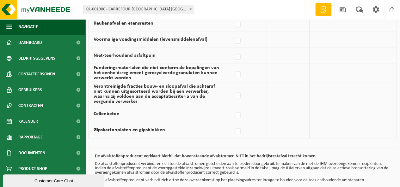
scroll to position [488, 0]
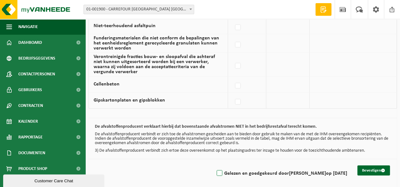
click at [215, 169] on label "Gelezen en goedgekeurd door [PERSON_NAME] op [DATE]" at bounding box center [281, 173] width 132 height 9
click at [214, 166] on input "Gelezen en goedgekeurd door [PERSON_NAME] op [DATE]" at bounding box center [214, 165] width 0 height 0
checkbox input "true"
click at [370, 166] on button "Bevestigen" at bounding box center [373, 171] width 33 height 10
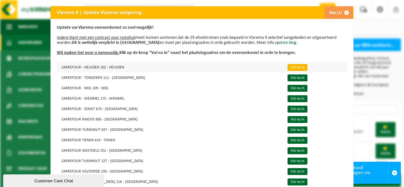
click at [288, 67] on link "Vul nu in" at bounding box center [298, 67] width 20 height 7
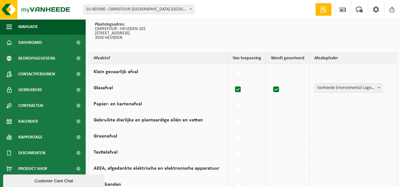
scroll to position [63, 0]
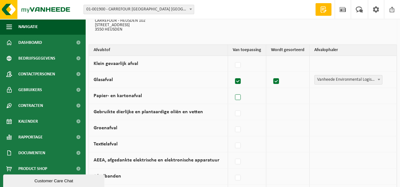
click at [238, 99] on label at bounding box center [237, 97] width 9 height 9
click at [232, 90] on input "Papier- en kartonafval" at bounding box center [232, 89] width 0 height 0
checkbox input "true"
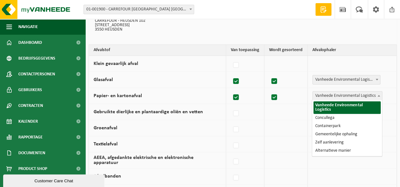
click at [378, 96] on b at bounding box center [378, 96] width 3 height 2
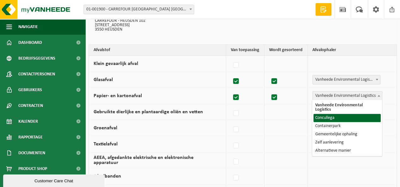
select select "Concullega"
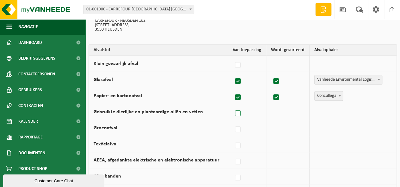
click at [240, 110] on label at bounding box center [237, 113] width 9 height 9
click at [232, 106] on input "Gebruikte dierlijke en plantaardige oliën en vetten" at bounding box center [232, 106] width 0 height 0
checkbox input "true"
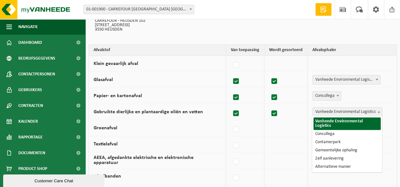
click at [379, 111] on b at bounding box center [378, 112] width 3 height 2
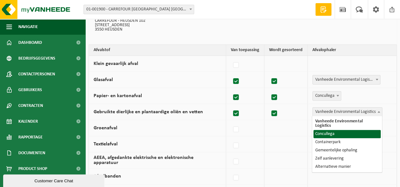
select select "Concullega"
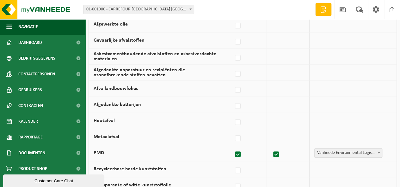
scroll to position [253, 0]
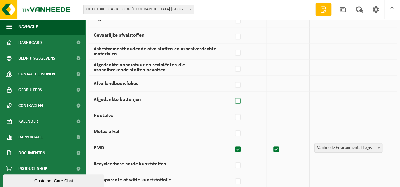
click at [241, 100] on label at bounding box center [237, 101] width 9 height 9
click at [232, 93] on input "Afgedankte batterijen" at bounding box center [232, 93] width 0 height 0
checkbox input "true"
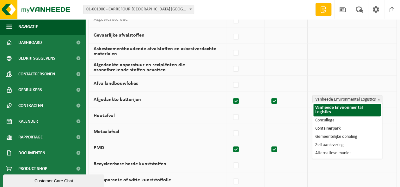
click at [381, 97] on span at bounding box center [378, 99] width 6 height 8
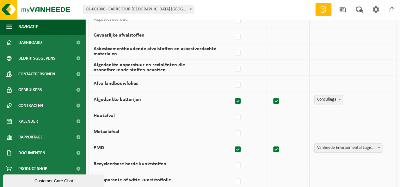
select select "Concullega"
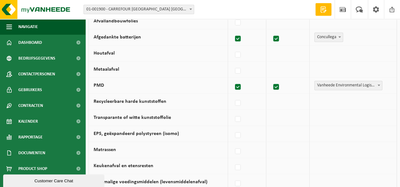
scroll to position [316, 0]
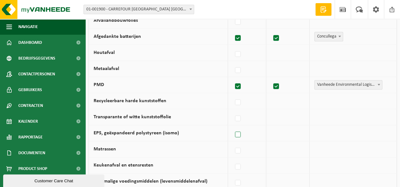
click at [239, 133] on label at bounding box center [237, 134] width 9 height 9
click at [232, 127] on input "EPS, geëxpandeerd polystyreen (isomo)" at bounding box center [232, 127] width 0 height 0
checkbox input "true"
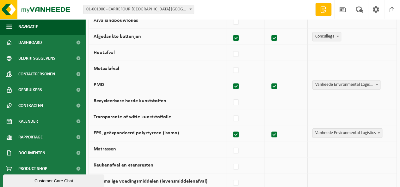
click at [379, 132] on b at bounding box center [378, 133] width 3 height 2
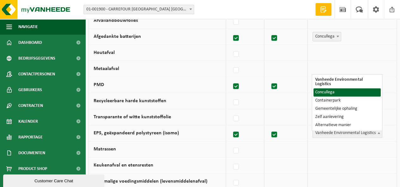
select select "Concullega"
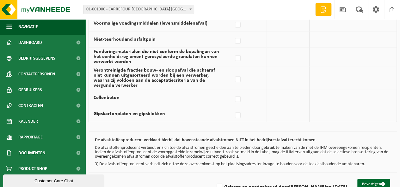
scroll to position [488, 0]
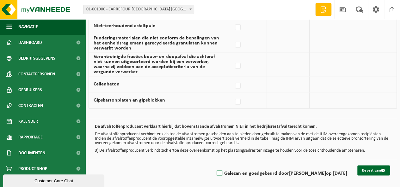
click at [215, 171] on label "Gelezen en goedgekeurd door JEANNINE VAN HEMELRIJCK op 22/09/25" at bounding box center [281, 173] width 132 height 9
click at [214, 166] on input "Gelezen en goedgekeurd door JEANNINE VAN HEMELRIJCK op 22/09/25" at bounding box center [214, 165] width 0 height 0
checkbox input "true"
click at [363, 166] on button "Bevestigen" at bounding box center [373, 171] width 33 height 10
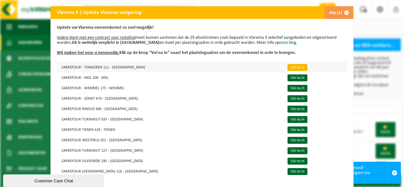
click at [288, 67] on link "Vul nu in" at bounding box center [298, 67] width 20 height 7
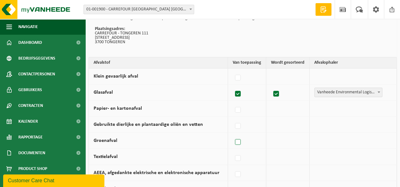
scroll to position [63, 0]
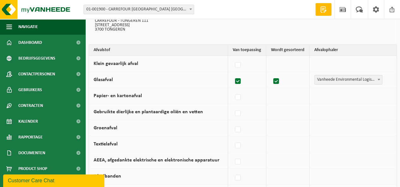
drag, startPoint x: 239, startPoint y: 96, endPoint x: 293, endPoint y: 96, distance: 54.0
click at [239, 96] on label at bounding box center [237, 97] width 9 height 9
click at [232, 90] on input "Papier- en kartonafval" at bounding box center [232, 89] width 0 height 0
checkbox input "true"
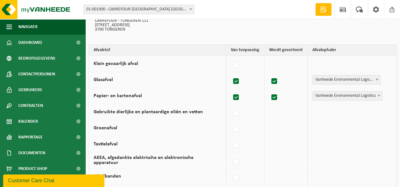
click at [379, 98] on span at bounding box center [378, 96] width 6 height 8
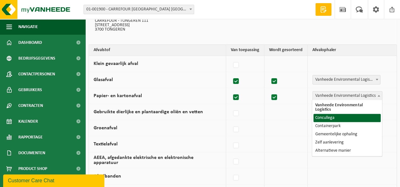
select select "Concullega"
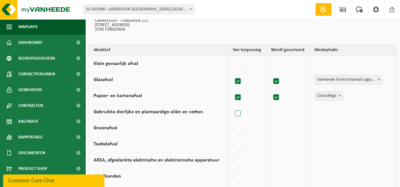
click at [238, 112] on label at bounding box center [237, 113] width 9 height 9
click at [232, 106] on input "Gebruikte dierlijke en plantaardige oliën en vetten" at bounding box center [232, 106] width 0 height 0
checkbox input "true"
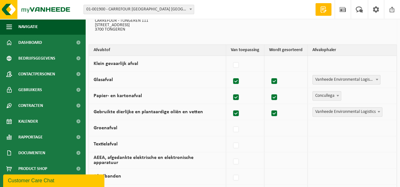
click at [379, 110] on span at bounding box center [378, 112] width 6 height 8
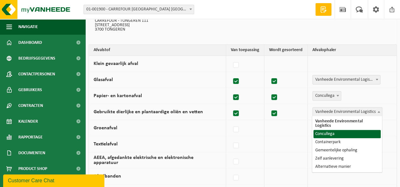
select select "Concullega"
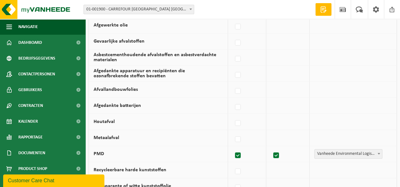
scroll to position [253, 0]
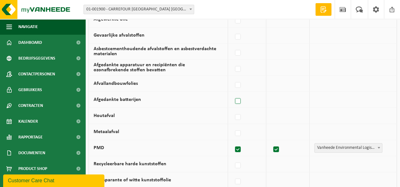
click at [241, 98] on label at bounding box center [237, 101] width 9 height 9
click at [232, 93] on input "Afgedankte batterijen" at bounding box center [232, 93] width 0 height 0
checkbox input "true"
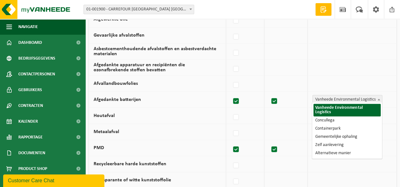
click at [381, 97] on span "Vanheede Environmental Logistics" at bounding box center [347, 99] width 70 height 9
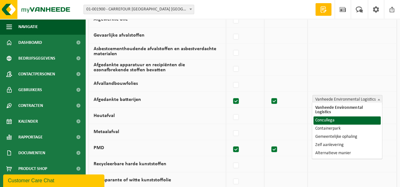
select select "Concullega"
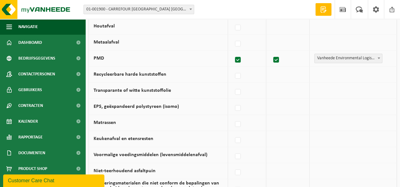
scroll to position [347, 0]
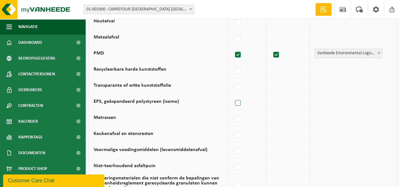
click at [241, 100] on label at bounding box center [237, 103] width 9 height 9
click at [232, 95] on input "EPS, geëxpandeerd polystyreen (isomo)" at bounding box center [232, 95] width 0 height 0
checkbox input "true"
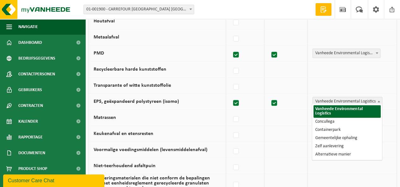
click at [378, 101] on b at bounding box center [378, 102] width 3 height 2
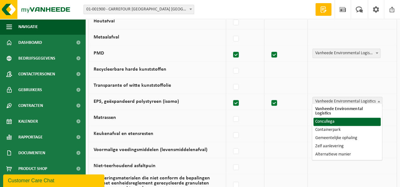
select select "Concullega"
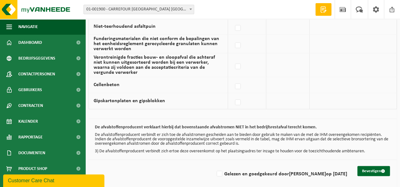
scroll to position [488, 0]
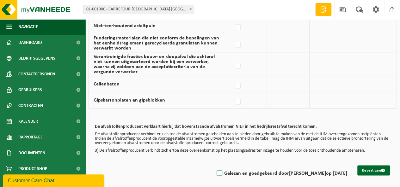
click at [215, 169] on label "Gelezen en goedgekeurd door [PERSON_NAME] op [DATE]" at bounding box center [281, 173] width 132 height 9
click at [214, 166] on input "Gelezen en goedgekeurd door [PERSON_NAME] op [DATE]" at bounding box center [214, 165] width 0 height 0
checkbox input "true"
click at [370, 166] on button "Bevestigen" at bounding box center [373, 171] width 33 height 10
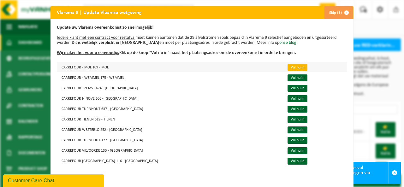
click at [288, 68] on link "Vul nu in" at bounding box center [298, 67] width 20 height 7
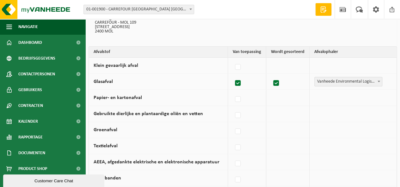
scroll to position [63, 0]
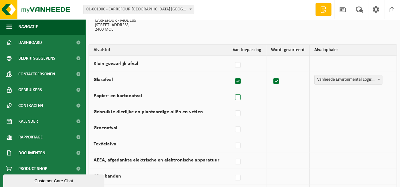
click at [238, 95] on label at bounding box center [237, 97] width 9 height 9
click at [232, 90] on input "Papier- en kartonafval" at bounding box center [232, 89] width 0 height 0
checkbox input "true"
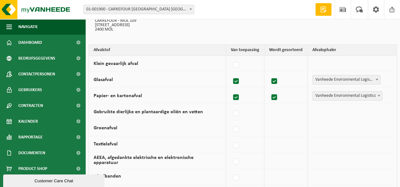
click at [381, 93] on span at bounding box center [378, 96] width 6 height 8
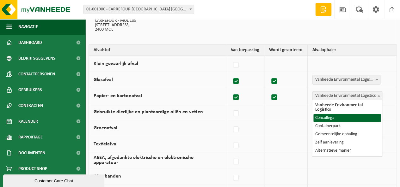
select select "Concullega"
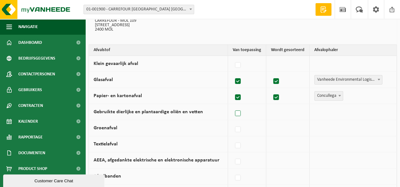
click at [239, 112] on label at bounding box center [237, 113] width 9 height 9
click at [232, 106] on input "Gebruikte dierlijke en plantaardige oliën en vetten" at bounding box center [232, 106] width 0 height 0
checkbox input "true"
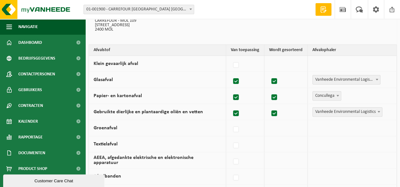
click at [378, 111] on b at bounding box center [378, 112] width 3 height 2
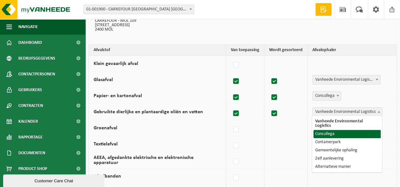
select select "Concullega"
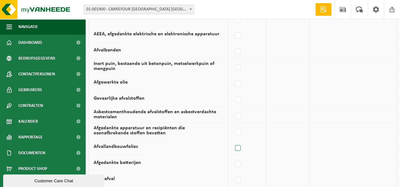
scroll to position [221, 0]
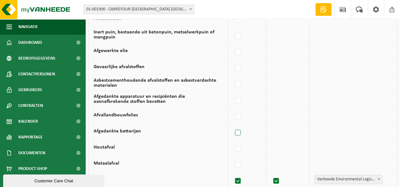
click at [238, 130] on label at bounding box center [237, 132] width 9 height 9
click at [232, 125] on input "Afgedankte batterijen" at bounding box center [232, 125] width 0 height 0
checkbox input "true"
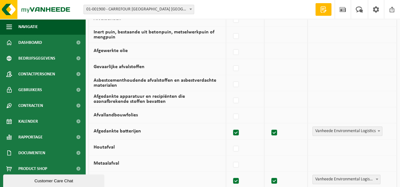
click at [379, 131] on span at bounding box center [378, 131] width 6 height 8
select select "Concullega"
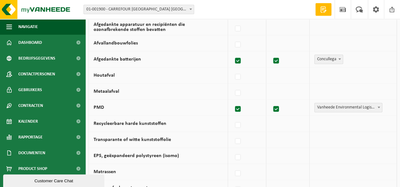
scroll to position [316, 0]
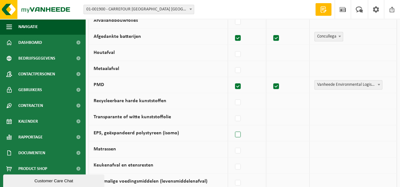
click at [237, 130] on label at bounding box center [237, 134] width 9 height 9
click at [232, 127] on input "EPS, geëxpandeerd polystyreen (isomo)" at bounding box center [232, 127] width 0 height 0
checkbox input "true"
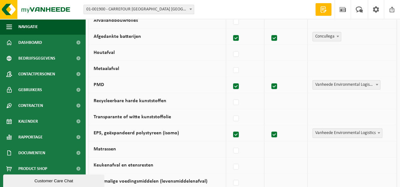
click at [378, 129] on span at bounding box center [378, 133] width 6 height 8
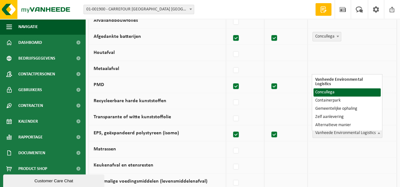
select select "Concullega"
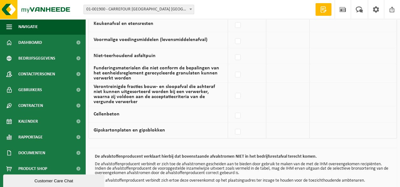
scroll to position [488, 0]
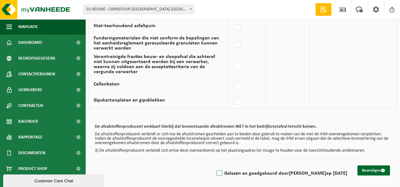
click at [215, 170] on label "Gelezen en goedgekeurd door JEANNINE VAN HEMELRIJCK op 22/09/25" at bounding box center [281, 173] width 132 height 9
click at [214, 166] on input "Gelezen en goedgekeurd door JEANNINE VAN HEMELRIJCK op 22/09/25" at bounding box center [214, 165] width 0 height 0
checkbox input "true"
click at [364, 166] on button "Bevestigen" at bounding box center [373, 171] width 33 height 10
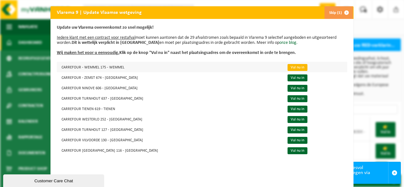
click at [288, 68] on link "Vul nu in" at bounding box center [298, 67] width 20 height 7
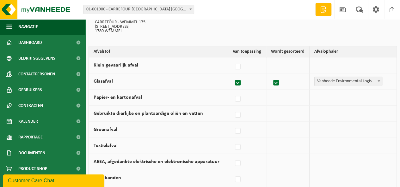
scroll to position [63, 0]
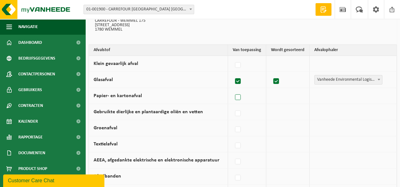
click at [237, 95] on label at bounding box center [237, 97] width 9 height 9
click at [232, 90] on input "Papier- en kartonafval" at bounding box center [232, 89] width 0 height 0
checkbox input "true"
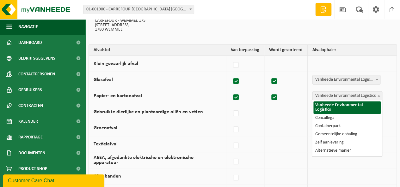
click at [378, 95] on b at bounding box center [378, 96] width 3 height 2
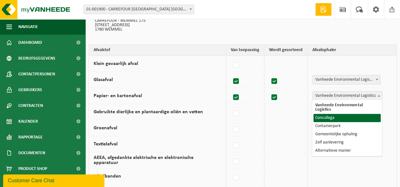
select select "Concullega"
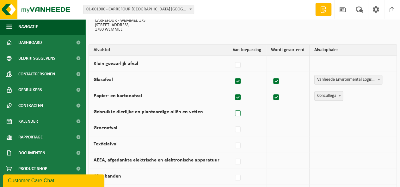
click at [239, 112] on label at bounding box center [237, 113] width 9 height 9
click at [232, 106] on input "Gebruikte dierlijke en plantaardige oliën en vetten" at bounding box center [232, 106] width 0 height 0
checkbox input "true"
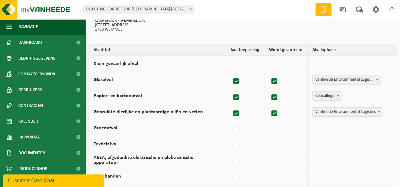
click at [377, 111] on span at bounding box center [378, 112] width 6 height 8
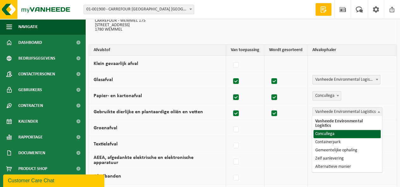
select select "Concullega"
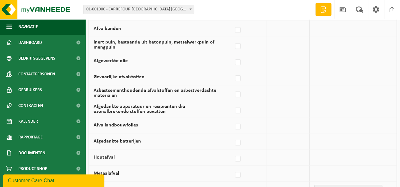
scroll to position [221, 0]
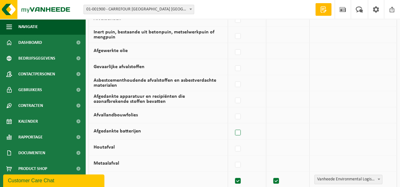
click at [241, 132] on label at bounding box center [237, 132] width 9 height 9
click at [232, 125] on input "Afgedankte batterijen" at bounding box center [232, 125] width 0 height 0
checkbox input "true"
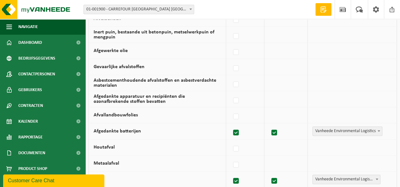
click at [380, 128] on span at bounding box center [378, 131] width 6 height 8
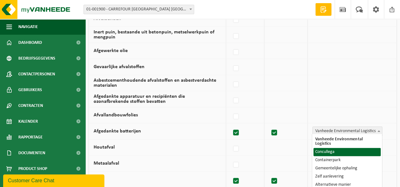
select select "Concullega"
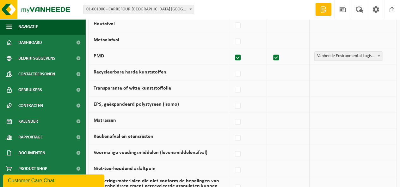
scroll to position [347, 0]
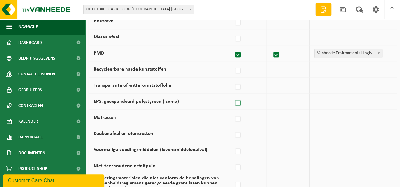
click at [241, 102] on label at bounding box center [237, 103] width 9 height 9
click at [232, 95] on input "EPS, geëxpandeerd polystyreen (isomo)" at bounding box center [232, 95] width 0 height 0
checkbox input "true"
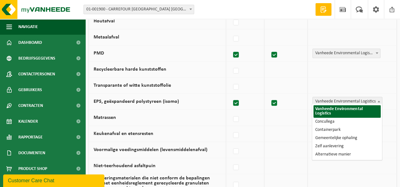
click at [380, 98] on span at bounding box center [378, 101] width 6 height 8
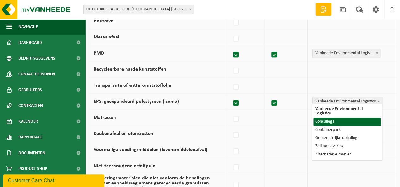
select select "Concullega"
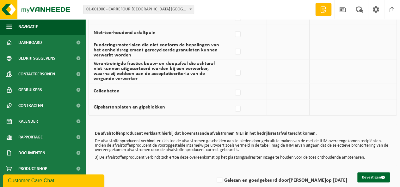
scroll to position [488, 0]
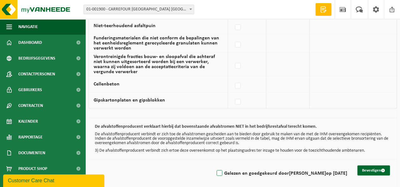
click at [215, 170] on label "Gelezen en goedgekeurd door JEANNINE VAN HEMELRIJCK op 22/09/25" at bounding box center [281, 173] width 132 height 9
click at [214, 166] on input "Gelezen en goedgekeurd door JEANNINE VAN HEMELRIJCK op 22/09/25" at bounding box center [214, 165] width 0 height 0
checkbox input "true"
click at [364, 166] on button "Bevestigen" at bounding box center [373, 171] width 33 height 10
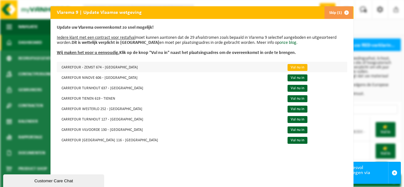
click at [288, 67] on link "Vul nu in" at bounding box center [298, 67] width 20 height 7
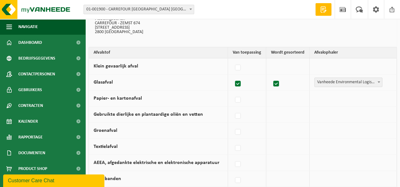
scroll to position [63, 0]
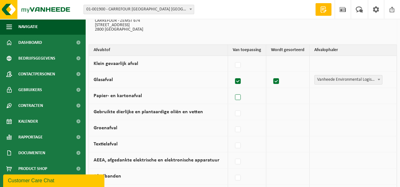
click at [240, 96] on label at bounding box center [237, 97] width 9 height 9
click at [232, 90] on input "Papier- en kartonafval" at bounding box center [232, 89] width 0 height 0
checkbox input "true"
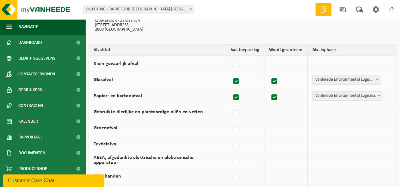
click at [378, 94] on span at bounding box center [378, 96] width 6 height 8
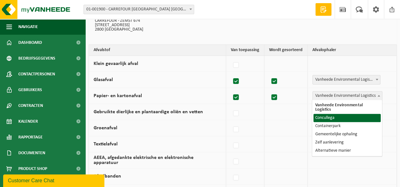
select select "Concullega"
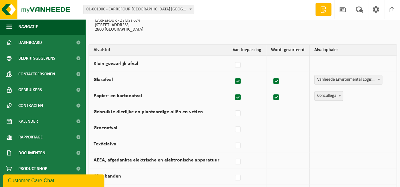
drag, startPoint x: 240, startPoint y: 111, endPoint x: 245, endPoint y: 110, distance: 5.4
click at [240, 111] on label at bounding box center [237, 113] width 9 height 9
click at [232, 106] on input "Gebruikte dierlijke en plantaardige oliën en vetten" at bounding box center [232, 106] width 0 height 0
checkbox input "true"
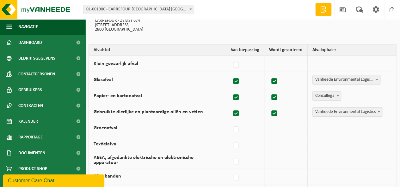
click at [379, 112] on b at bounding box center [378, 112] width 3 height 2
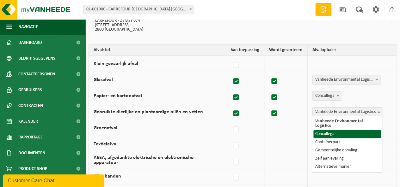
select select "Concullega"
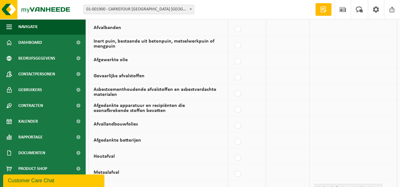
scroll to position [221, 0]
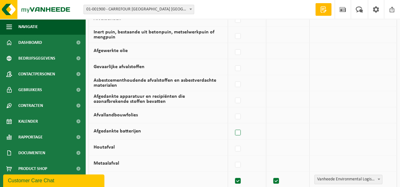
click at [239, 130] on label at bounding box center [237, 132] width 9 height 9
click at [232, 125] on input "Afgedankte batterijen" at bounding box center [232, 125] width 0 height 0
checkbox input "true"
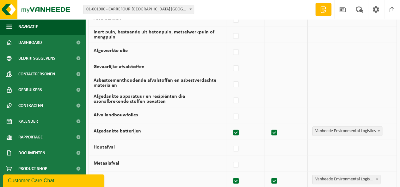
click at [379, 130] on span at bounding box center [378, 131] width 6 height 8
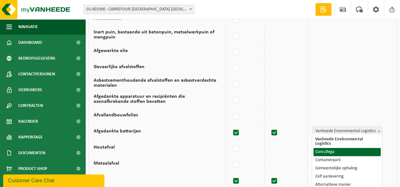
select select "Concullega"
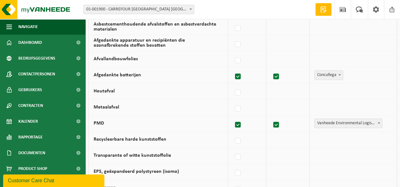
scroll to position [316, 0]
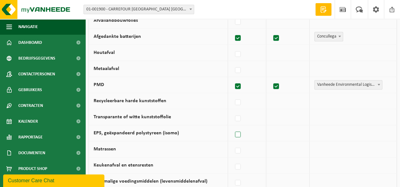
click at [241, 131] on label at bounding box center [237, 134] width 9 height 9
click at [232, 127] on input "EPS, geëxpandeerd polystyreen (isomo)" at bounding box center [232, 127] width 0 height 0
checkbox input "true"
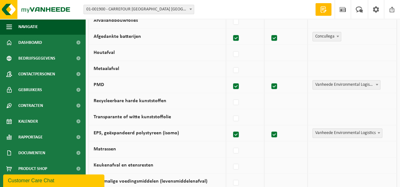
click at [379, 132] on b at bounding box center [378, 133] width 3 height 2
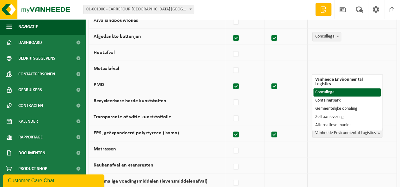
select select "Concullega"
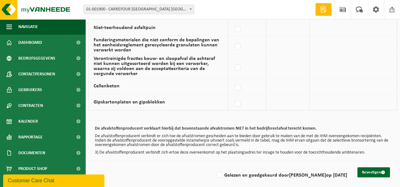
scroll to position [488, 0]
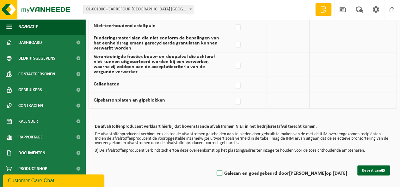
click at [215, 169] on label "Gelezen en goedgekeurd door JEANNINE VAN HEMELRIJCK op 22/09/25" at bounding box center [281, 173] width 132 height 9
click at [214, 166] on input "Gelezen en goedgekeurd door JEANNINE VAN HEMELRIJCK op 22/09/25" at bounding box center [214, 165] width 0 height 0
checkbox input "true"
click at [369, 168] on button "Bevestigen" at bounding box center [373, 171] width 33 height 10
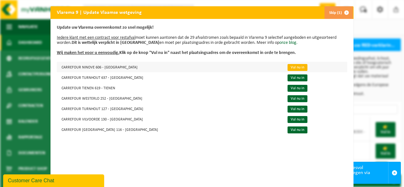
click at [288, 67] on link "Vul nu in" at bounding box center [298, 67] width 20 height 7
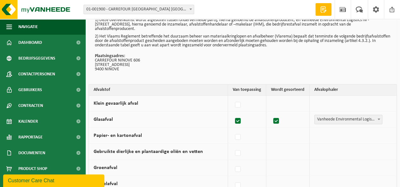
scroll to position [63, 0]
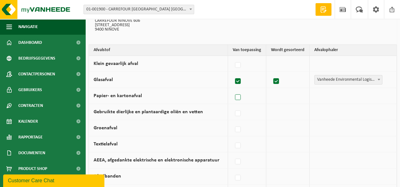
click at [241, 98] on label at bounding box center [237, 97] width 9 height 9
click at [232, 90] on input "Papier- en kartonafval" at bounding box center [232, 89] width 0 height 0
checkbox input "true"
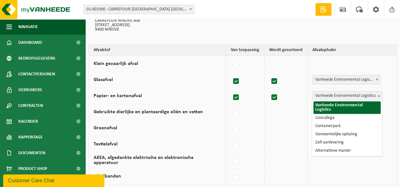
click at [378, 96] on b at bounding box center [378, 96] width 3 height 2
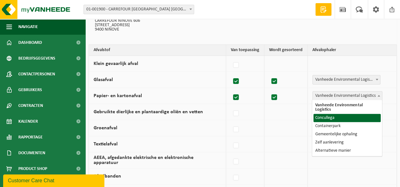
select select "Concullega"
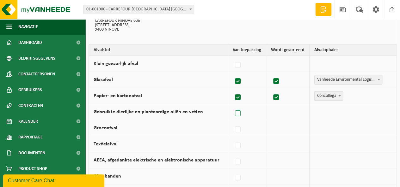
click at [241, 115] on label at bounding box center [237, 113] width 9 height 9
click at [232, 106] on input "Gebruikte dierlijke en plantaardige oliën en vetten" at bounding box center [232, 106] width 0 height 0
checkbox input "true"
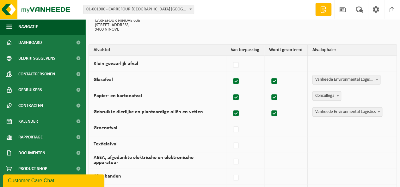
checkbox input "true"
click at [379, 111] on span at bounding box center [378, 112] width 6 height 8
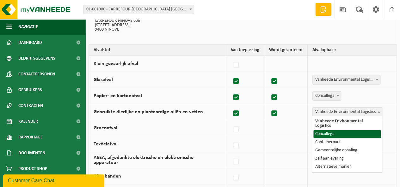
select select "Concullega"
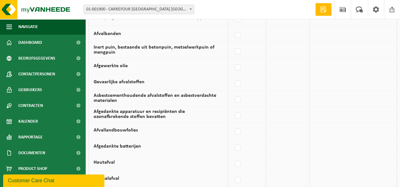
scroll to position [221, 0]
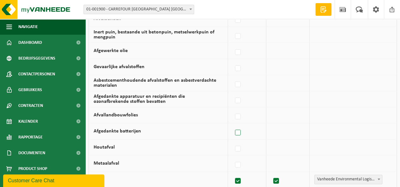
click at [241, 133] on label at bounding box center [237, 132] width 9 height 9
click at [232, 125] on input "Afgedankte batterijen" at bounding box center [232, 125] width 0 height 0
checkbox input "true"
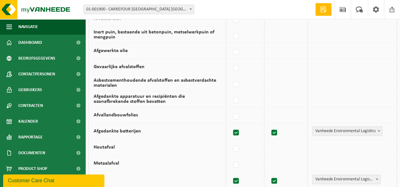
click at [378, 131] on span at bounding box center [378, 131] width 6 height 8
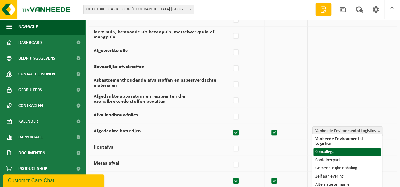
select select "Concullega"
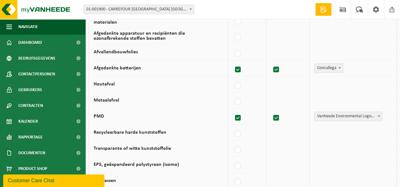
scroll to position [316, 0]
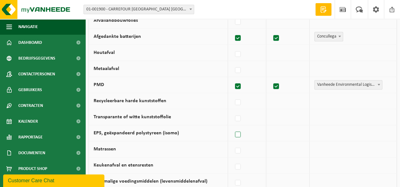
click at [241, 131] on label at bounding box center [237, 134] width 9 height 9
click at [232, 127] on input "EPS, geëxpandeerd polystyreen (isomo)" at bounding box center [232, 127] width 0 height 0
checkbox input "true"
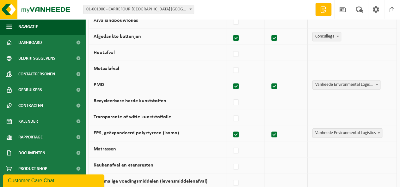
click at [380, 132] on span at bounding box center [378, 133] width 6 height 8
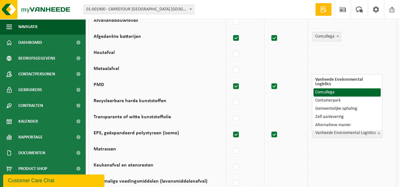
select select "Concullega"
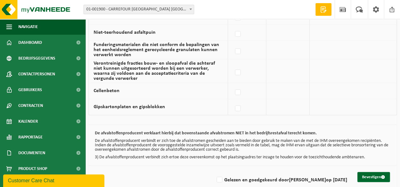
scroll to position [488, 0]
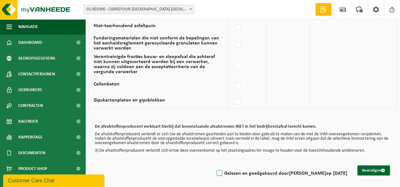
click at [215, 169] on label "Gelezen en goedgekeurd door [PERSON_NAME] op [DATE]" at bounding box center [281, 173] width 132 height 9
click at [214, 166] on input "Gelezen en goedgekeurd door [PERSON_NAME] op [DATE]" at bounding box center [214, 165] width 0 height 0
checkbox input "true"
click at [375, 168] on button "Bevestigen" at bounding box center [373, 171] width 33 height 10
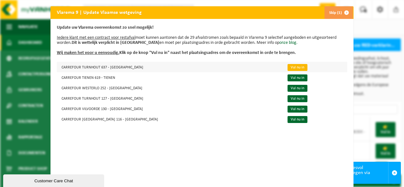
click at [288, 65] on link "Vul nu in" at bounding box center [298, 67] width 20 height 7
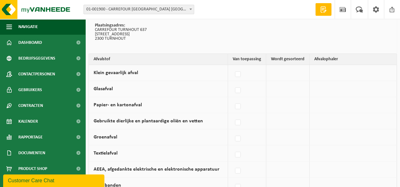
scroll to position [63, 0]
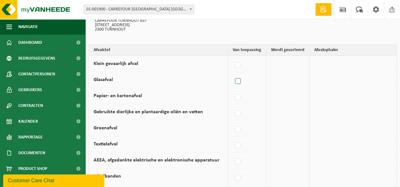
click at [239, 81] on label at bounding box center [237, 81] width 9 height 9
click at [232, 74] on input "Glasafval" at bounding box center [232, 73] width 0 height 0
checkbox input "true"
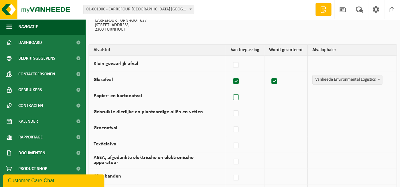
click at [235, 96] on label at bounding box center [236, 97] width 9 height 9
click at [231, 90] on input "Papier- en kartonafval" at bounding box center [230, 89] width 0 height 0
checkbox input "true"
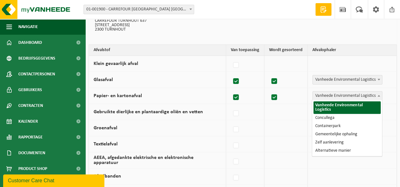
click at [379, 95] on b at bounding box center [378, 96] width 3 height 2
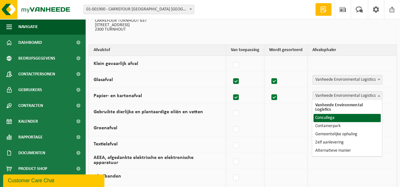
select select "Concullega"
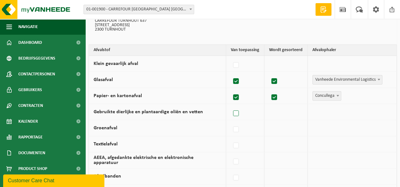
click at [237, 112] on label at bounding box center [236, 113] width 9 height 9
click at [231, 106] on input "Gebruikte dierlijke en plantaardige oliën en vetten" at bounding box center [230, 106] width 0 height 0
checkbox input "true"
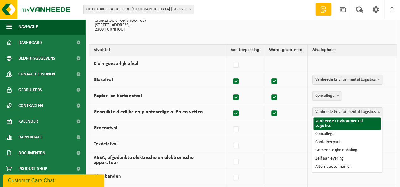
click at [377, 110] on span at bounding box center [378, 112] width 6 height 8
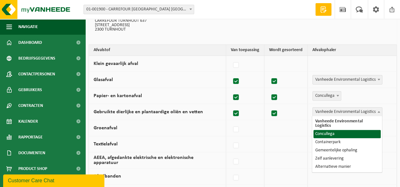
select select "Concullega"
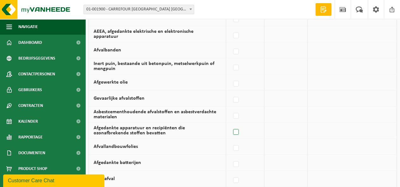
scroll to position [221, 0]
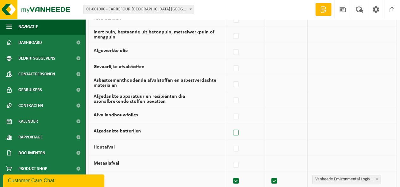
click at [237, 130] on label at bounding box center [236, 132] width 9 height 9
click at [231, 125] on input "Afgedankte batterijen" at bounding box center [230, 125] width 0 height 0
checkbox input "true"
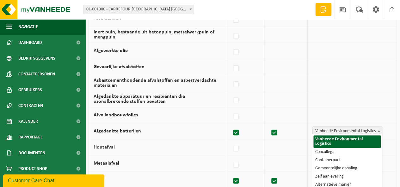
click at [378, 131] on span at bounding box center [378, 131] width 6 height 8
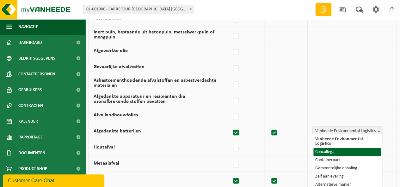
select select "Concullega"
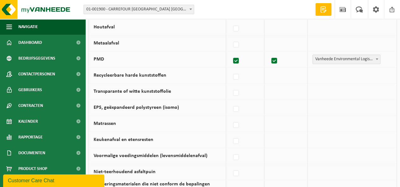
scroll to position [347, 0]
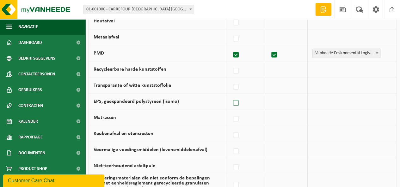
click at [235, 103] on label at bounding box center [236, 103] width 9 height 9
click at [231, 95] on input "EPS, geëxpandeerd polystyreen (isomo)" at bounding box center [230, 95] width 0 height 0
checkbox input "true"
click at [378, 97] on span at bounding box center [378, 101] width 6 height 8
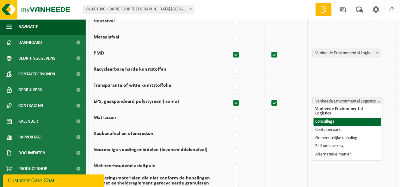
select select "Concullega"
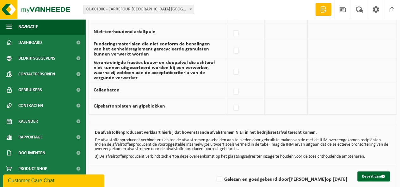
scroll to position [488, 0]
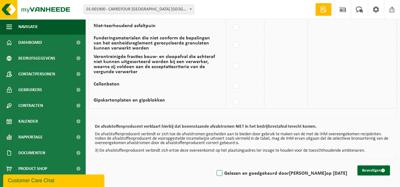
click at [215, 169] on label "Gelezen en goedgekeurd door JEANNINE VAN HEMELRIJCK op 22/09/25" at bounding box center [281, 173] width 132 height 9
click at [214, 166] on input "Gelezen en goedgekeurd door JEANNINE VAN HEMELRIJCK op 22/09/25" at bounding box center [214, 165] width 0 height 0
checkbox input "true"
click at [365, 166] on button "Bevestigen" at bounding box center [373, 171] width 33 height 10
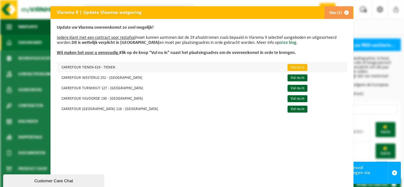
click at [288, 68] on link "Vul nu in" at bounding box center [298, 67] width 20 height 7
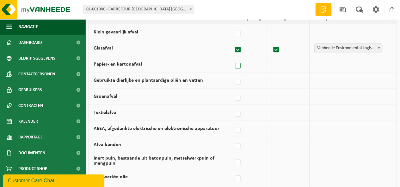
click at [239, 66] on label at bounding box center [237, 65] width 9 height 9
click at [232, 58] on input "Papier- en kartonafval" at bounding box center [232, 58] width 0 height 0
checkbox input "true"
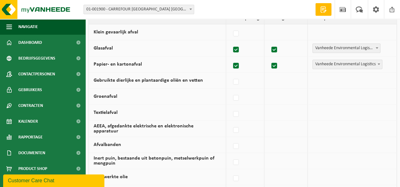
checkbox input "true"
click at [376, 63] on span at bounding box center [378, 64] width 6 height 8
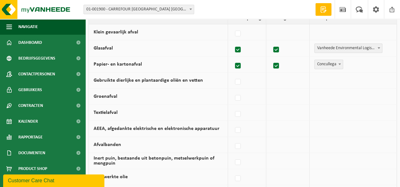
select select "Concullega"
click at [237, 82] on label at bounding box center [237, 81] width 9 height 9
click at [232, 74] on input "Gebruikte dierlijke en plantaardige oliën en vetten" at bounding box center [232, 74] width 0 height 0
checkbox input "true"
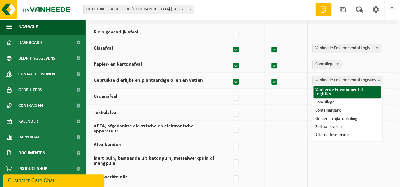
click at [379, 80] on b at bounding box center [378, 81] width 3 height 2
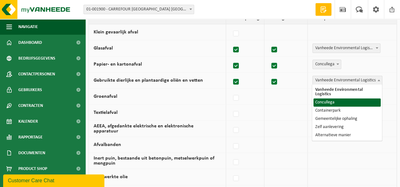
select select "Concullega"
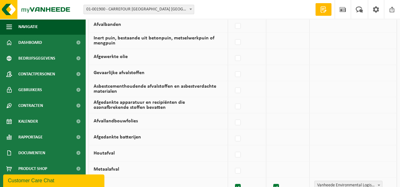
scroll to position [221, 0]
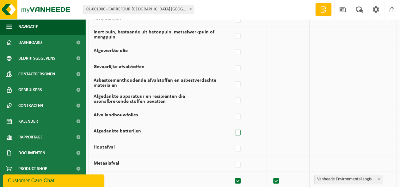
click at [242, 134] on label at bounding box center [237, 132] width 9 height 9
click at [232, 125] on input "Afgedankte batterijen" at bounding box center [232, 125] width 0 height 0
checkbox input "true"
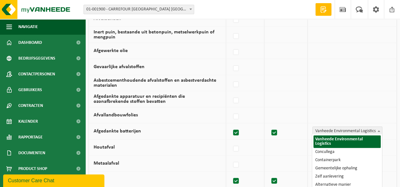
click at [378, 130] on b at bounding box center [378, 131] width 3 height 2
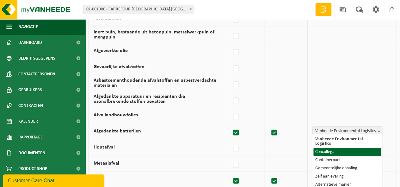
select select "Concullega"
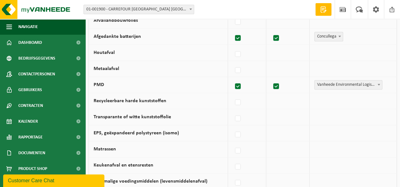
scroll to position [347, 0]
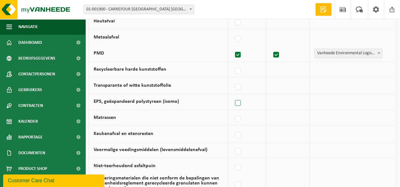
click at [242, 100] on label at bounding box center [237, 103] width 9 height 9
click at [232, 95] on input "EPS, geëxpandeerd polystyreen (isomo)" at bounding box center [232, 95] width 0 height 0
checkbox input "true"
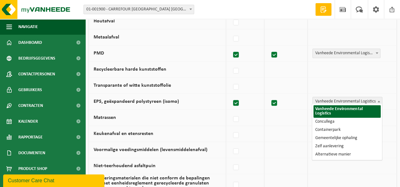
click at [377, 98] on span at bounding box center [378, 101] width 6 height 8
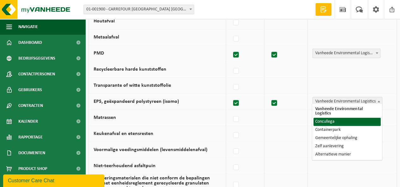
select select "Concullega"
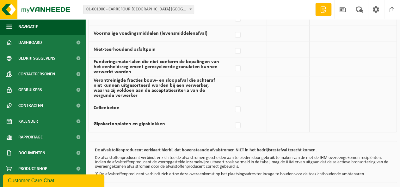
scroll to position [488, 0]
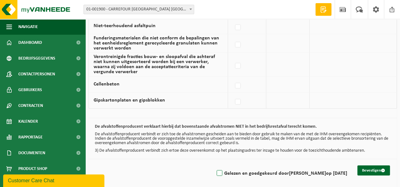
drag, startPoint x: 190, startPoint y: 169, endPoint x: 212, endPoint y: 168, distance: 21.5
click at [215, 169] on label "Gelezen en goedgekeurd door [PERSON_NAME] op [DATE]" at bounding box center [281, 173] width 132 height 9
click at [214, 166] on input "Gelezen en goedgekeurd door [PERSON_NAME] op [DATE]" at bounding box center [214, 165] width 0 height 0
checkbox input "true"
click at [368, 167] on button "Bevestigen" at bounding box center [373, 171] width 33 height 10
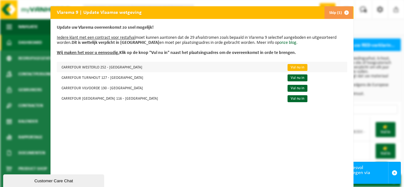
click at [288, 68] on link "Vul nu in" at bounding box center [298, 67] width 20 height 7
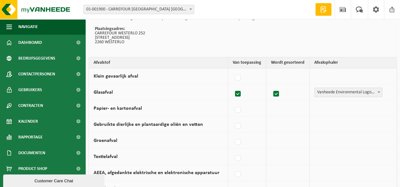
scroll to position [63, 0]
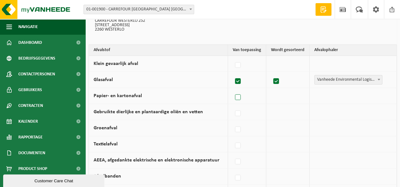
click at [239, 97] on label at bounding box center [237, 97] width 9 height 9
click at [232, 90] on input "Papier- en kartonafval" at bounding box center [232, 89] width 0 height 0
checkbox input "true"
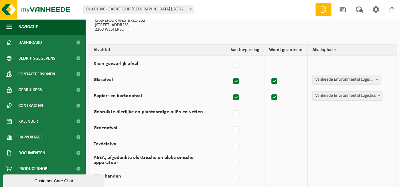
click at [380, 95] on span at bounding box center [378, 96] width 6 height 8
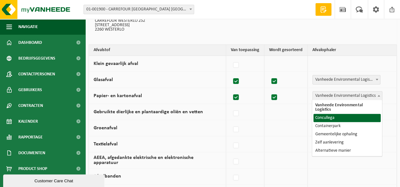
select select "Concullega"
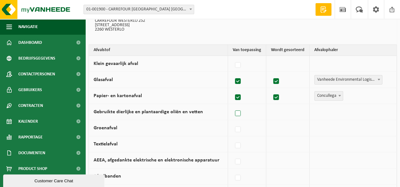
click at [241, 113] on label at bounding box center [237, 113] width 9 height 9
click at [232, 106] on input "Gebruikte dierlijke en plantaardige oliën en vetten" at bounding box center [232, 106] width 0 height 0
checkbox input "true"
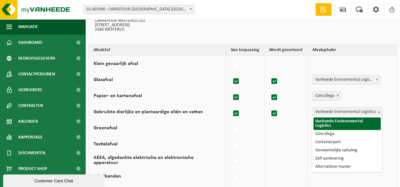
click at [378, 111] on b at bounding box center [378, 112] width 3 height 2
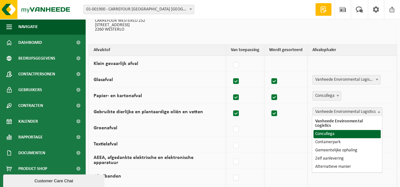
select select "Concullega"
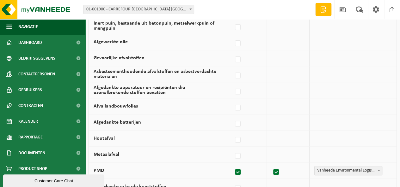
scroll to position [253, 0]
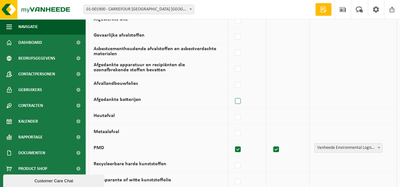
click at [238, 97] on label at bounding box center [237, 101] width 9 height 9
click at [232, 93] on input "Afgedankte batterijen" at bounding box center [232, 93] width 0 height 0
checkbox input "true"
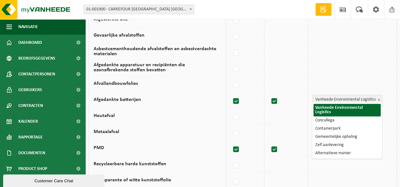
click at [379, 99] on b at bounding box center [378, 100] width 3 height 2
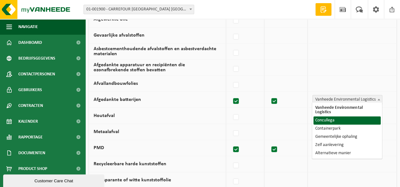
select select "Concullega"
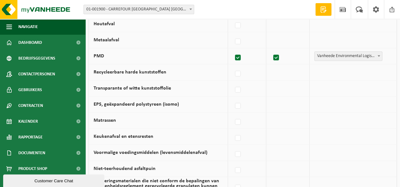
scroll to position [347, 0]
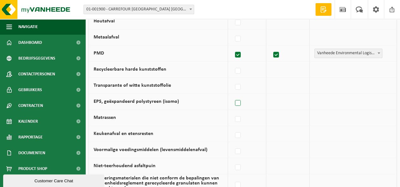
click at [239, 100] on label at bounding box center [237, 103] width 9 height 9
click at [232, 95] on input "EPS, geëxpandeerd polystyreen (isomo)" at bounding box center [232, 95] width 0 height 0
checkbox input "true"
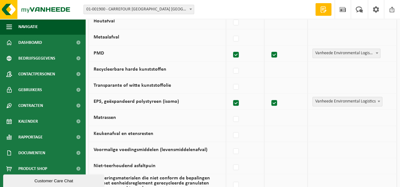
click at [379, 97] on span at bounding box center [378, 101] width 6 height 8
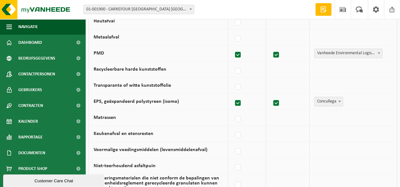
select select "Concullega"
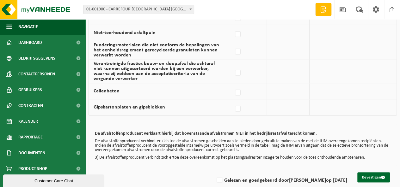
scroll to position [488, 0]
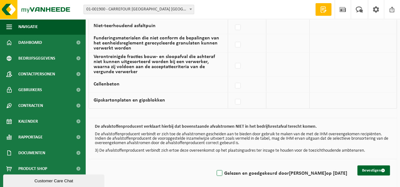
click at [215, 169] on label "Gelezen en goedgekeurd door JEANNINE VAN HEMELRIJCK op 22/09/25" at bounding box center [281, 173] width 132 height 9
click at [214, 166] on input "Gelezen en goedgekeurd door JEANNINE VAN HEMELRIJCK op 22/09/25" at bounding box center [214, 165] width 0 height 0
checkbox input "true"
click at [374, 166] on button "Bevestigen" at bounding box center [373, 171] width 33 height 10
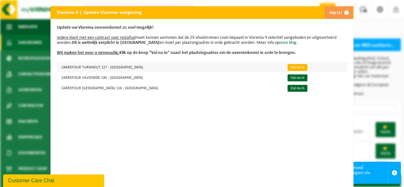
click at [288, 66] on link "Vul nu in" at bounding box center [298, 67] width 20 height 7
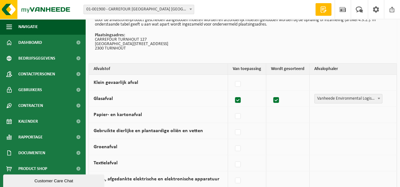
scroll to position [63, 0]
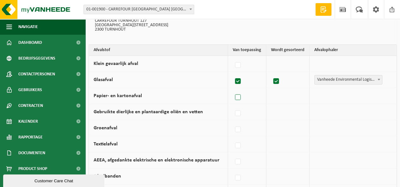
click at [239, 96] on label at bounding box center [237, 97] width 9 height 9
click at [232, 90] on input "Papier- en kartonafval" at bounding box center [232, 89] width 0 height 0
checkbox input "true"
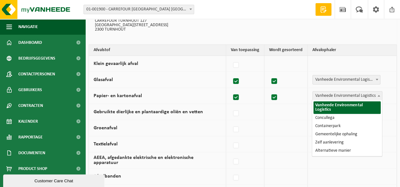
click at [380, 94] on span at bounding box center [378, 96] width 6 height 8
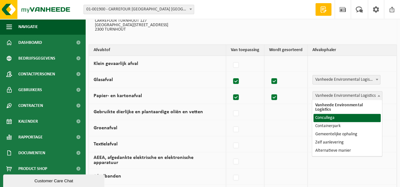
select select "Concullega"
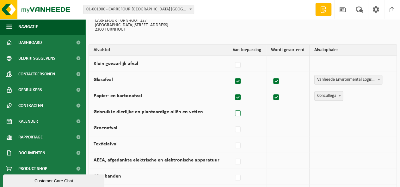
click at [238, 111] on label at bounding box center [237, 113] width 9 height 9
click at [232, 106] on input "Gebruikte dierlijke en plantaardige oliën en vetten" at bounding box center [232, 106] width 0 height 0
checkbox input "true"
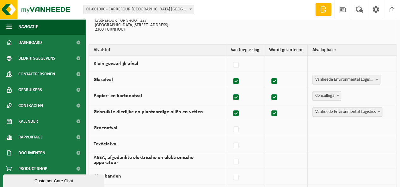
click at [380, 112] on span at bounding box center [378, 112] width 6 height 8
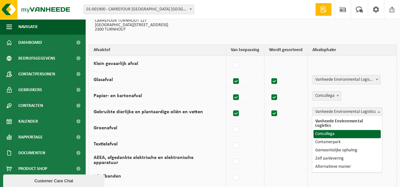
select select "Concullega"
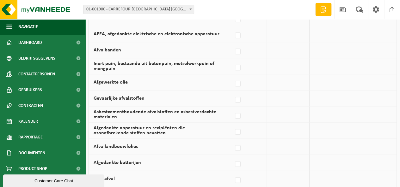
scroll to position [221, 0]
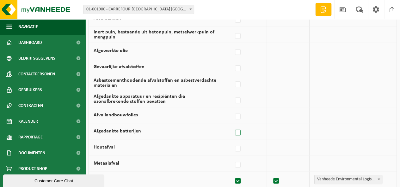
click at [240, 128] on label at bounding box center [237, 132] width 9 height 9
click at [232, 125] on input "Afgedankte batterijen" at bounding box center [232, 125] width 0 height 0
checkbox input "true"
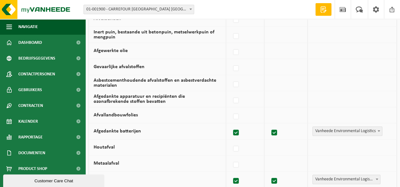
click at [378, 130] on span at bounding box center [378, 131] width 6 height 8
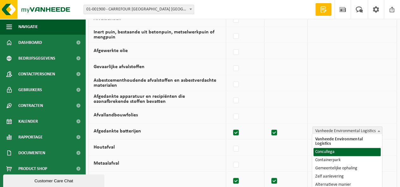
select select "Concullega"
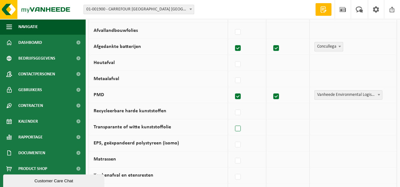
scroll to position [316, 0]
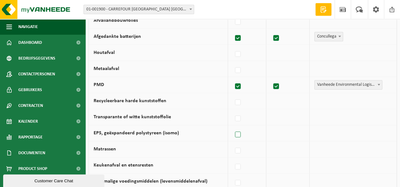
click at [238, 134] on label at bounding box center [237, 134] width 9 height 9
click at [232, 127] on input "EPS, geëxpandeerd polystyreen (isomo)" at bounding box center [232, 127] width 0 height 0
checkbox input "true"
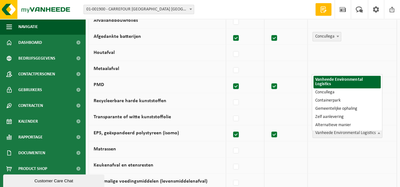
click at [379, 132] on b at bounding box center [378, 133] width 3 height 2
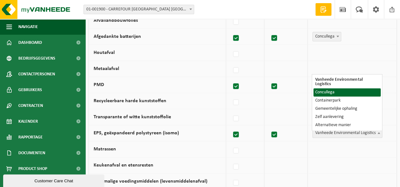
select select "Concullega"
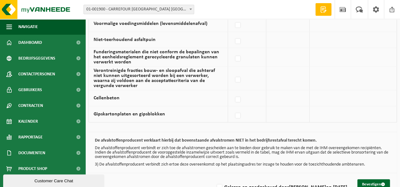
scroll to position [488, 0]
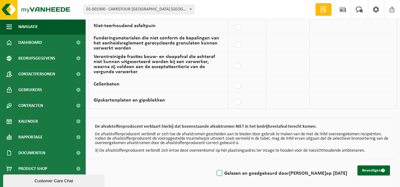
drag, startPoint x: 191, startPoint y: 169, endPoint x: 238, endPoint y: 169, distance: 47.1
click at [215, 169] on label "Gelezen en goedgekeurd door [PERSON_NAME] op [DATE]" at bounding box center [281, 173] width 132 height 9
click at [214, 166] on input "Gelezen en goedgekeurd door [PERSON_NAME] op [DATE]" at bounding box center [214, 165] width 0 height 0
checkbox input "true"
click at [376, 167] on button "Bevestigen" at bounding box center [373, 171] width 33 height 10
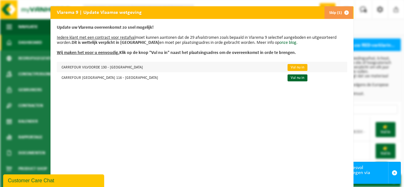
click at [288, 66] on link "Vul nu in" at bounding box center [298, 67] width 20 height 7
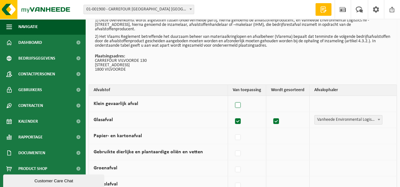
scroll to position [95, 0]
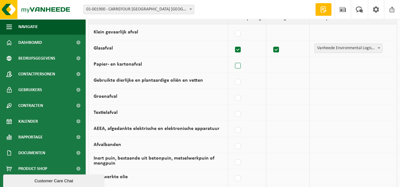
click at [241, 66] on label at bounding box center [237, 65] width 9 height 9
click at [232, 58] on input "Papier- en kartonafval" at bounding box center [232, 58] width 0 height 0
checkbox input "true"
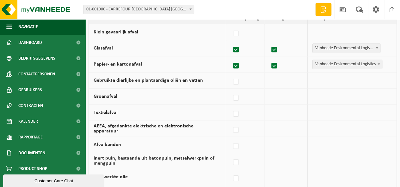
click at [379, 63] on b at bounding box center [378, 64] width 3 height 2
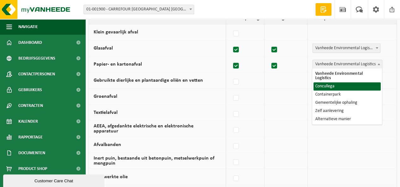
select select "Concullega"
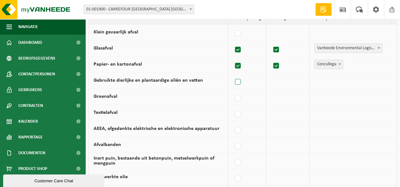
click at [242, 81] on label at bounding box center [237, 81] width 9 height 9
click at [232, 74] on input "Gebruikte dierlijke en plantaardige oliën en vetten" at bounding box center [232, 74] width 0 height 0
checkbox input "true"
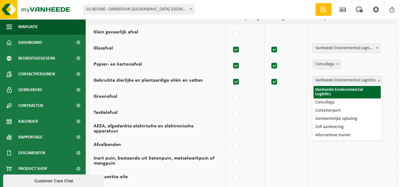
click at [378, 80] on b at bounding box center [378, 81] width 3 height 2
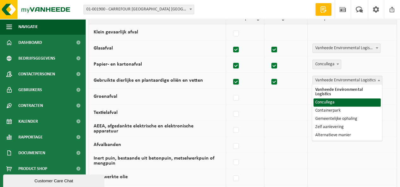
select select "Concullega"
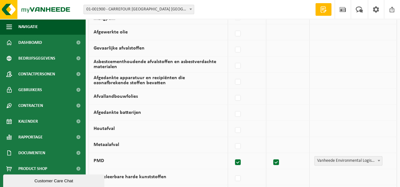
scroll to position [253, 0]
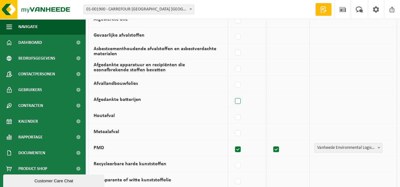
click at [239, 97] on label at bounding box center [237, 101] width 9 height 9
click at [232, 93] on input "Afgedankte batterijen" at bounding box center [232, 93] width 0 height 0
checkbox input "true"
click at [379, 99] on b at bounding box center [378, 100] width 3 height 2
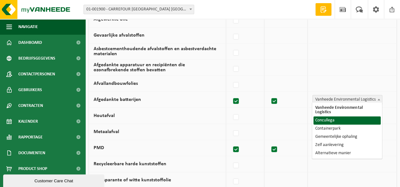
select select "Concullega"
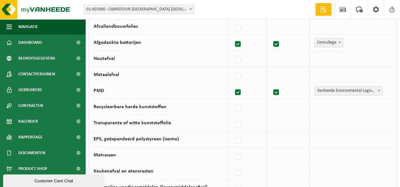
scroll to position [316, 0]
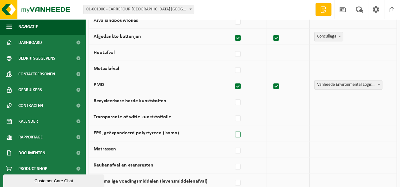
click at [236, 130] on label at bounding box center [237, 134] width 9 height 9
click at [232, 127] on input "EPS, geëxpandeerd polystyreen (isomo)" at bounding box center [232, 127] width 0 height 0
checkbox input "true"
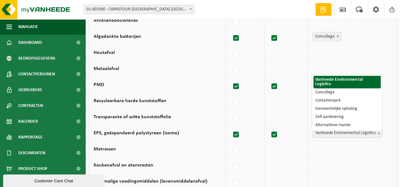
click at [378, 131] on span at bounding box center [378, 133] width 6 height 8
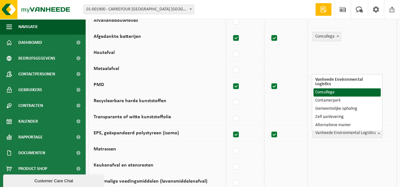
select select "Concullega"
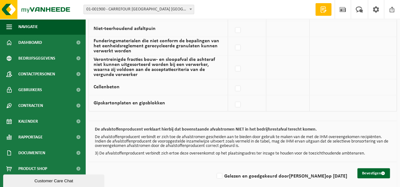
scroll to position [488, 0]
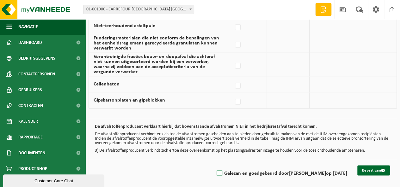
click at [215, 170] on label "Gelezen en goedgekeurd door [PERSON_NAME] op [DATE]" at bounding box center [281, 173] width 132 height 9
click at [214, 166] on input "Gelezen en goedgekeurd door [PERSON_NAME] op [DATE]" at bounding box center [214, 165] width 0 height 0
checkbox input "true"
click at [364, 166] on button "Bevestigen" at bounding box center [373, 171] width 33 height 10
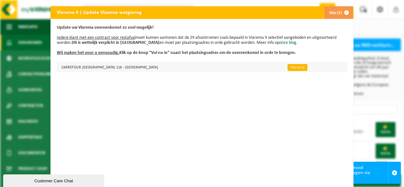
click at [288, 67] on link "Vul nu in" at bounding box center [298, 67] width 20 height 7
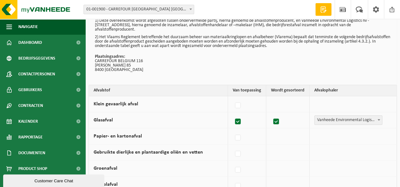
scroll to position [63, 0]
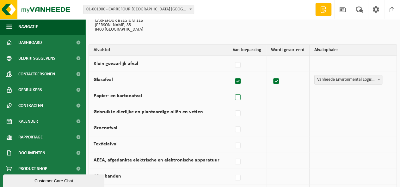
click at [240, 98] on label at bounding box center [237, 97] width 9 height 9
click at [232, 90] on input "Papier- en kartonafval" at bounding box center [232, 89] width 0 height 0
checkbox input "true"
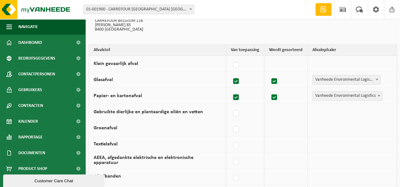
checkbox input "true"
click at [378, 96] on b at bounding box center [378, 96] width 3 height 2
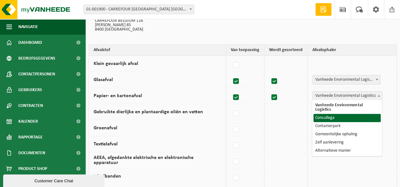
select select "Concullega"
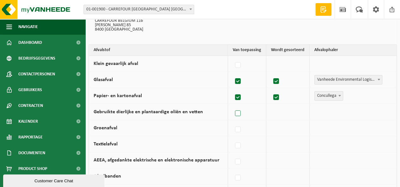
click at [237, 115] on label at bounding box center [237, 113] width 9 height 9
click at [232, 106] on input "Gebruikte dierlijke en plantaardige oliën en vetten" at bounding box center [232, 106] width 0 height 0
checkbox input "true"
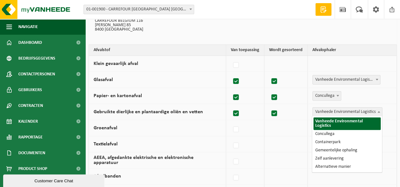
click at [378, 111] on b at bounding box center [378, 112] width 3 height 2
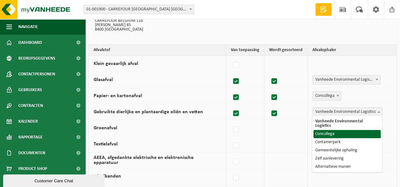
select select "Concullega"
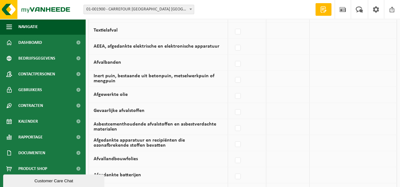
scroll to position [190, 0]
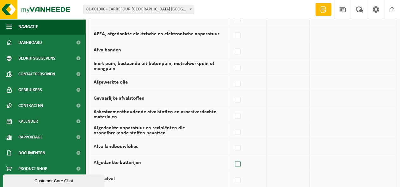
click at [239, 161] on label at bounding box center [237, 164] width 9 height 9
click at [232, 157] on input "Afgedankte batterijen" at bounding box center [232, 156] width 0 height 0
checkbox input "true"
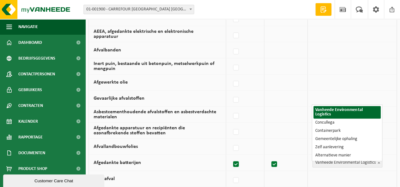
click at [378, 162] on b at bounding box center [378, 163] width 3 height 2
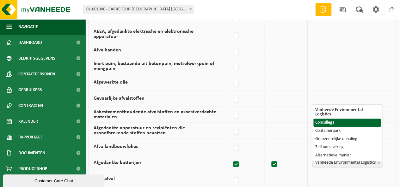
select select "Concullega"
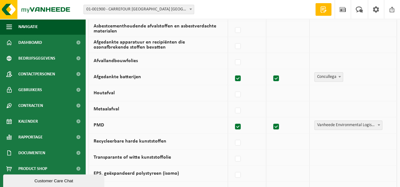
scroll to position [284, 0]
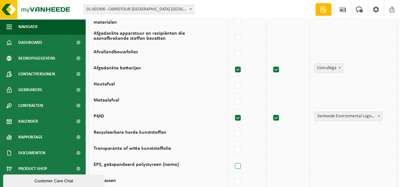
click at [237, 165] on label at bounding box center [237, 166] width 9 height 9
click at [232, 159] on input "EPS, geëxpandeerd polystyreen (isomo)" at bounding box center [232, 158] width 0 height 0
checkbox input "true"
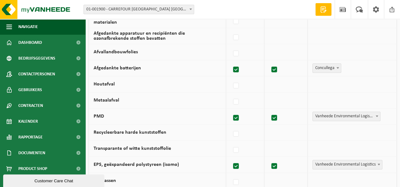
click at [378, 163] on span at bounding box center [378, 164] width 6 height 8
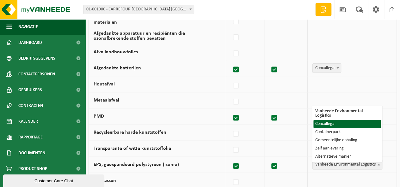
select select "Concullega"
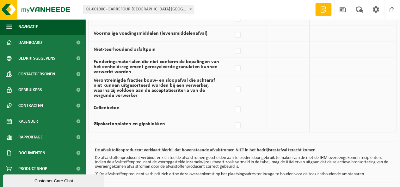
scroll to position [488, 0]
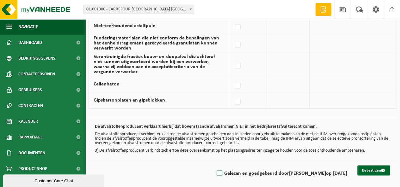
click at [215, 169] on label "Gelezen en goedgekeurd door JEANNINE VAN HEMELRIJCK op 22/09/25" at bounding box center [281, 173] width 132 height 9
click at [214, 166] on input "Gelezen en goedgekeurd door JEANNINE VAN HEMELRIJCK op 22/09/25" at bounding box center [214, 165] width 0 height 0
checkbox input "true"
click at [371, 166] on button "Bevestigen" at bounding box center [373, 171] width 33 height 10
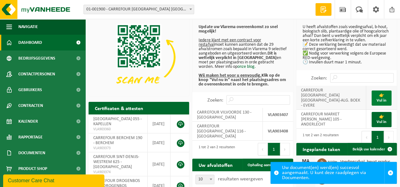
scroll to position [63, 0]
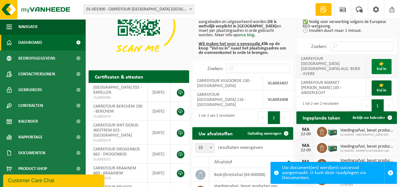
click at [378, 64] on link "👉 Vul in" at bounding box center [381, 66] width 20 height 15
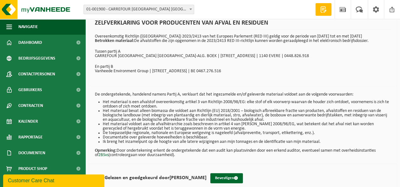
scroll to position [30, 0]
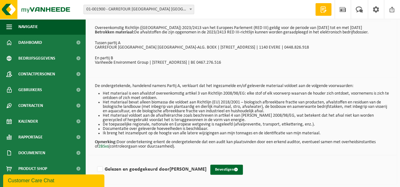
click at [181, 46] on p "CARREFOUR [GEOGRAPHIC_DATA] [GEOGRAPHIC_DATA]-ALG. BOEK | [STREET_ADDRESS] | 11…" at bounding box center [242, 47] width 295 height 4
drag, startPoint x: 166, startPoint y: 46, endPoint x: 205, endPoint y: 48, distance: 39.5
click at [205, 48] on p "CARREFOUR [GEOGRAPHIC_DATA] [GEOGRAPHIC_DATA]-ALG. BOEK | [STREET_ADDRESS] | 11…" at bounding box center [242, 47] width 295 height 4
click at [178, 47] on p "CARREFOUR [GEOGRAPHIC_DATA] [GEOGRAPHIC_DATA]-ALG. BOEK | [STREET_ADDRESS] | 11…" at bounding box center [242, 47] width 295 height 4
drag, startPoint x: 178, startPoint y: 47, endPoint x: 194, endPoint y: 49, distance: 16.2
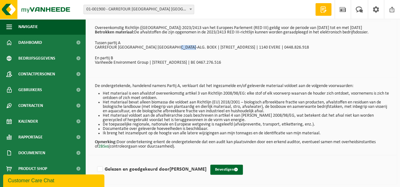
click at [194, 49] on p "CARREFOUR [GEOGRAPHIC_DATA] [GEOGRAPHIC_DATA]-ALG. BOEK | [STREET_ADDRESS] | 11…" at bounding box center [242, 47] width 295 height 4
click at [100, 170] on label "Gelezen en goedgekeurd door [PERSON_NAME]" at bounding box center [151, 169] width 111 height 9
click at [206, 162] on input "Gelezen en goedgekeurd door [PERSON_NAME]" at bounding box center [206, 161] width 0 height 0
checkbox input "true"
click at [243, 168] on button "Bevestigen" at bounding box center [226, 170] width 33 height 10
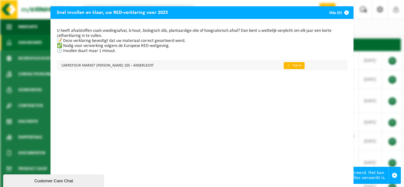
click at [285, 64] on link "👉 Vul in" at bounding box center [294, 65] width 21 height 7
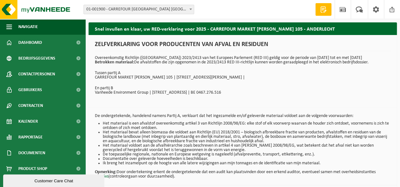
scroll to position [30, 0]
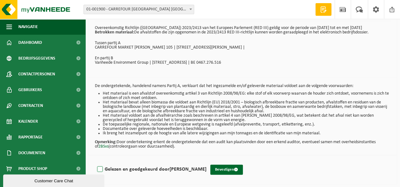
click at [101, 170] on label "Gelezen en goedgekeurd door JEANNINE VAN HEMELRIJCK" at bounding box center [151, 169] width 111 height 9
click at [206, 162] on input "Gelezen en goedgekeurd door JEANNINE VAN HEMELRIJCK" at bounding box center [206, 161] width 0 height 0
checkbox input "true"
click at [243, 170] on button "Bevestigen" at bounding box center [226, 170] width 33 height 10
